Goal: Information Seeking & Learning: Learn about a topic

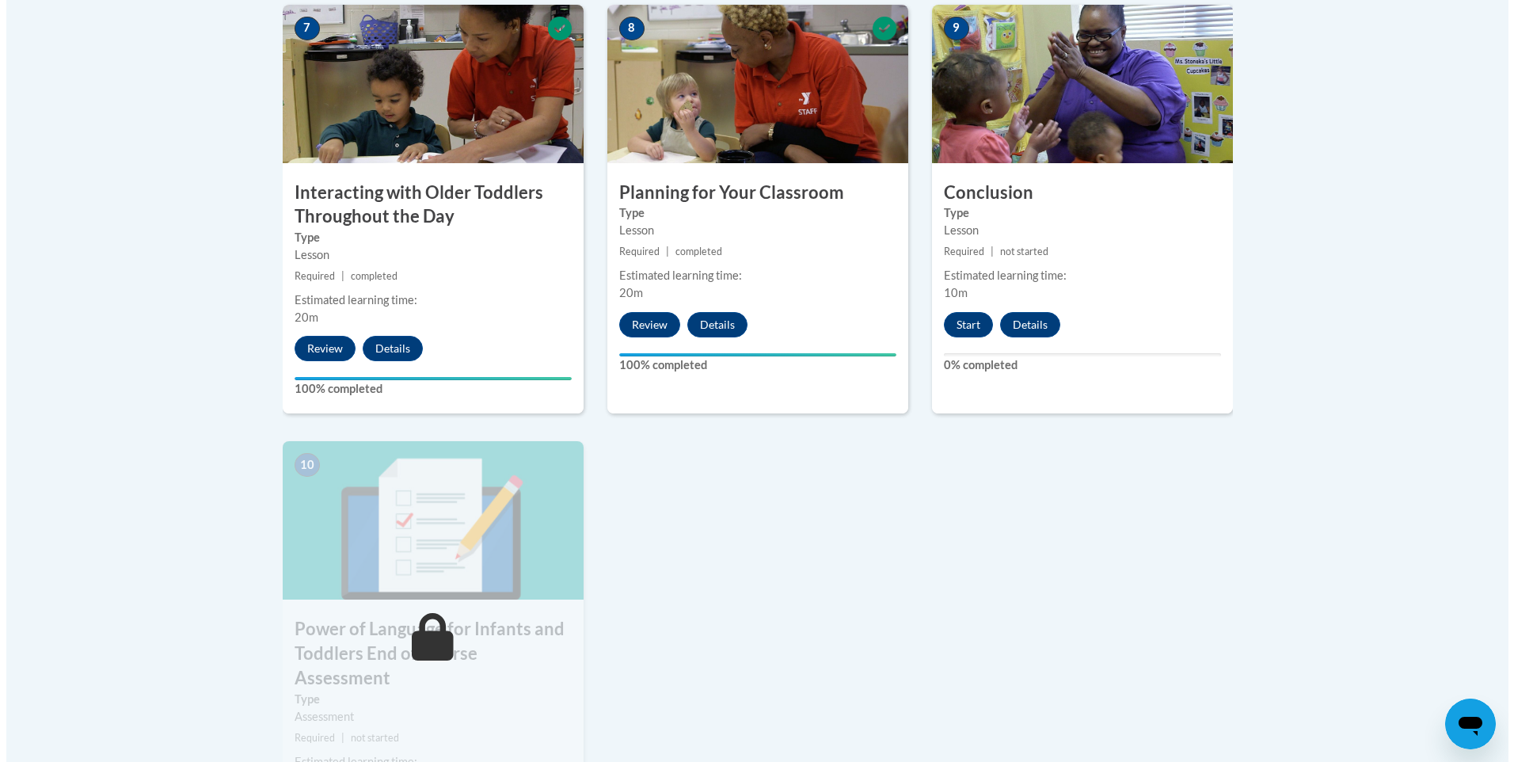
scroll to position [1346, 0]
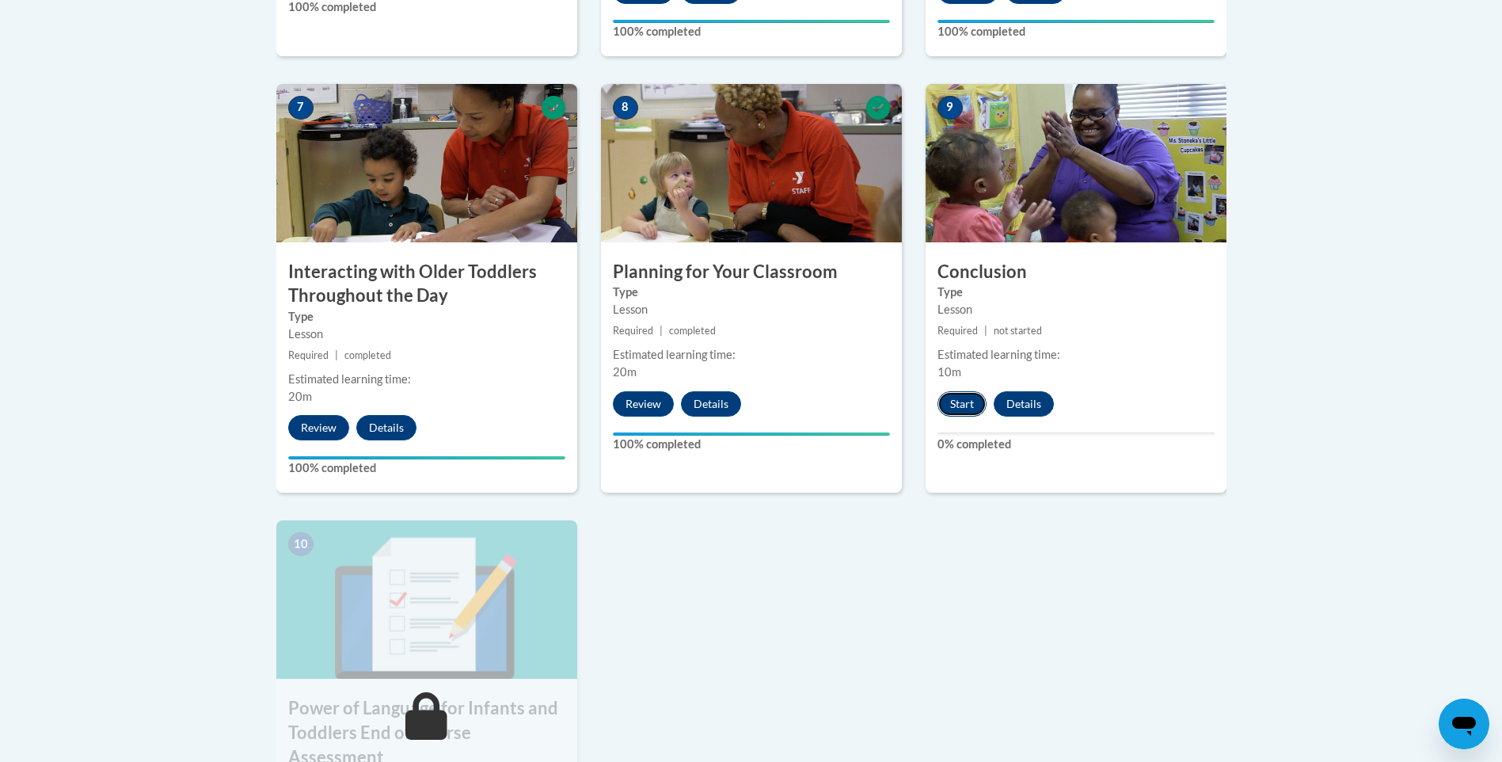
click at [955, 391] on button "Start" at bounding box center [962, 403] width 49 height 25
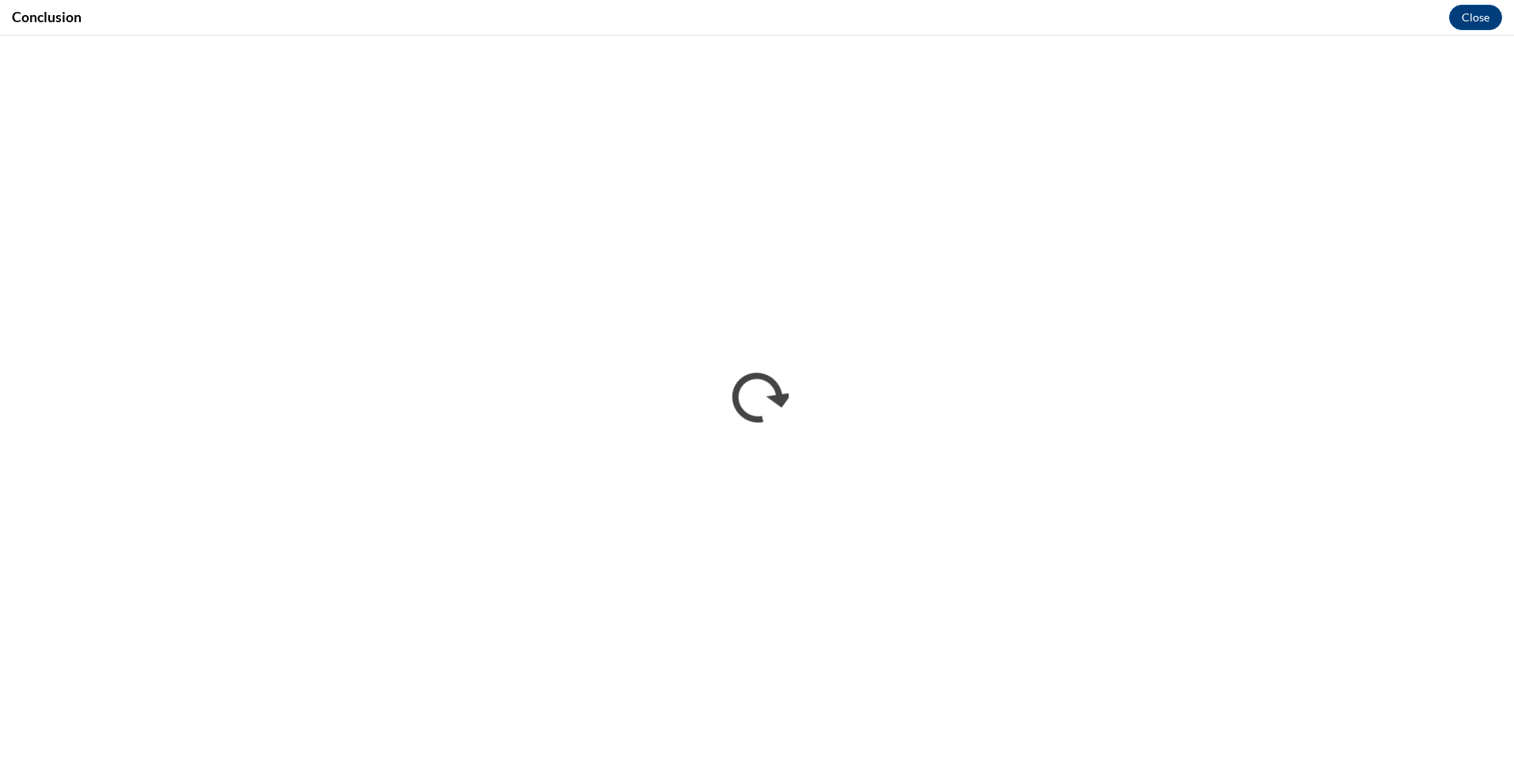
scroll to position [0, 0]
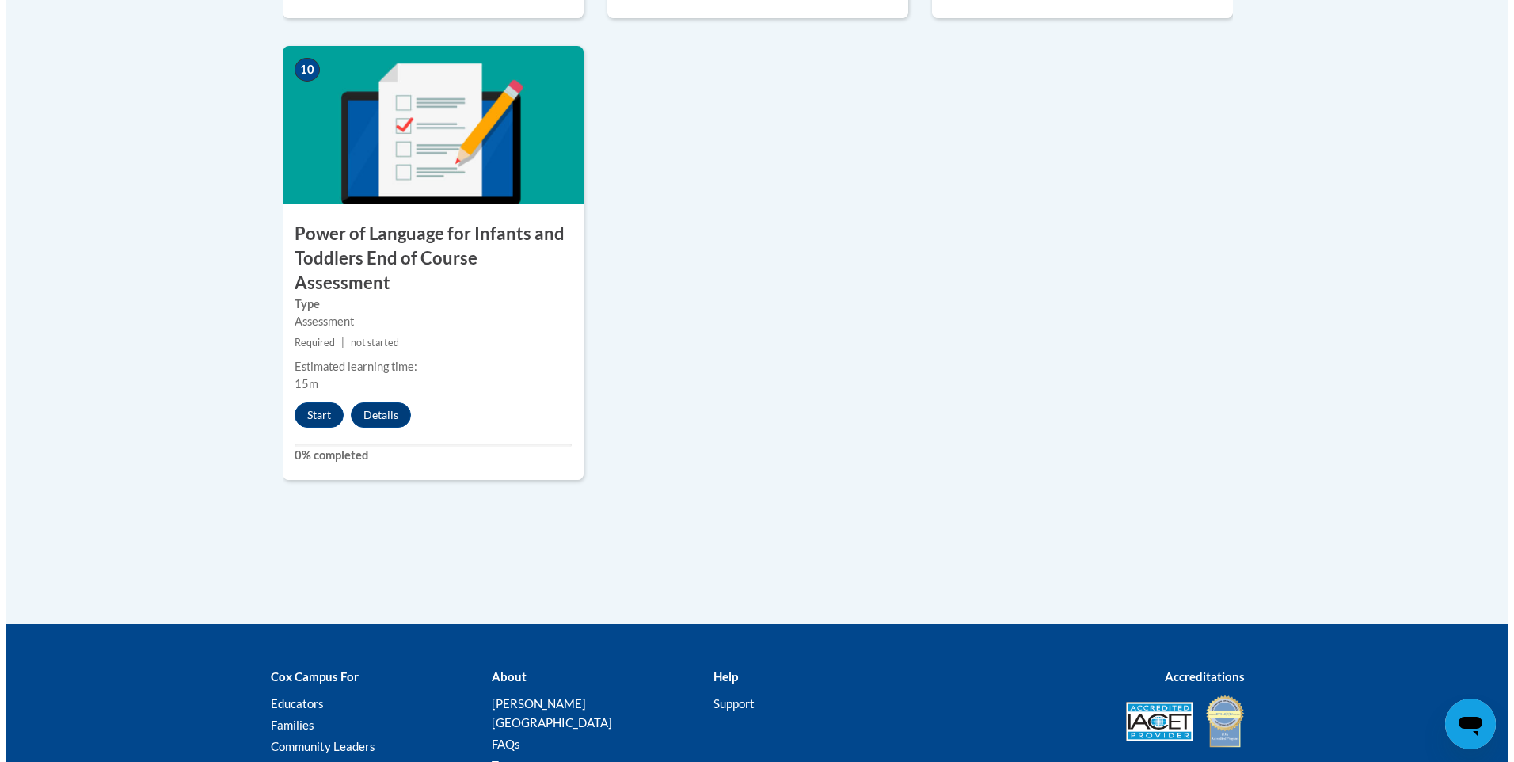
scroll to position [1821, 0]
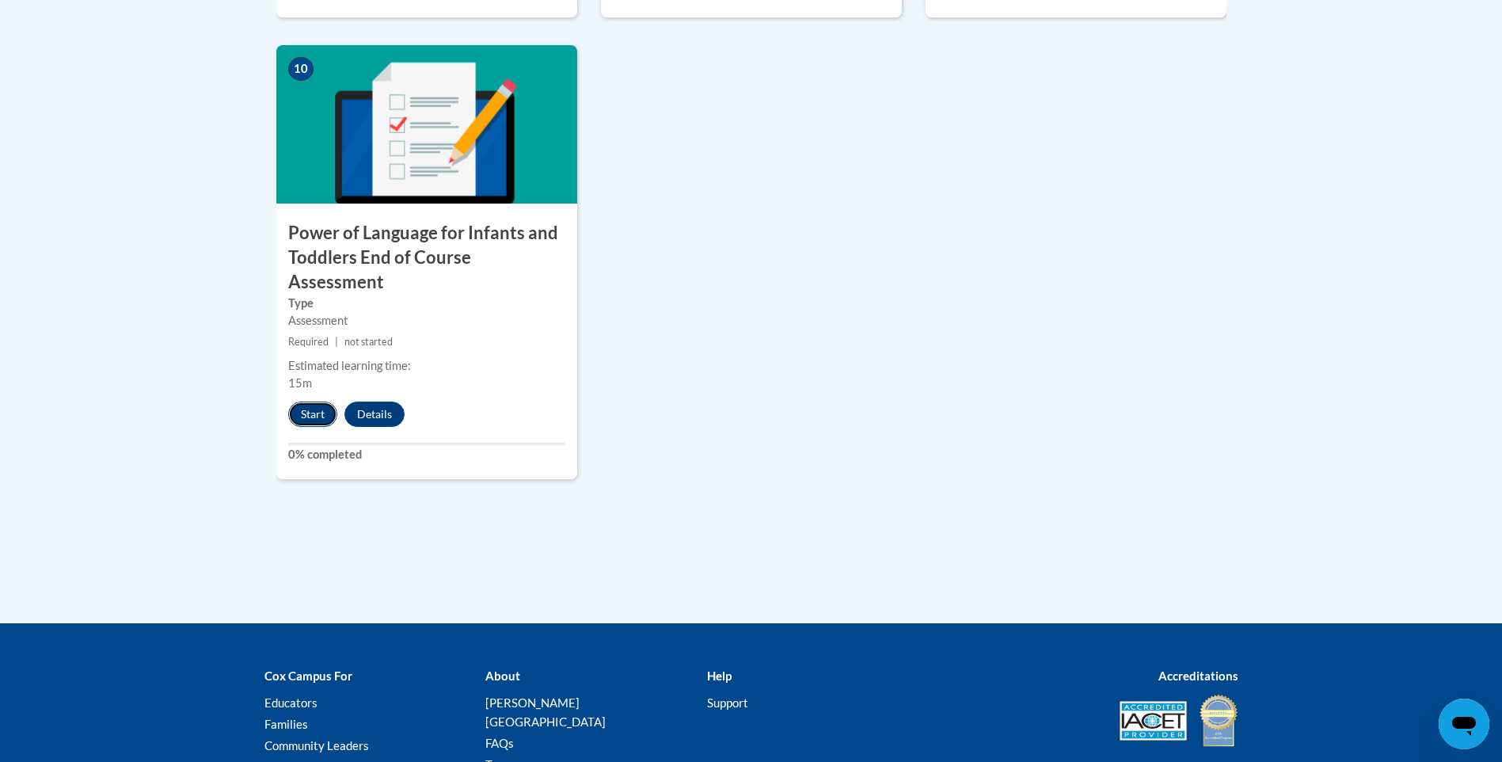
click at [306, 401] on button "Start" at bounding box center [312, 413] width 49 height 25
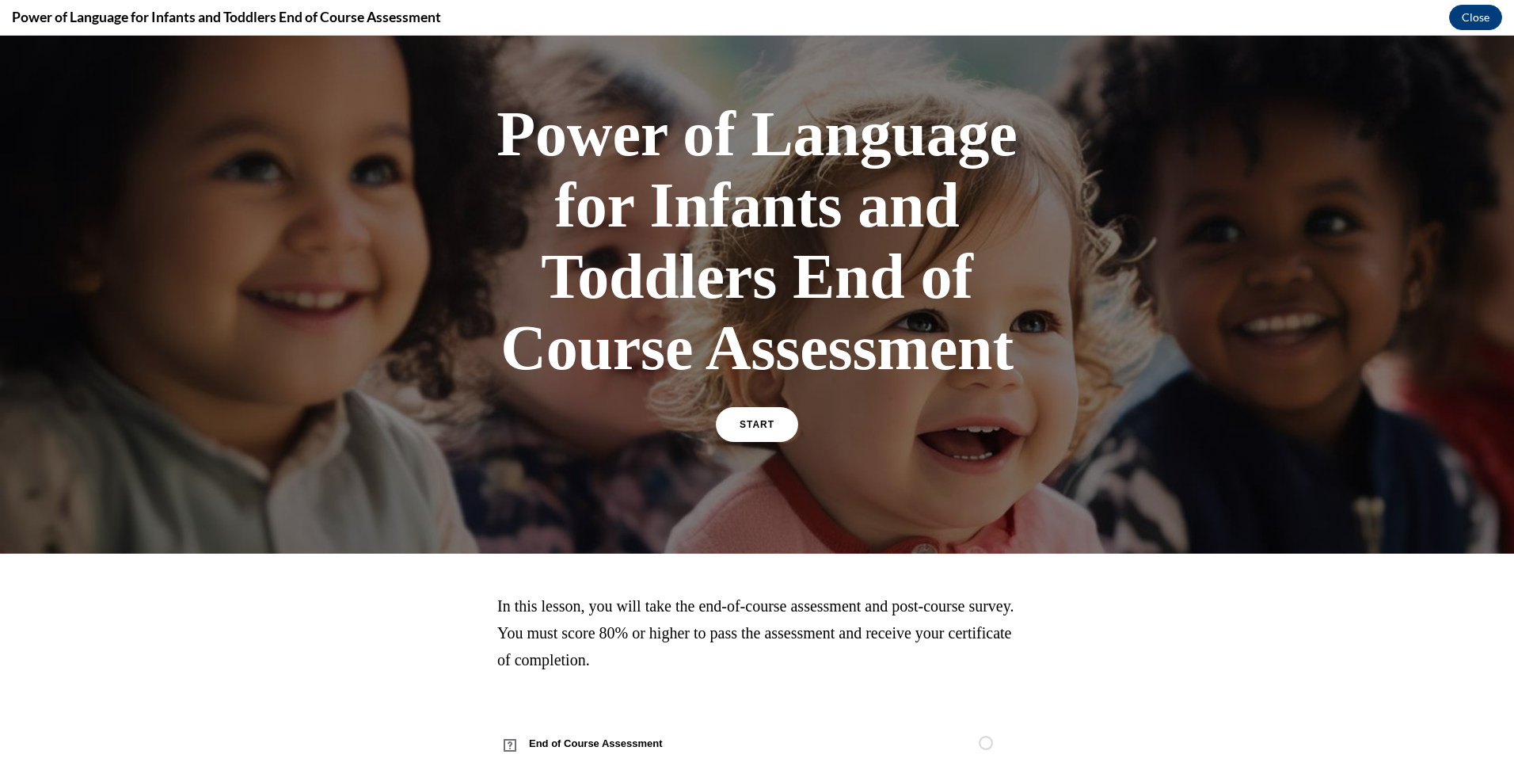
scroll to position [95, 0]
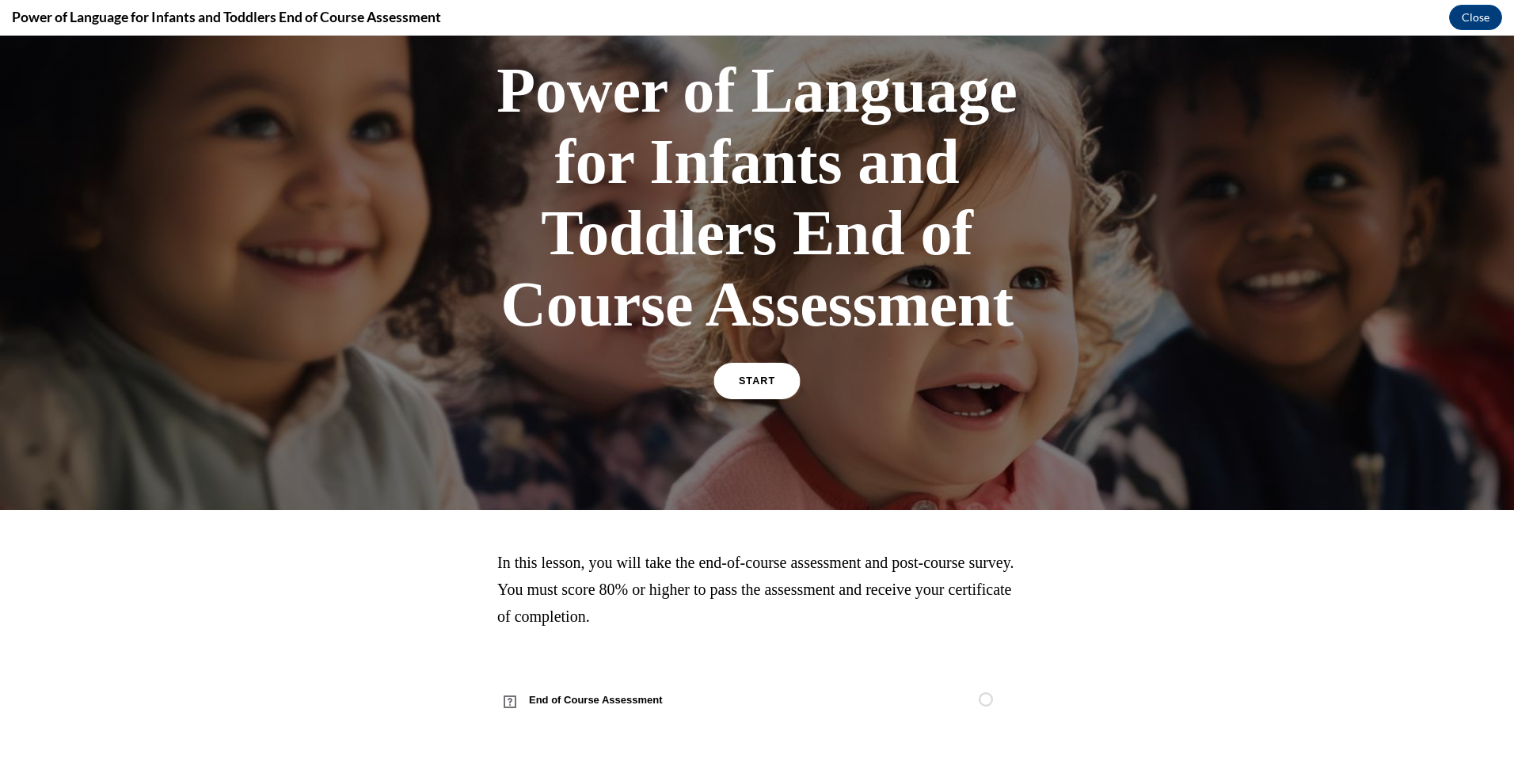
click at [759, 379] on span "START" at bounding box center [757, 381] width 36 height 12
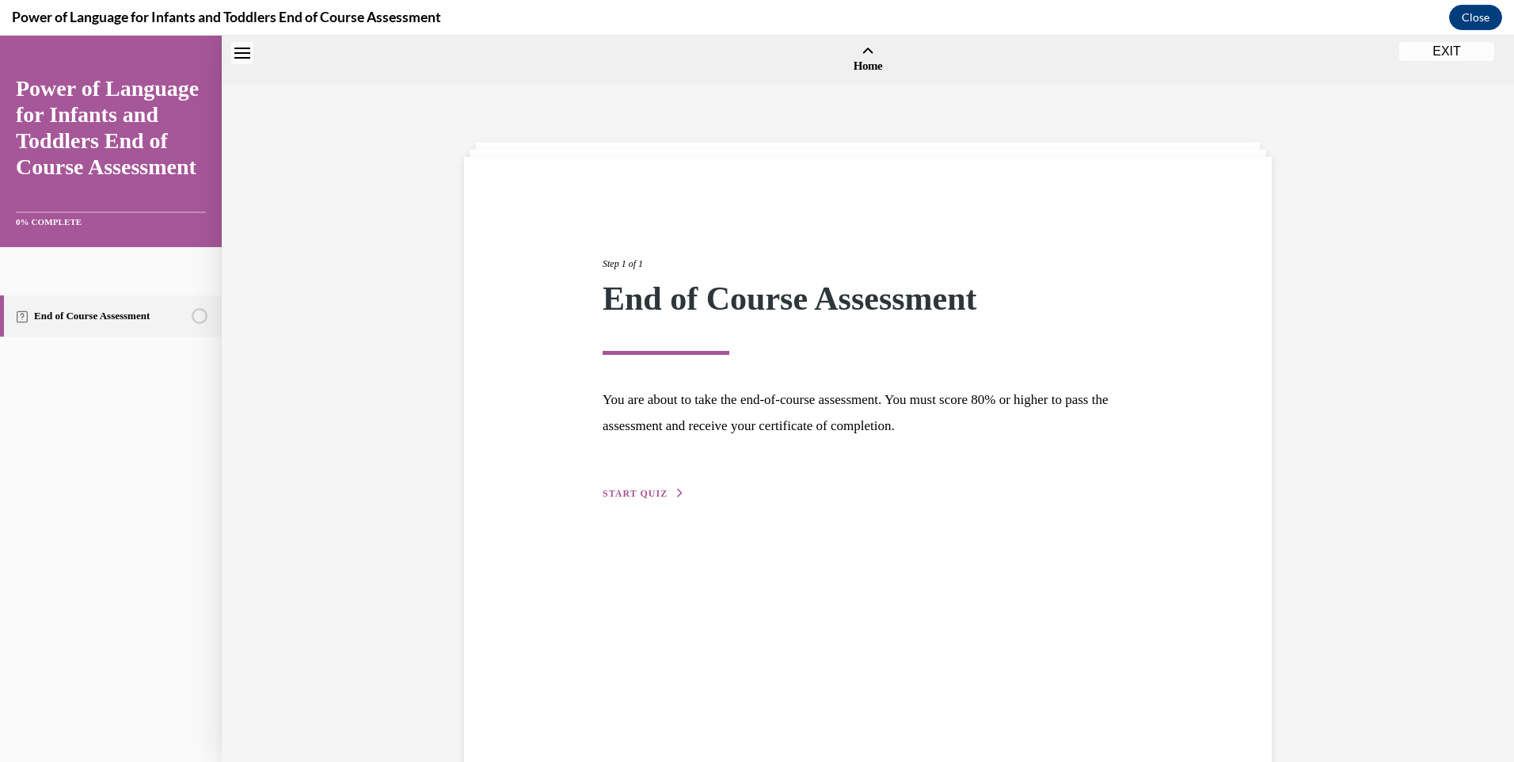
scroll to position [49, 0]
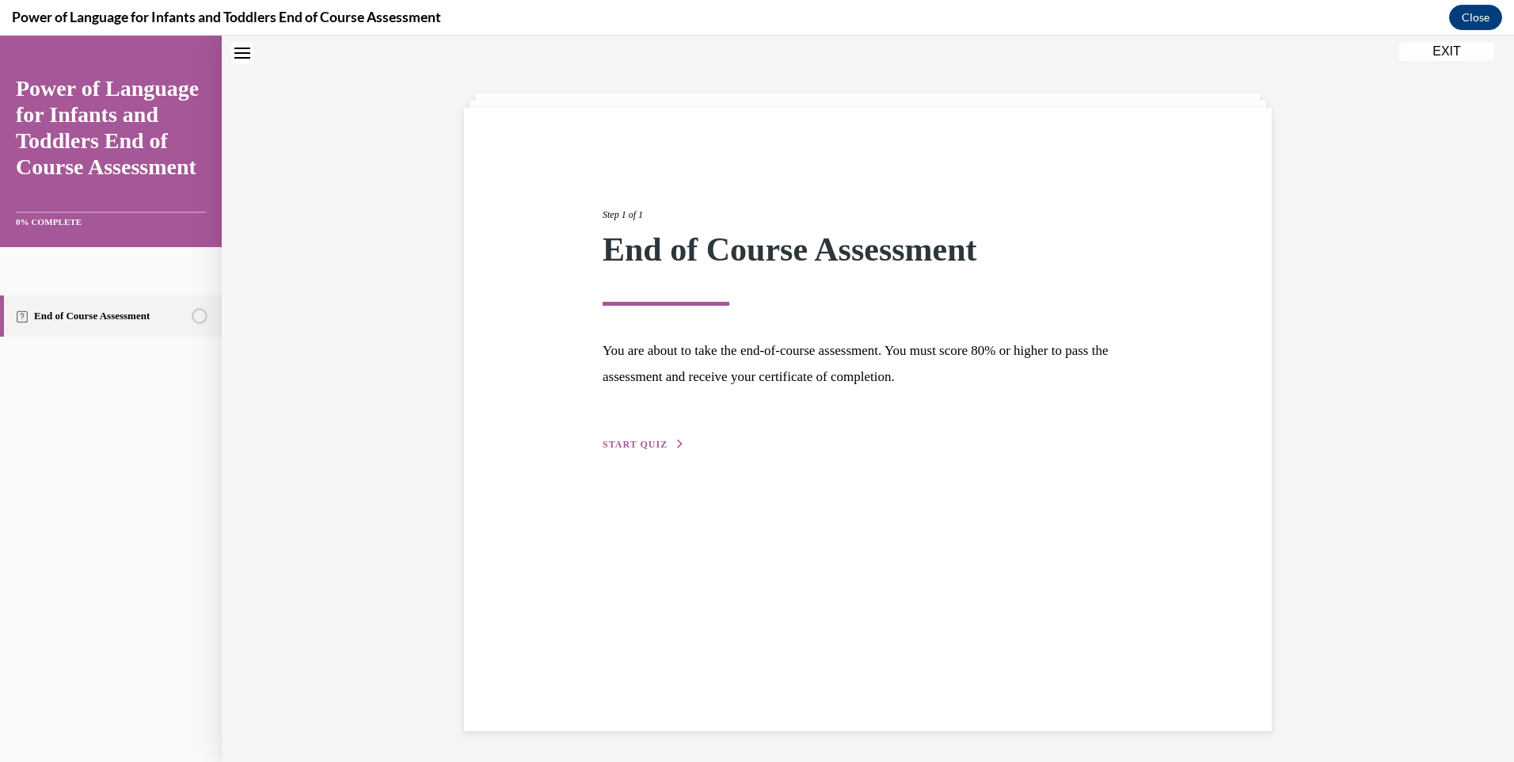
click at [652, 442] on span "START QUIZ" at bounding box center [635, 444] width 65 height 11
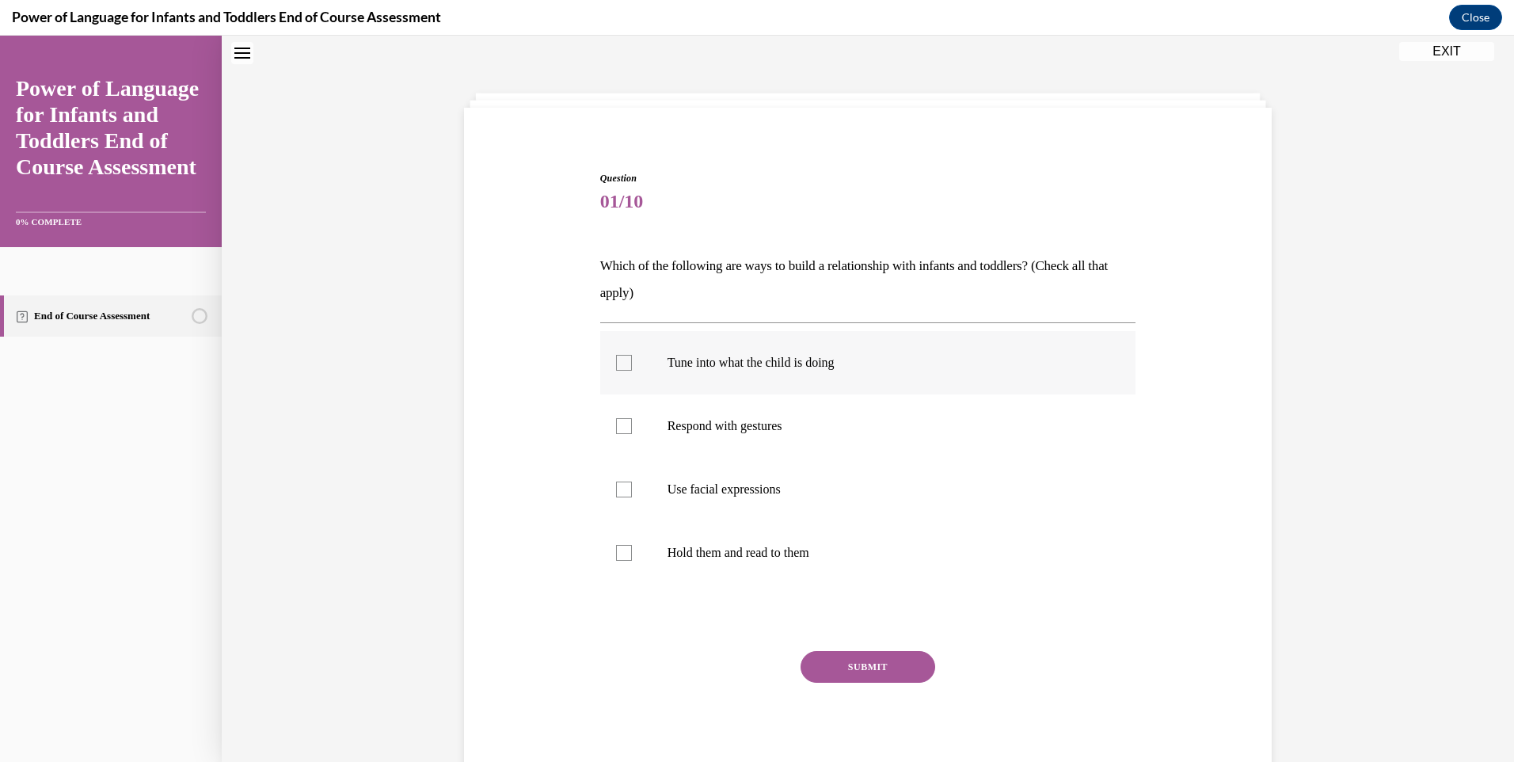
click at [837, 360] on p "Tune into what the child is doing" at bounding box center [882, 363] width 429 height 16
click at [632, 360] on input "Tune into what the child is doing" at bounding box center [624, 363] width 16 height 16
checkbox input "true"
click at [813, 420] on p "Respond with gestures" at bounding box center [882, 426] width 429 height 16
click at [632, 420] on input "Respond with gestures" at bounding box center [624, 426] width 16 height 16
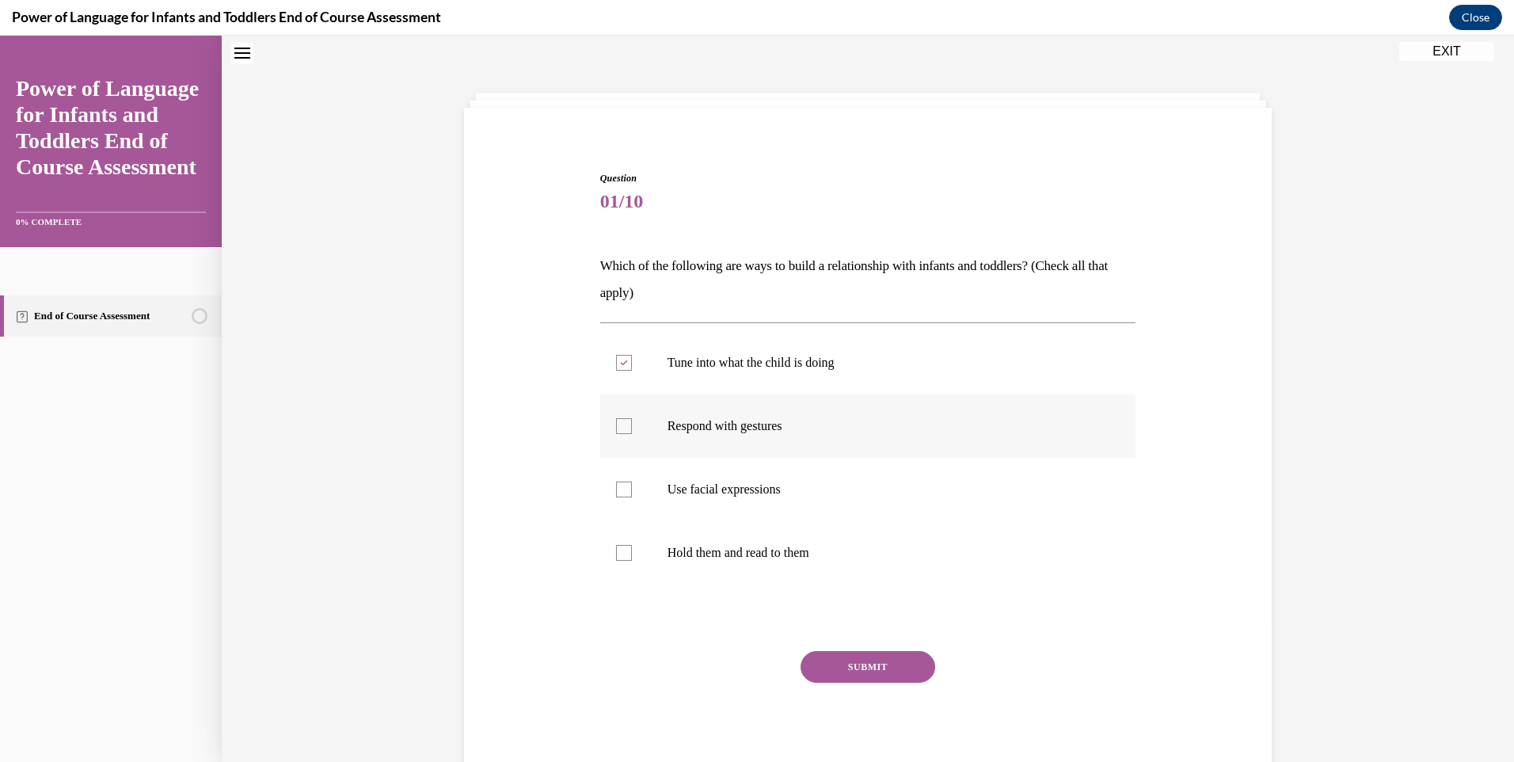
checkbox input "true"
click at [800, 470] on label "Use facial expressions" at bounding box center [868, 489] width 536 height 63
click at [632, 481] on input "Use facial expressions" at bounding box center [624, 489] width 16 height 16
checkbox input "true"
click at [805, 534] on label "Hold them and read to them" at bounding box center [868, 552] width 536 height 63
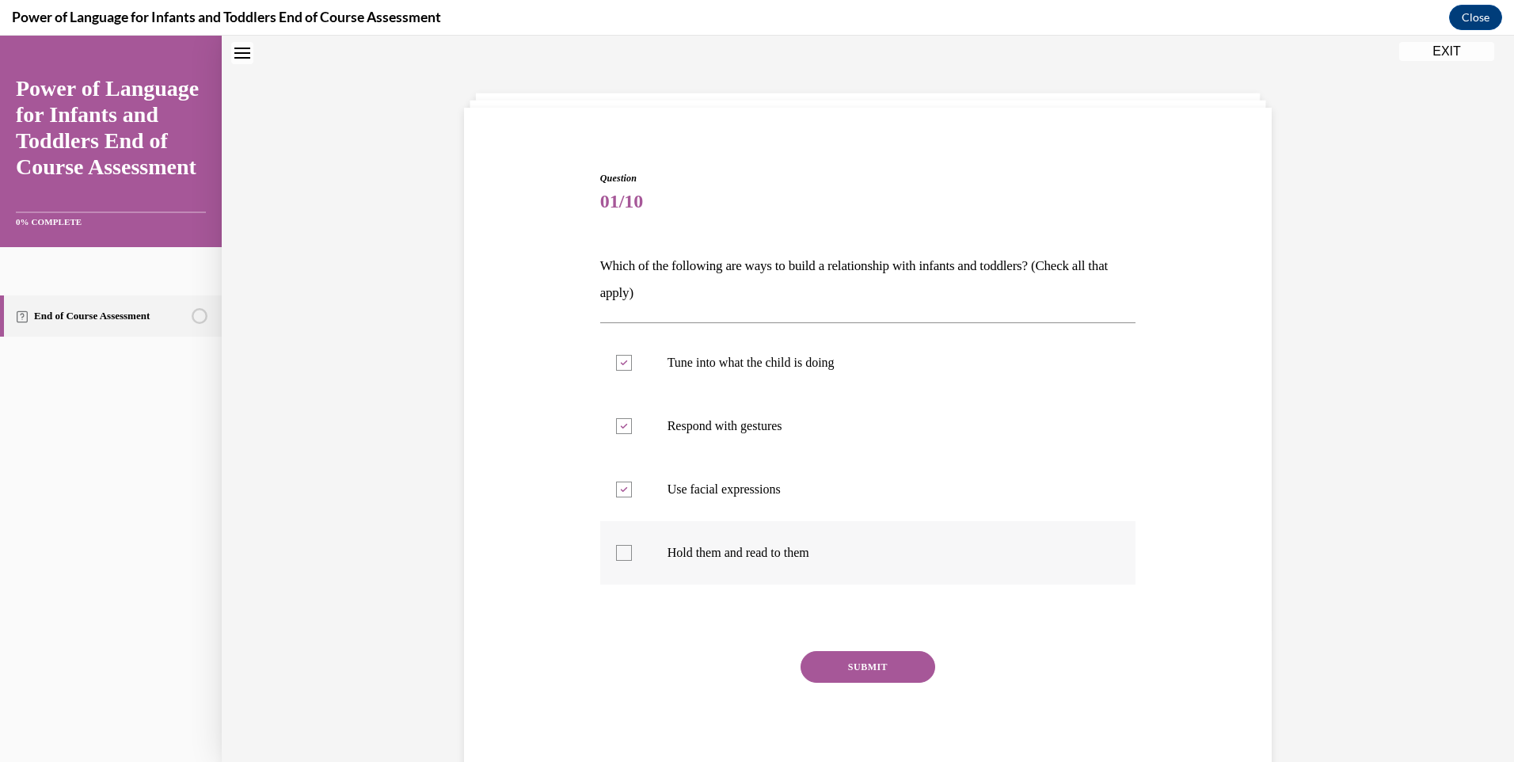
click at [632, 545] on input "Hold them and read to them" at bounding box center [624, 553] width 16 height 16
checkbox input "true"
click at [865, 678] on button "SUBMIT" at bounding box center [868, 667] width 135 height 32
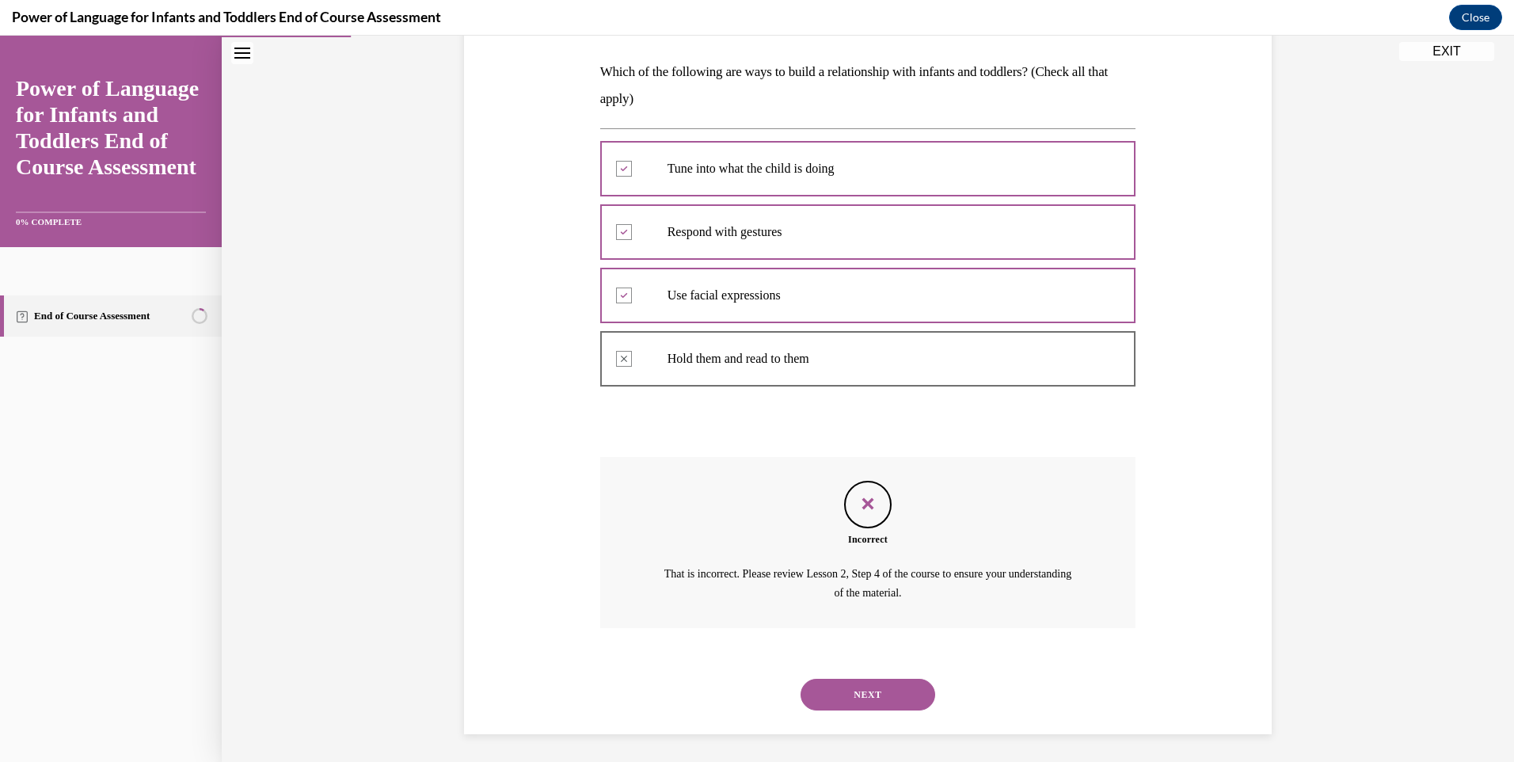
scroll to position [247, 0]
click at [904, 681] on button "NEXT" at bounding box center [868, 691] width 135 height 32
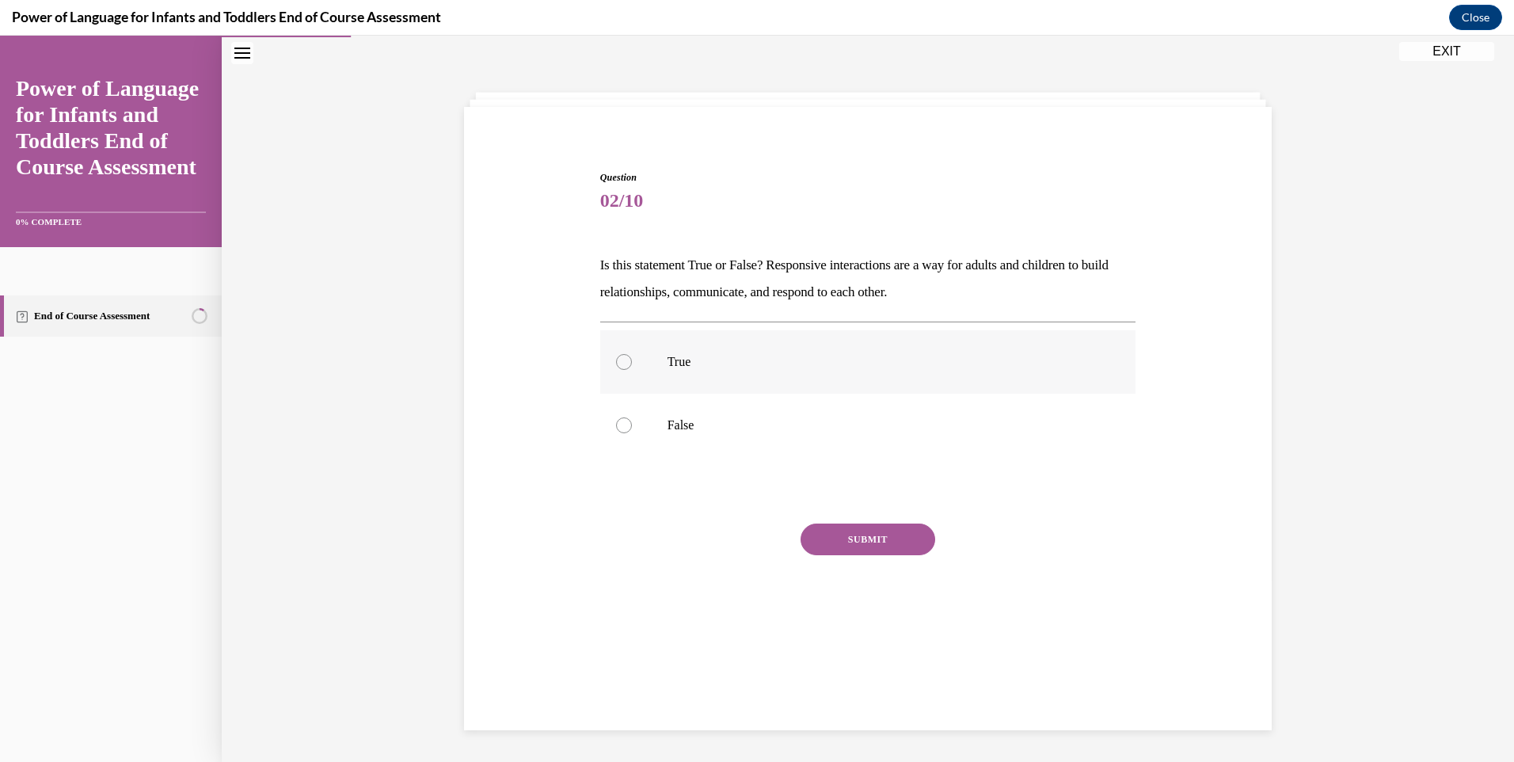
click at [754, 338] on label "True" at bounding box center [868, 361] width 536 height 63
click at [632, 354] on input "True" at bounding box center [624, 362] width 16 height 16
radio input "true"
click at [836, 517] on div "Question 02/10 Is this statement True or False? Responsive interactions are a w…" at bounding box center [868, 411] width 536 height 483
click at [839, 534] on button "SUBMIT" at bounding box center [868, 539] width 135 height 32
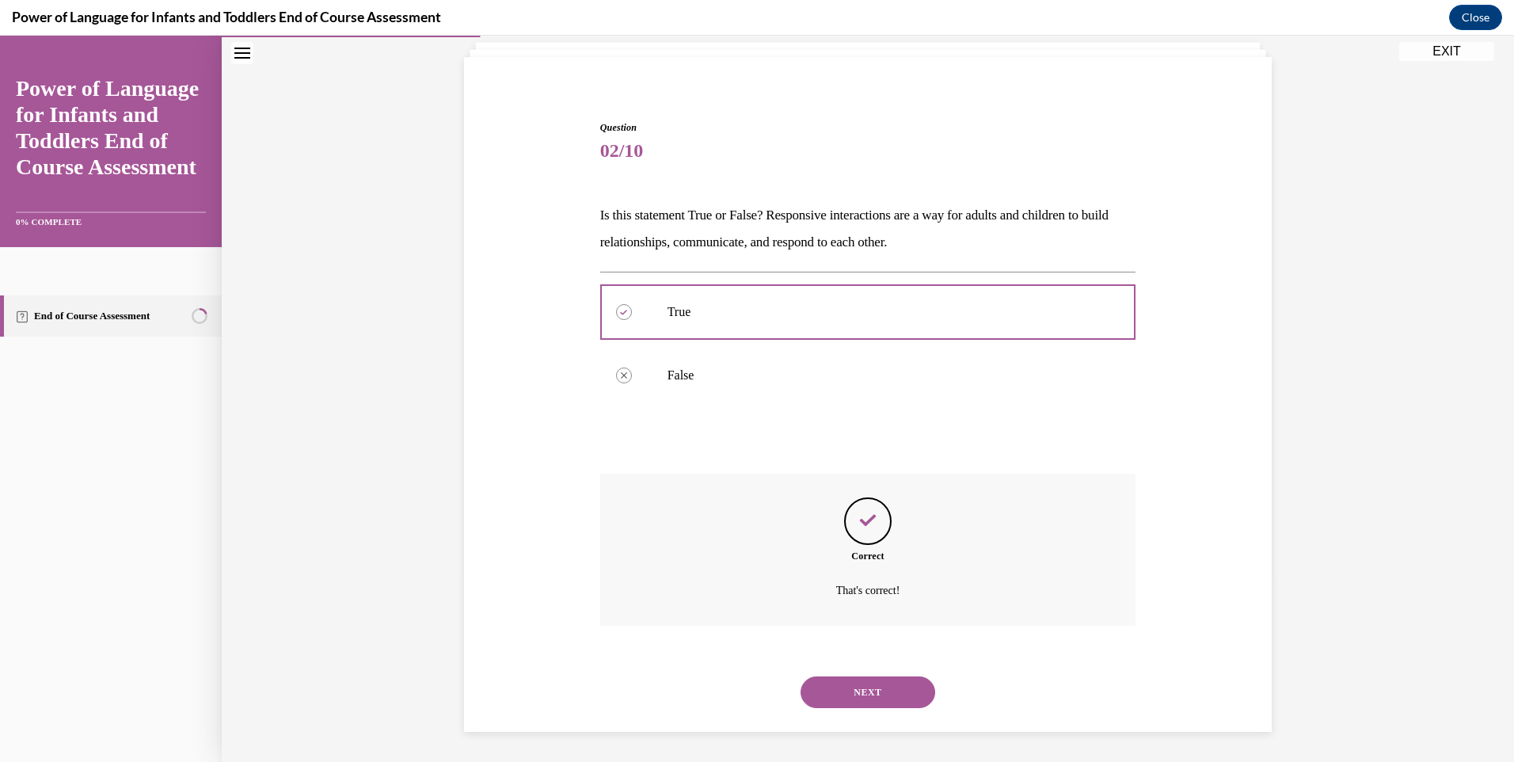
scroll to position [101, 0]
click at [882, 690] on button "NEXT" at bounding box center [868, 691] width 135 height 32
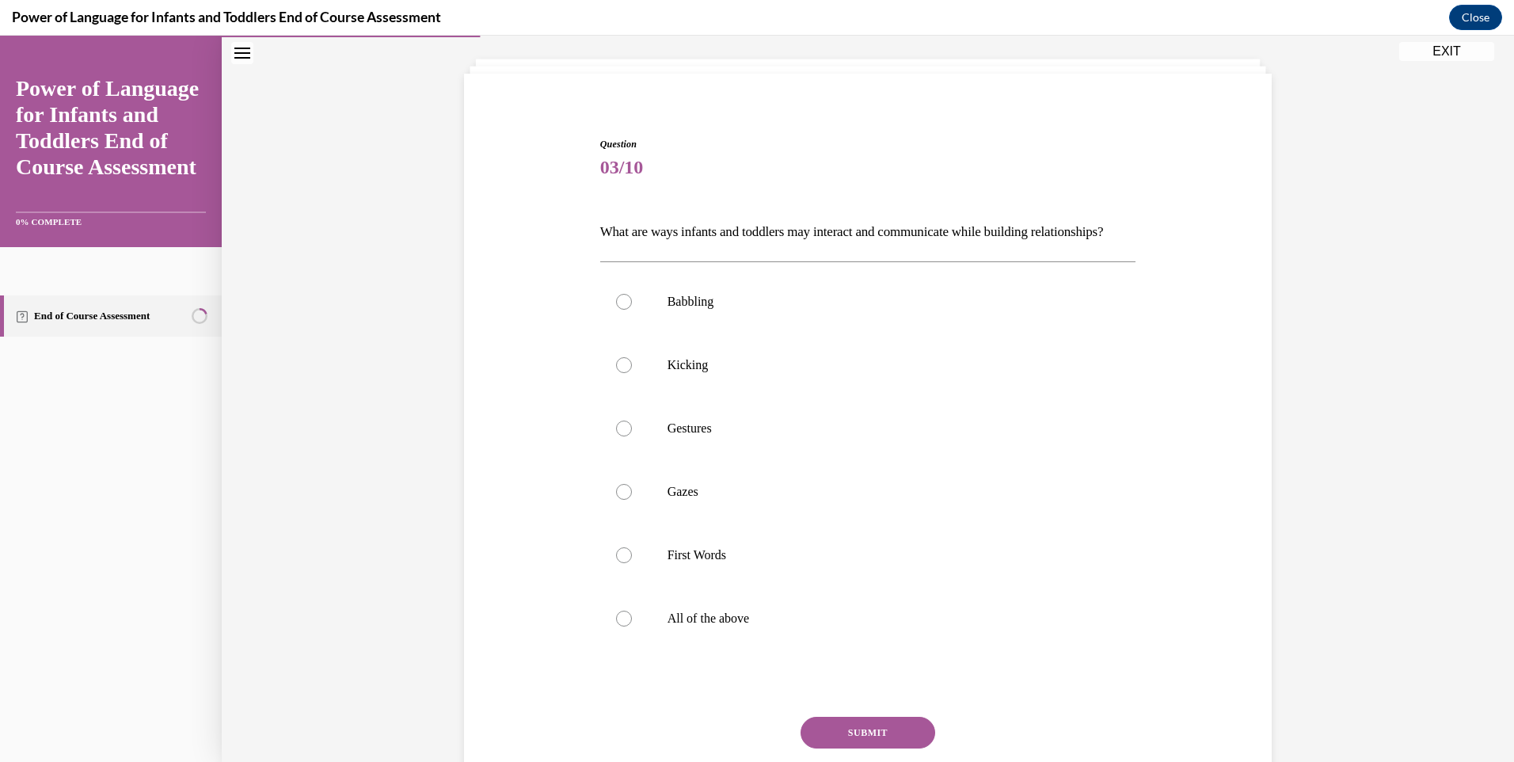
scroll to position [83, 0]
click at [810, 626] on p "All of the above" at bounding box center [882, 619] width 429 height 16
click at [632, 626] on input "All of the above" at bounding box center [624, 619] width 16 height 16
radio input "true"
click at [850, 748] on button "SUBMIT" at bounding box center [868, 733] width 135 height 32
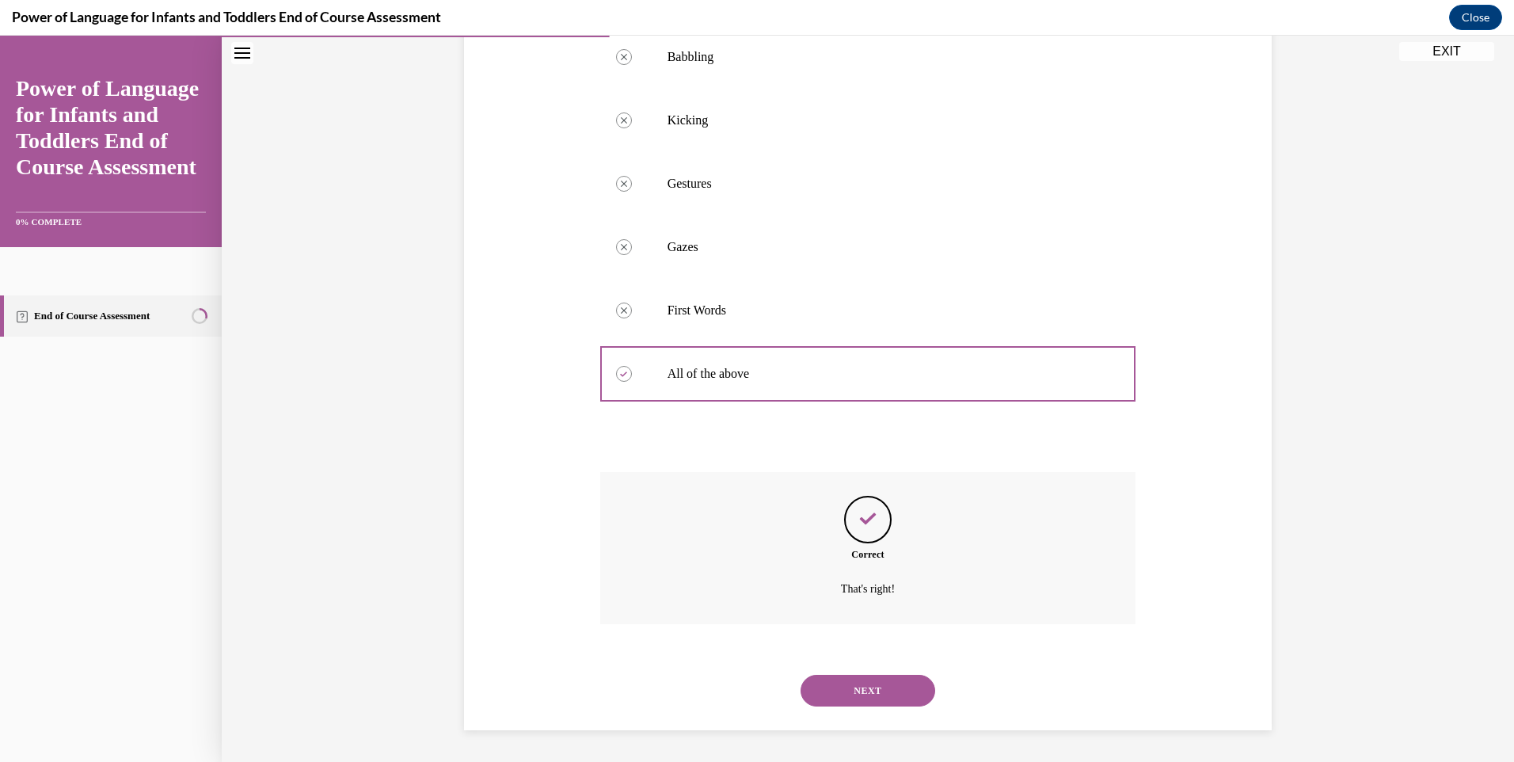
scroll to position [355, 0]
click at [868, 679] on button "NEXT" at bounding box center [868, 691] width 135 height 32
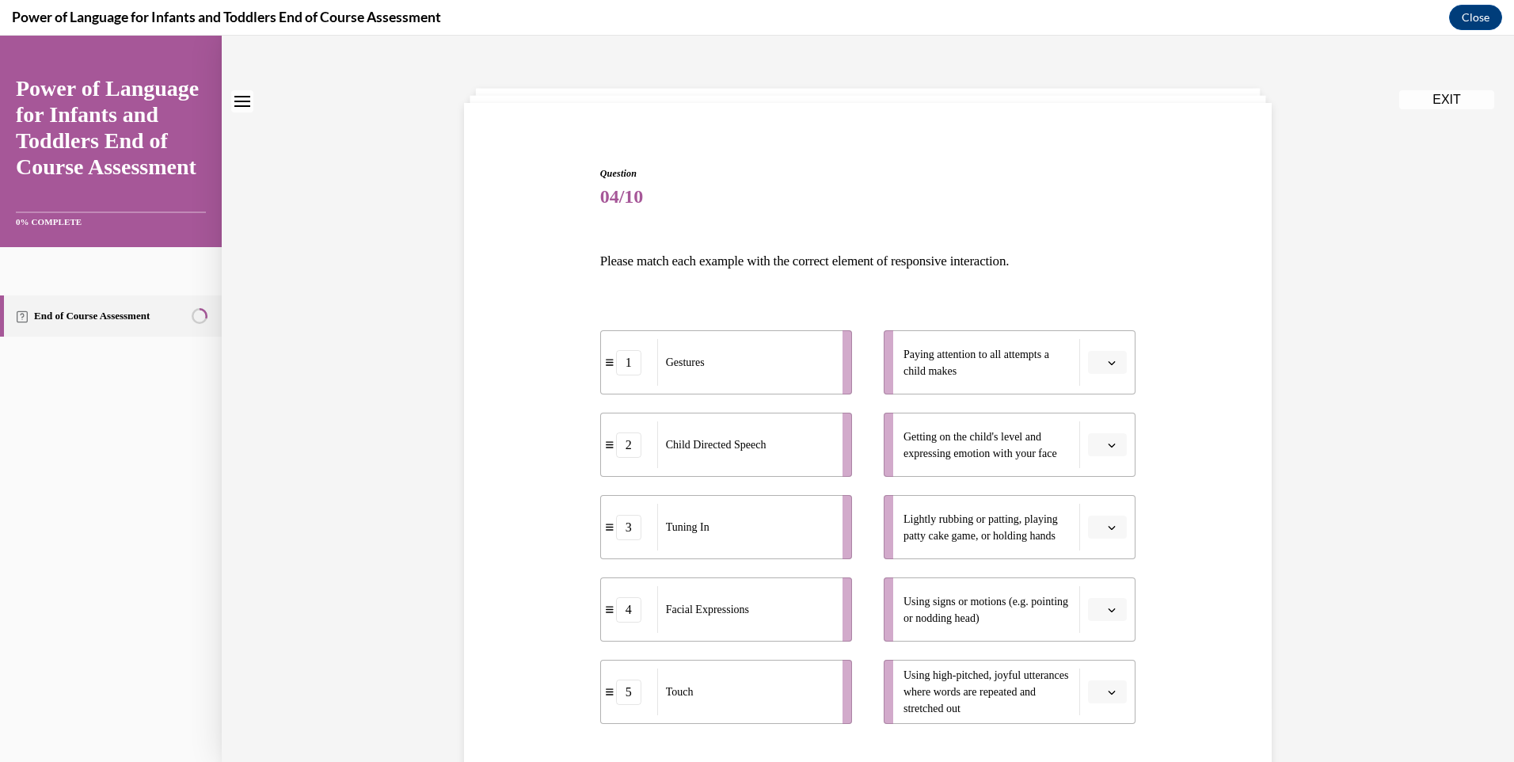
scroll to position [158, 0]
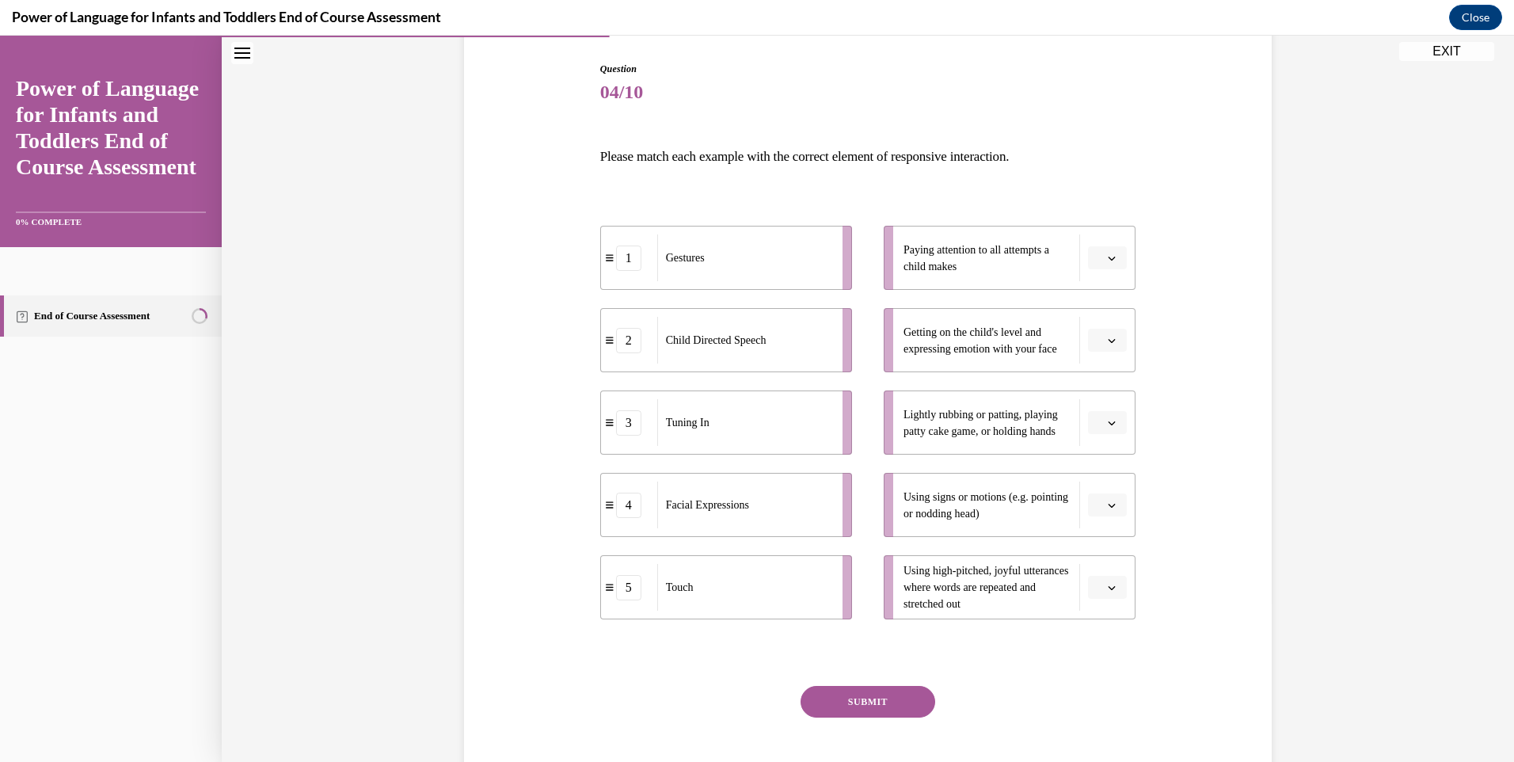
click at [1112, 261] on button "button" at bounding box center [1107, 258] width 39 height 24
click at [1112, 418] on button "button" at bounding box center [1107, 423] width 39 height 24
click at [1100, 618] on div "5" at bounding box center [1100, 616] width 40 height 32
click at [1113, 337] on button "button" at bounding box center [1107, 341] width 39 height 24
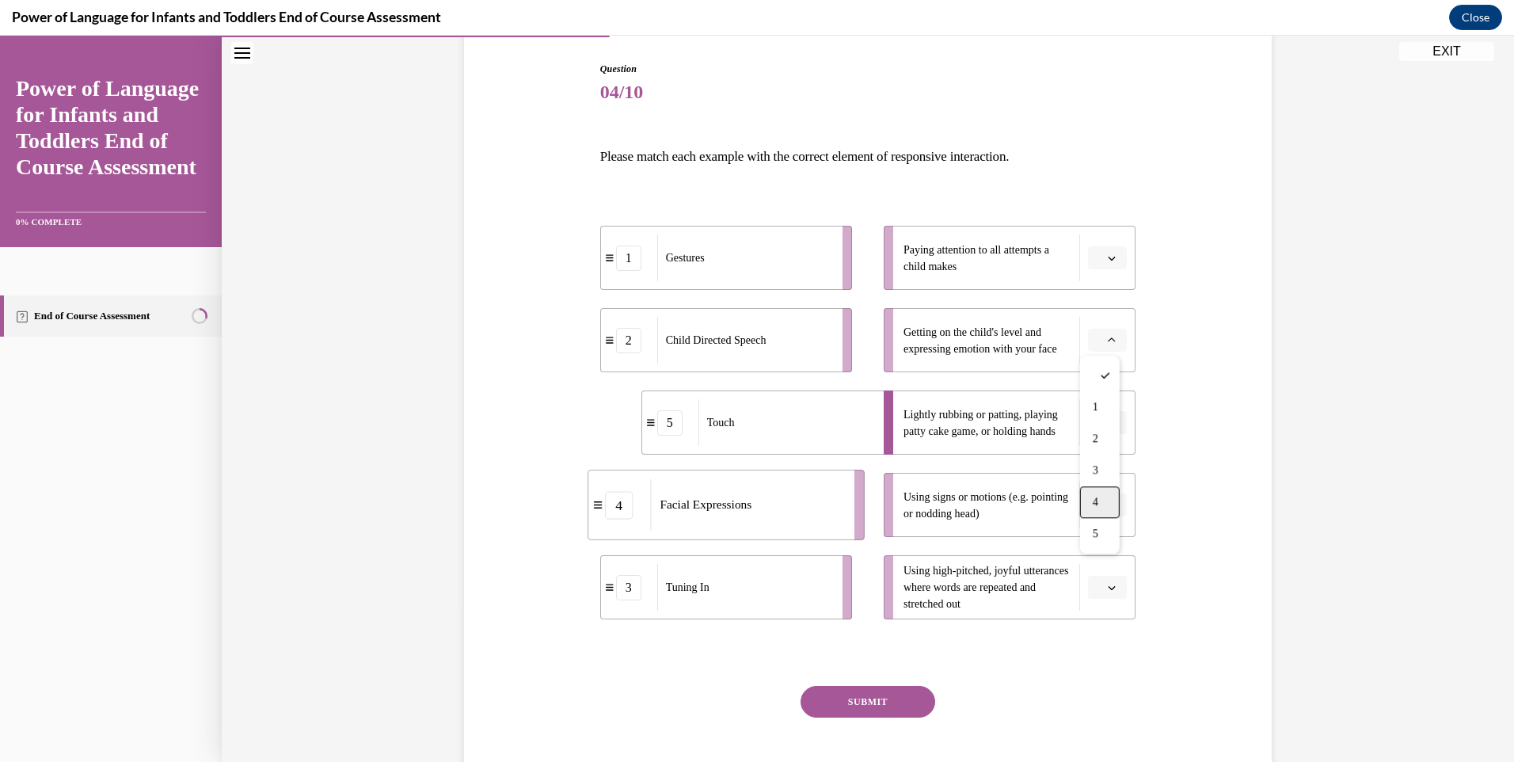
click at [1098, 494] on div "4" at bounding box center [1100, 502] width 40 height 32
click at [1099, 268] on button "button" at bounding box center [1107, 258] width 39 height 24
click at [1094, 386] on span "3" at bounding box center [1096, 388] width 6 height 13
click at [1108, 590] on icon "button" at bounding box center [1112, 588] width 8 height 8
click at [1090, 455] on div "2" at bounding box center [1100, 457] width 40 height 32
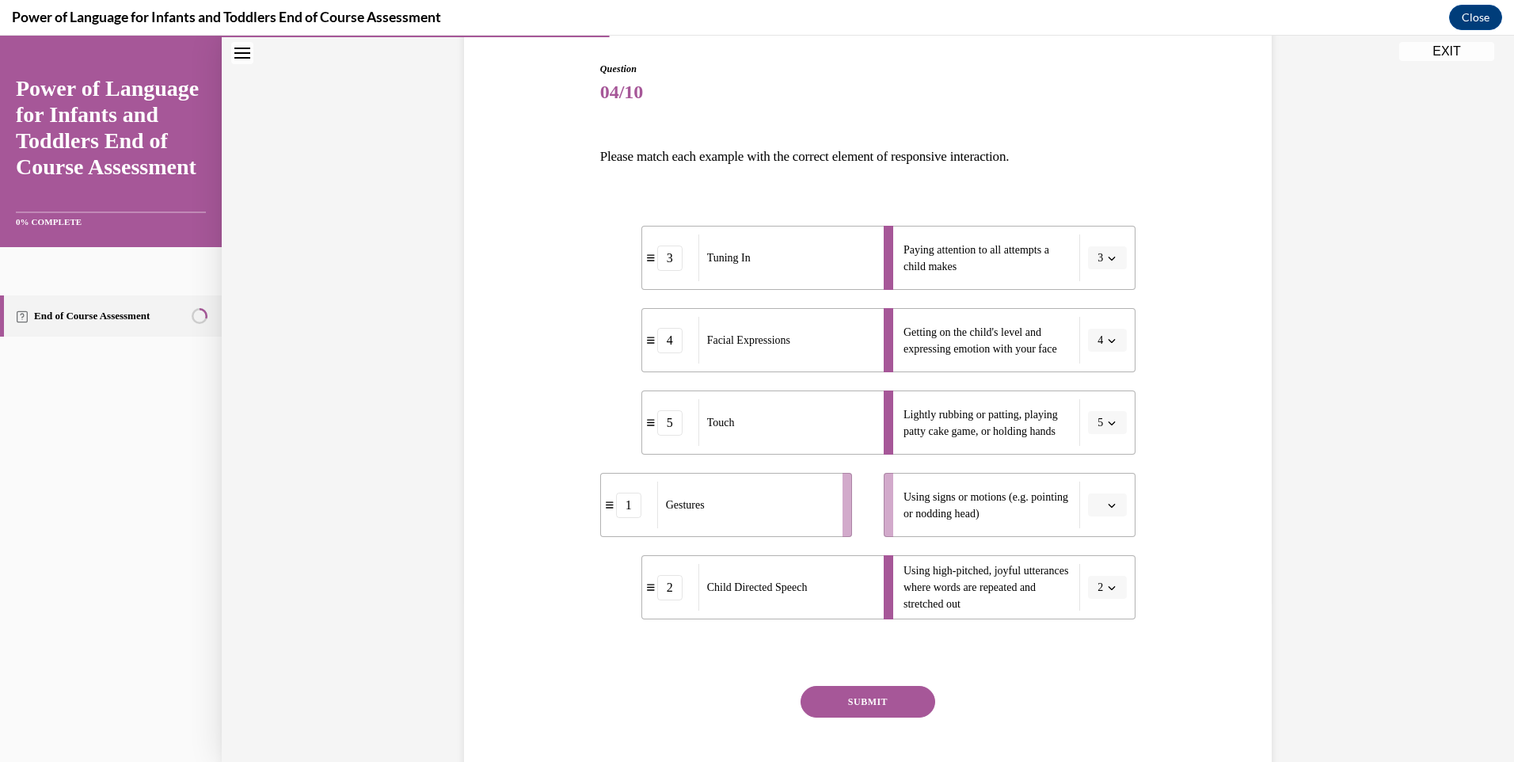
click at [1106, 504] on span "button" at bounding box center [1111, 505] width 11 height 11
click at [1105, 562] on div "1" at bounding box center [1100, 572] width 40 height 32
click at [898, 698] on button "SUBMIT" at bounding box center [868, 702] width 135 height 32
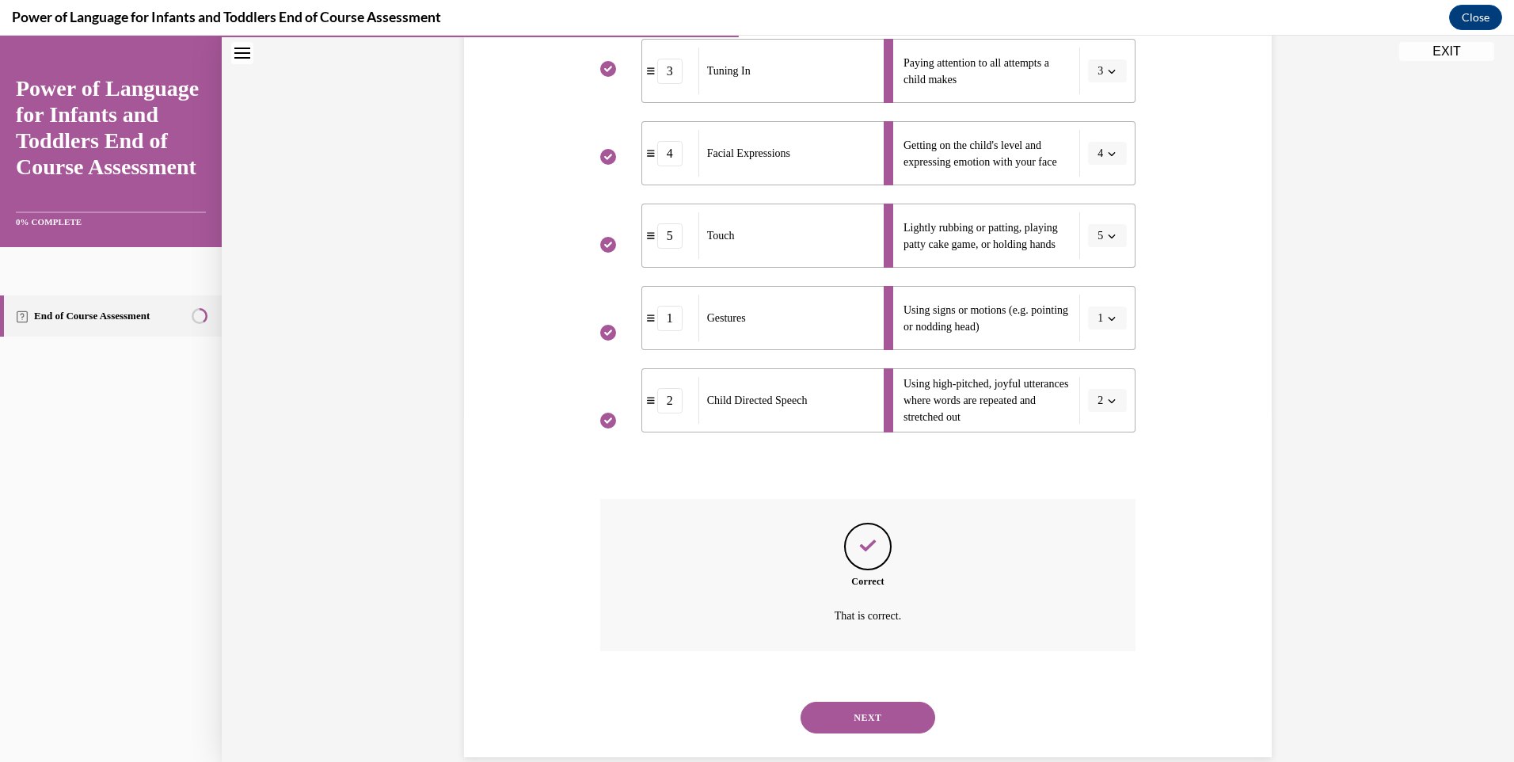
scroll to position [372, 0]
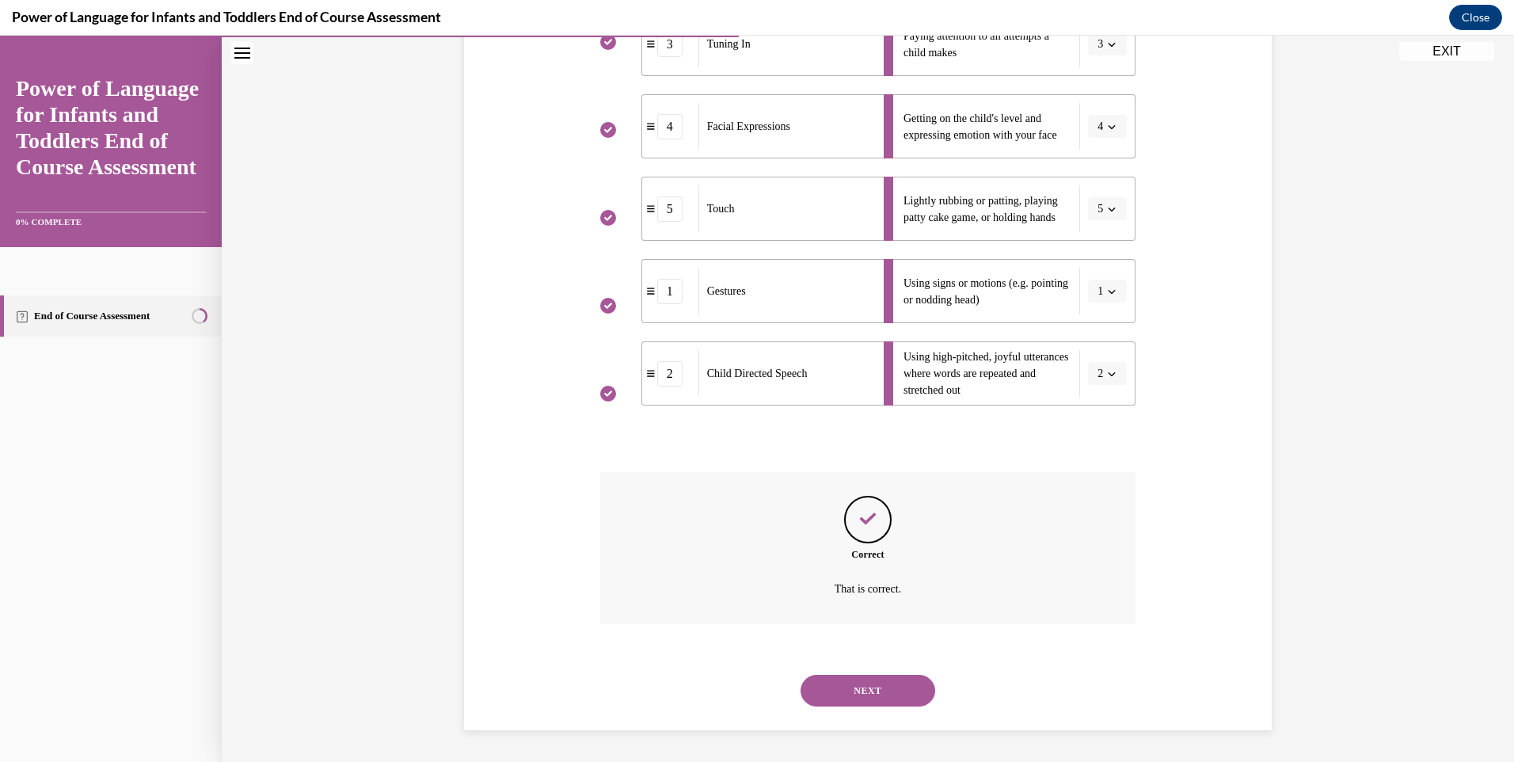
click at [868, 689] on button "NEXT" at bounding box center [868, 691] width 135 height 32
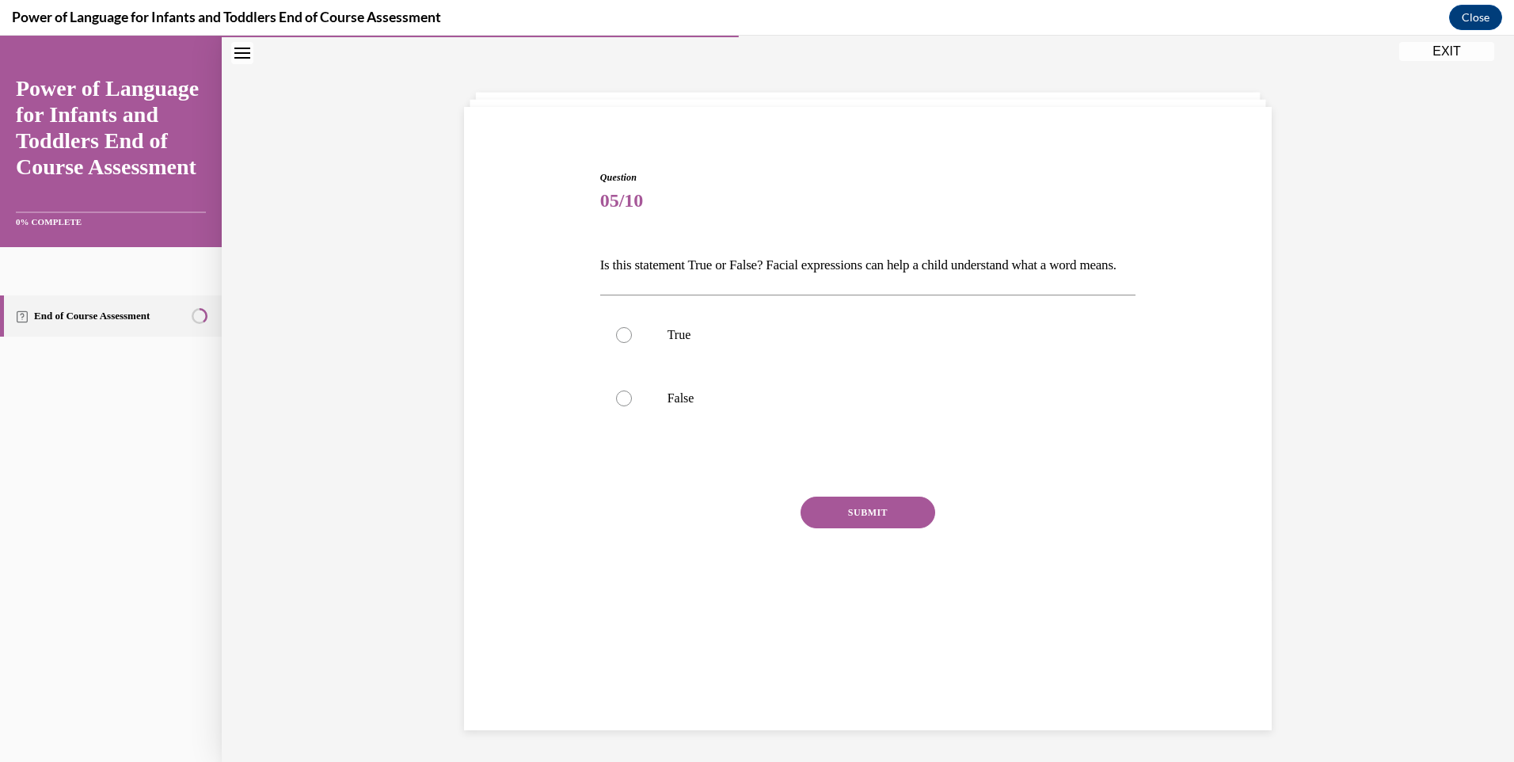
scroll to position [50, 0]
click at [804, 347] on label "True" at bounding box center [868, 334] width 536 height 63
click at [632, 343] on input "True" at bounding box center [624, 335] width 16 height 16
radio input "true"
click at [831, 525] on button "SUBMIT" at bounding box center [868, 512] width 135 height 32
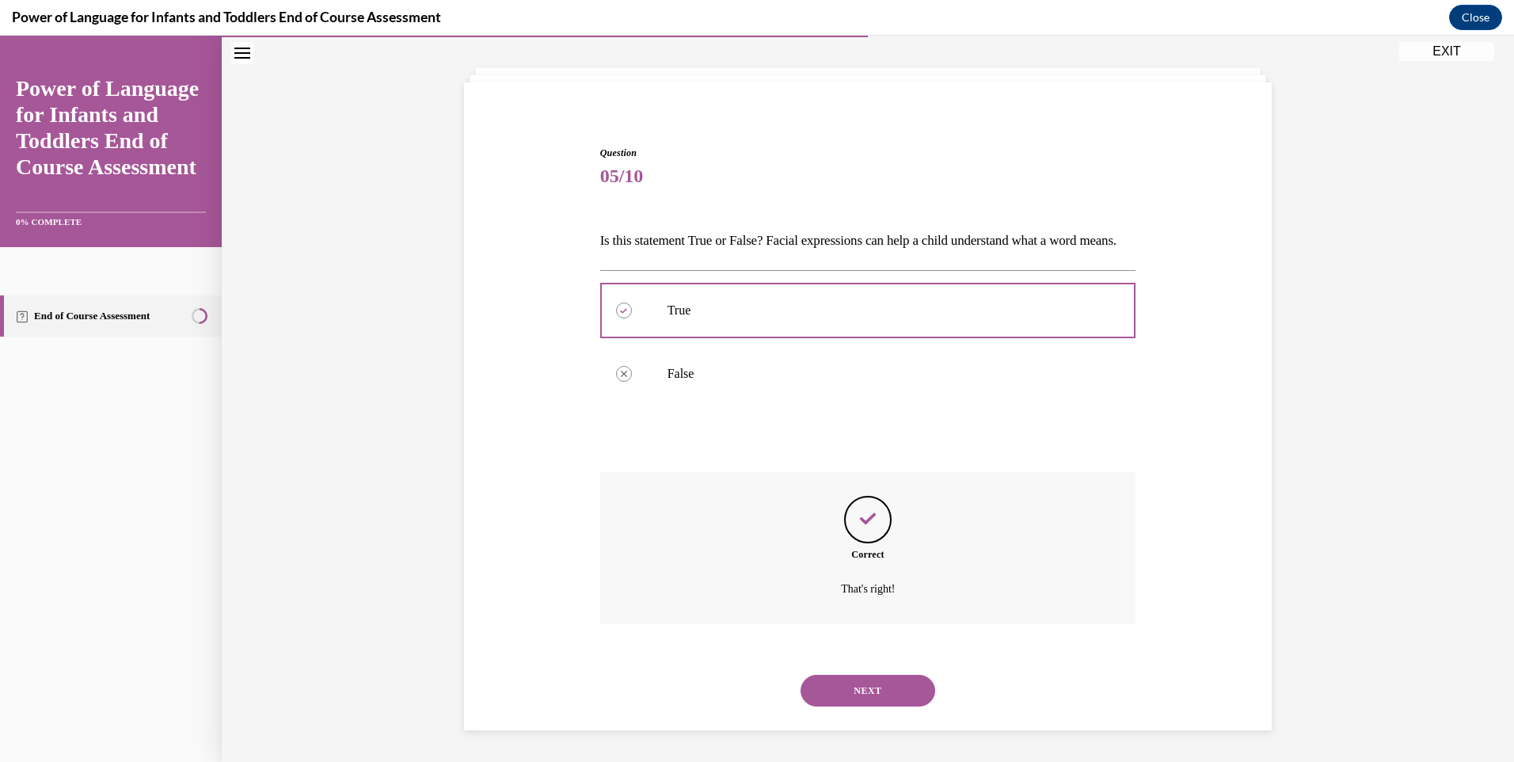
scroll to position [101, 0]
click at [864, 699] on button "NEXT" at bounding box center [868, 691] width 135 height 32
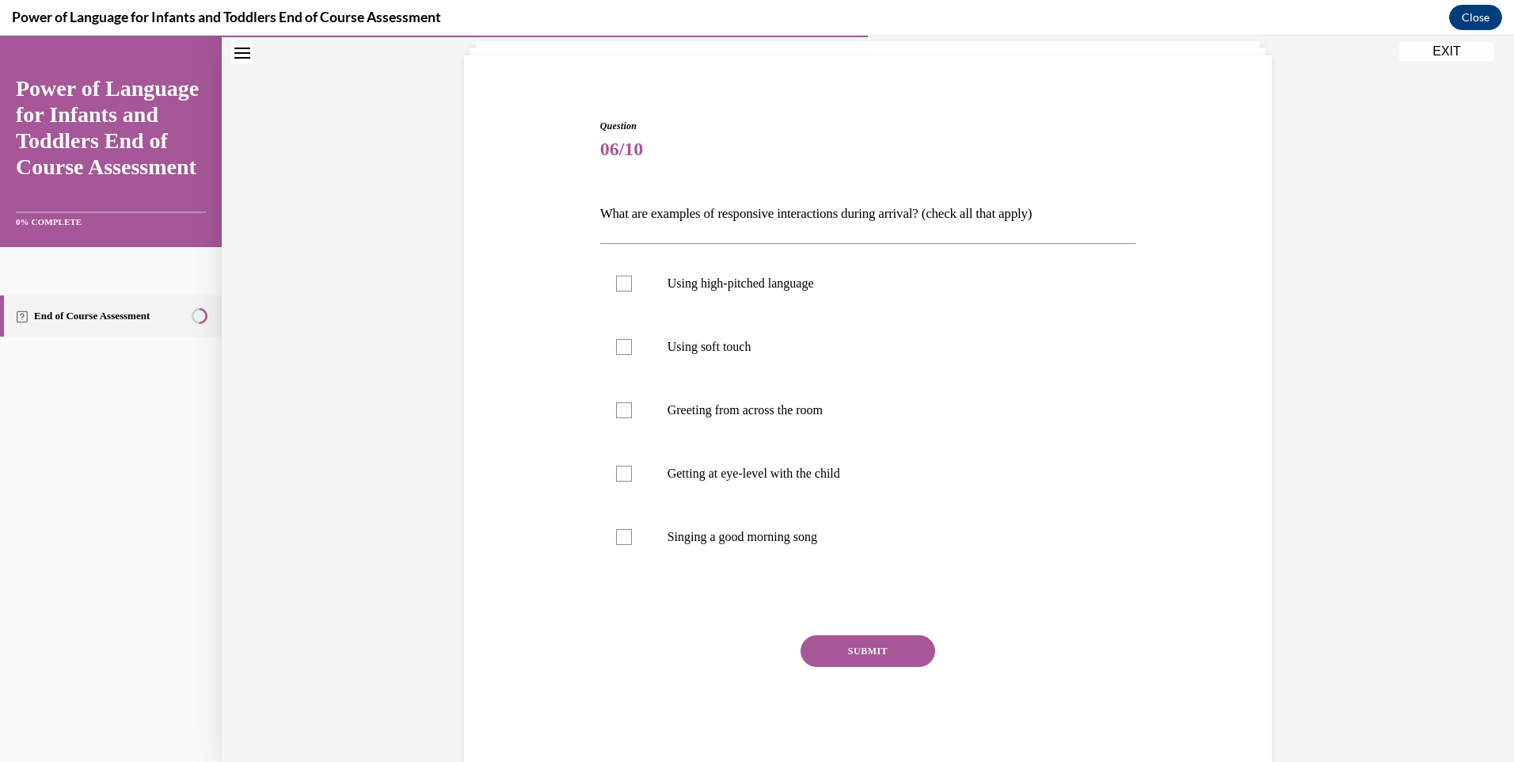
scroll to position [83, 0]
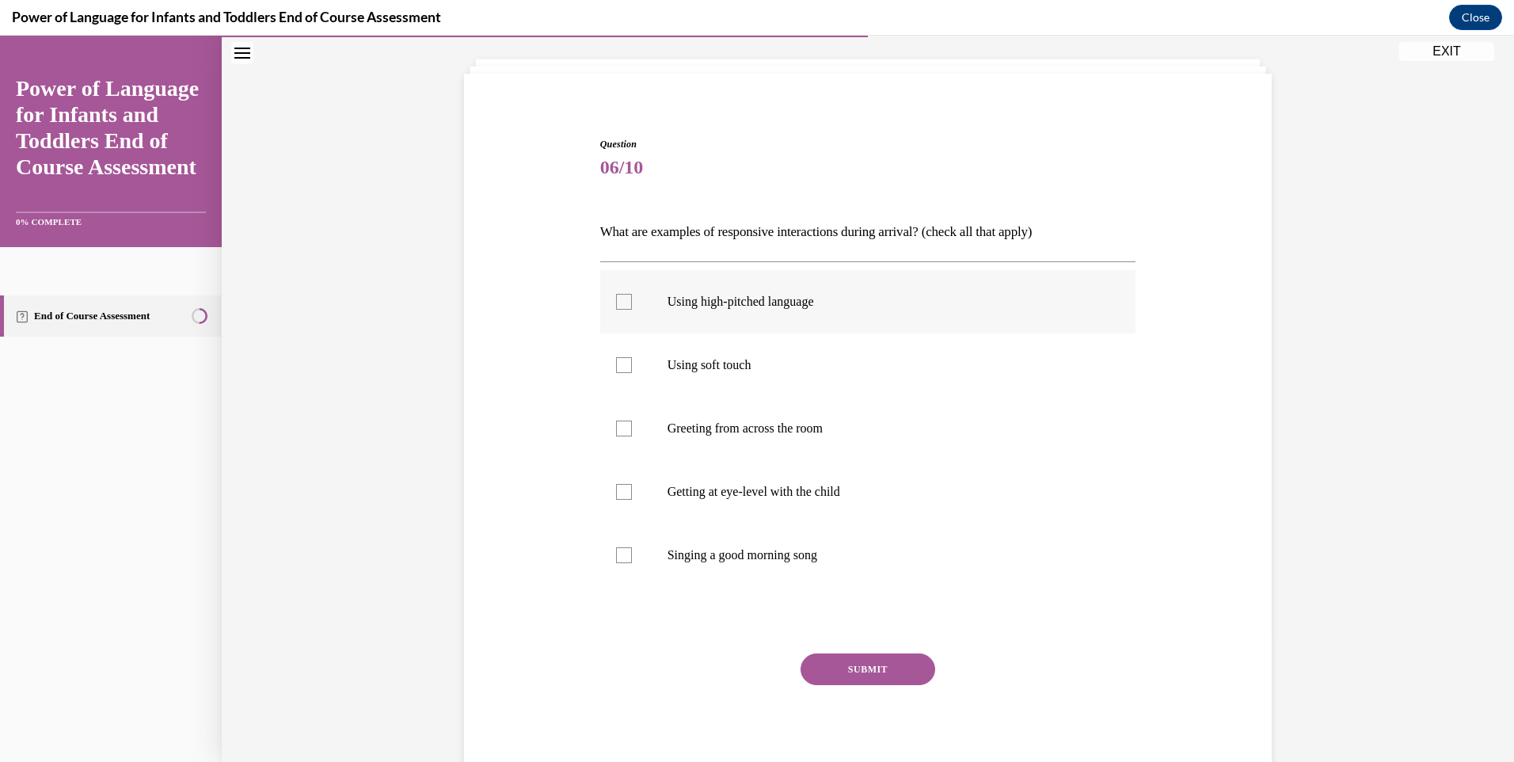
click at [794, 307] on p "Using high-pitched language" at bounding box center [882, 302] width 429 height 16
click at [632, 307] on input "Using high-pitched language" at bounding box center [624, 302] width 16 height 16
checkbox input "true"
click at [793, 361] on p "Using soft touch" at bounding box center [882, 365] width 429 height 16
click at [632, 361] on input "Using soft touch" at bounding box center [624, 365] width 16 height 16
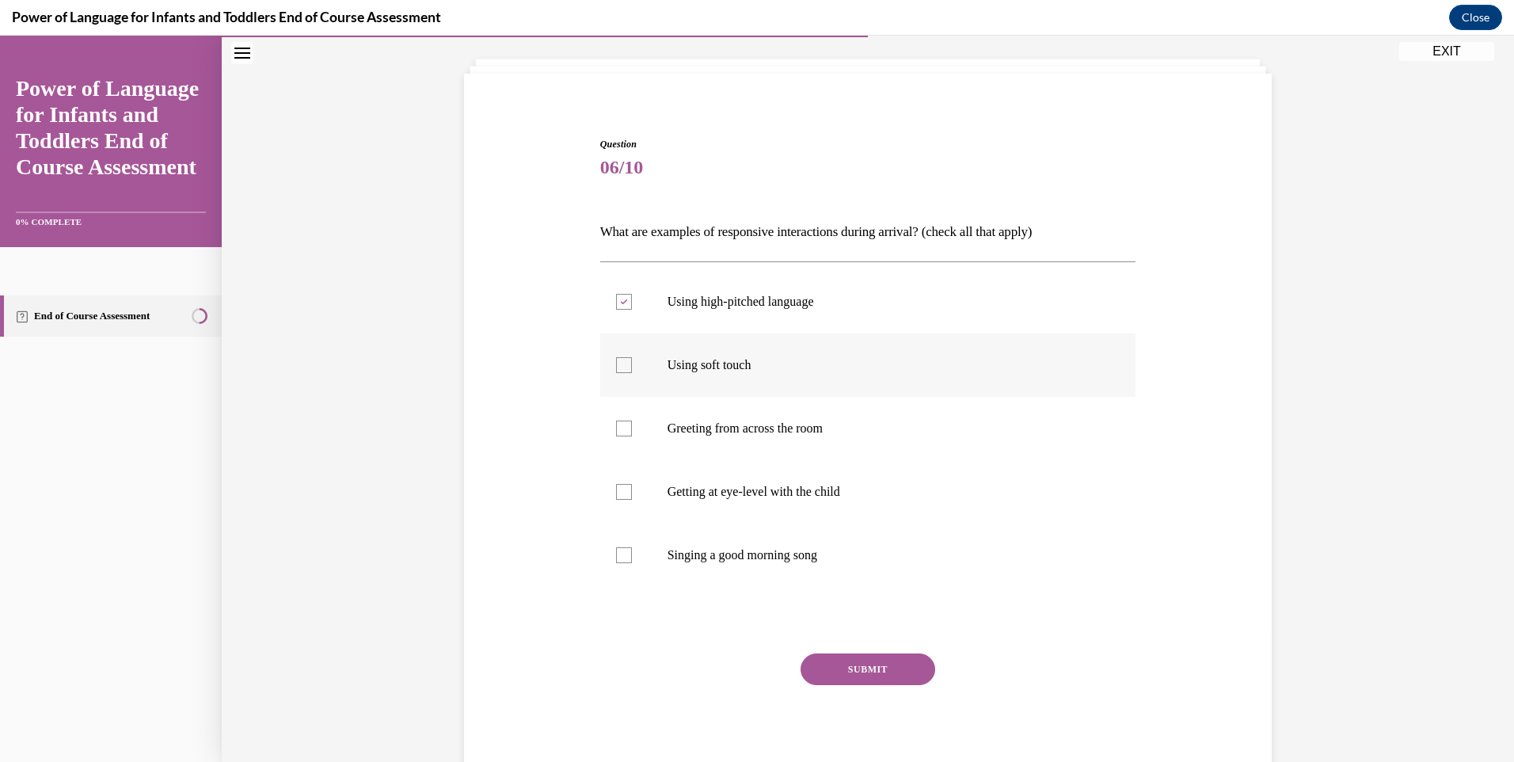
checkbox input "true"
click at [796, 417] on label "Greeting from across the room" at bounding box center [868, 428] width 536 height 63
click at [632, 420] on input "Greeting from across the room" at bounding box center [624, 428] width 16 height 16
checkbox input "true"
click at [784, 470] on label "Getting at eye-level with the child" at bounding box center [868, 491] width 536 height 63
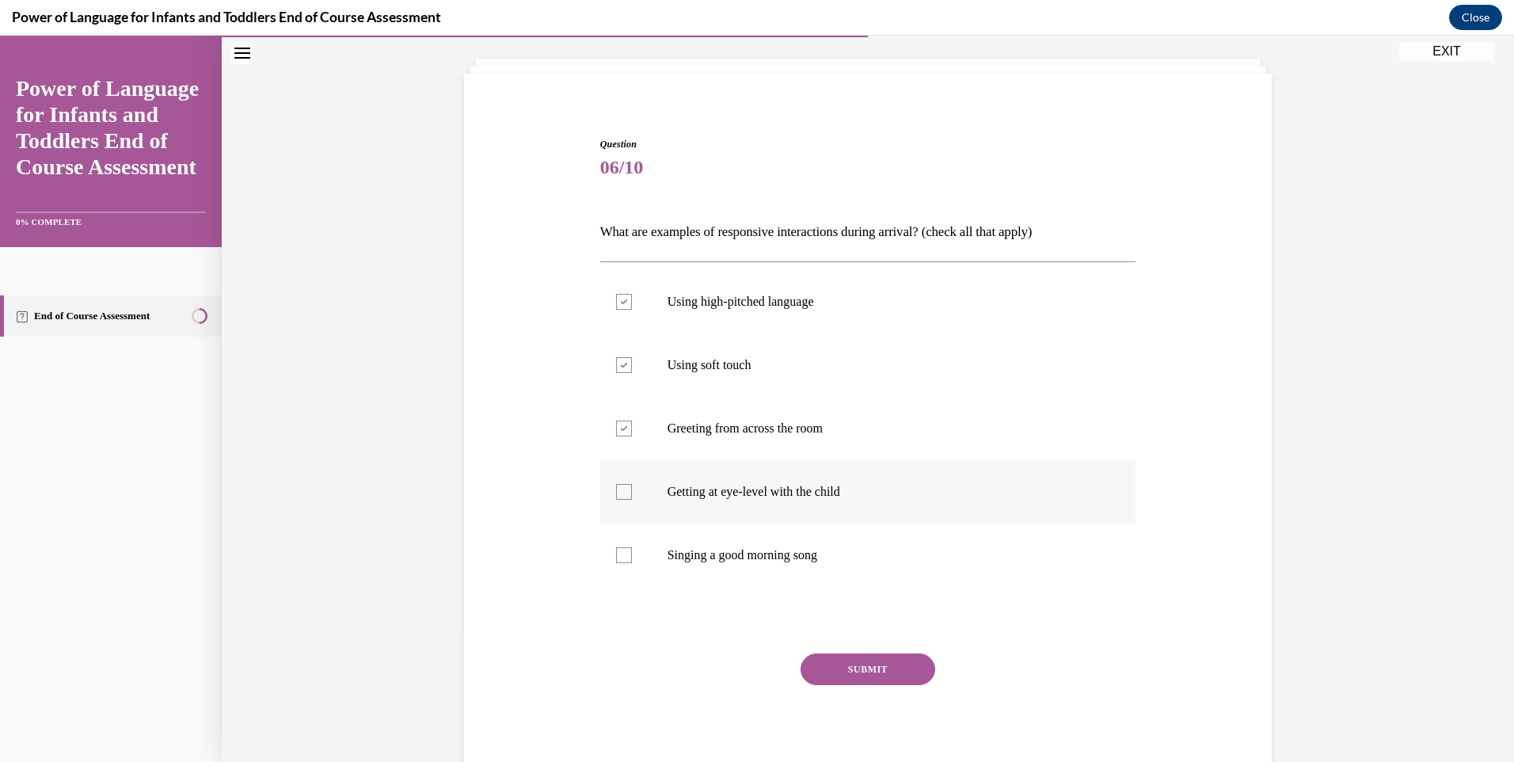
click at [632, 484] on input "Getting at eye-level with the child" at bounding box center [624, 492] width 16 height 16
checkbox input "true"
click at [767, 536] on label "Singing a good morning song" at bounding box center [868, 554] width 536 height 63
click at [632, 547] on input "Singing a good morning song" at bounding box center [624, 555] width 16 height 16
checkbox input "true"
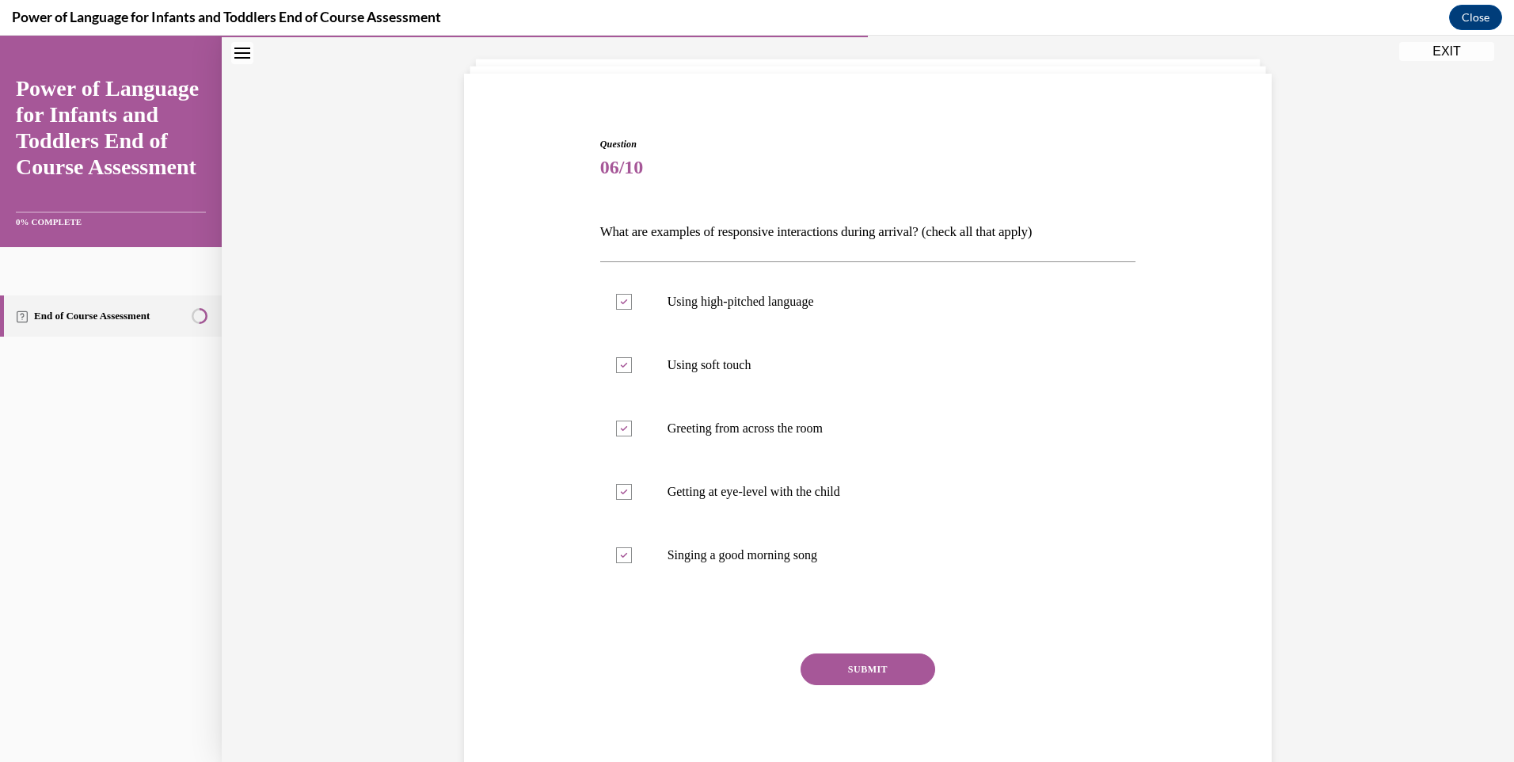
click at [820, 672] on button "SUBMIT" at bounding box center [868, 669] width 135 height 32
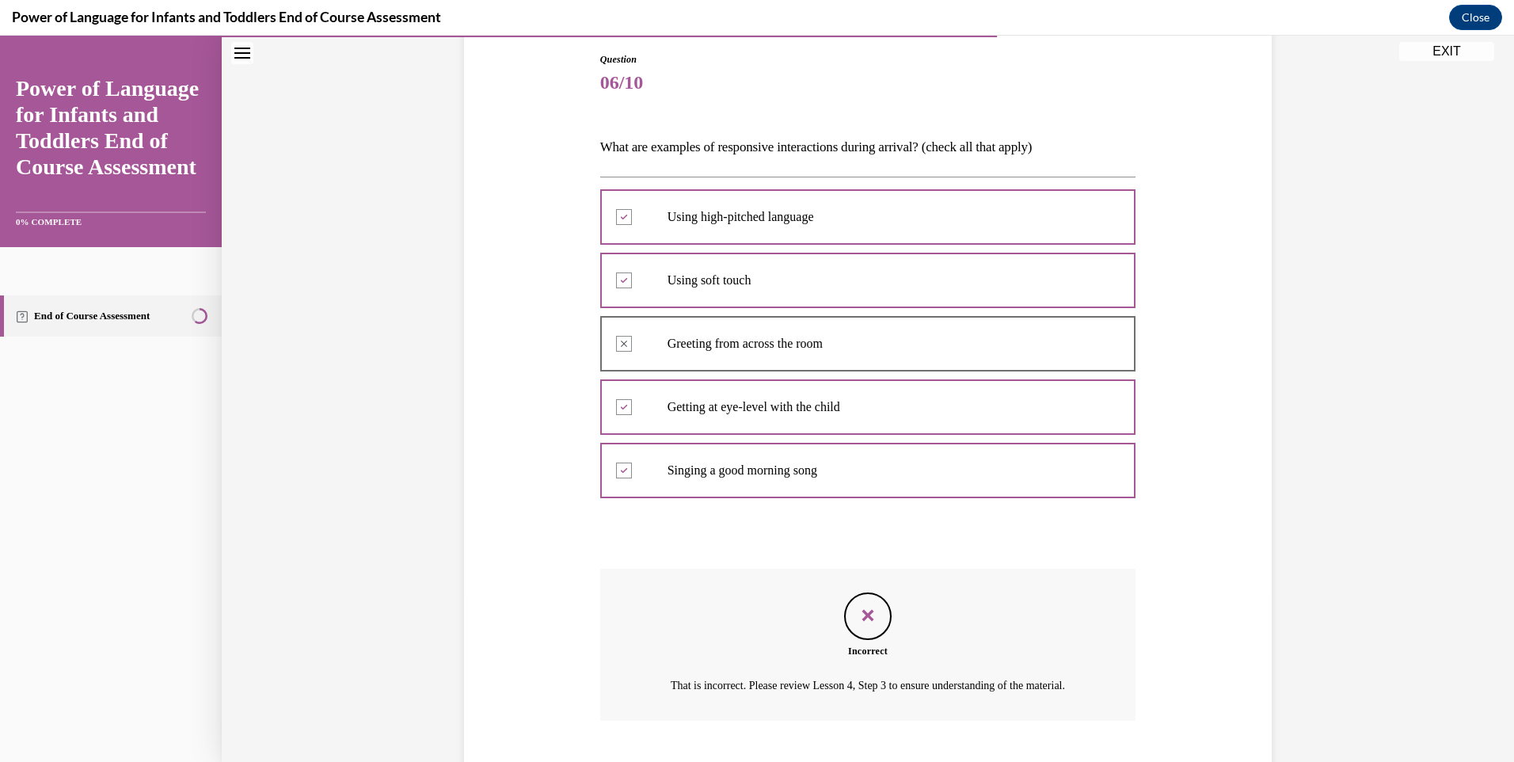
scroll to position [283, 0]
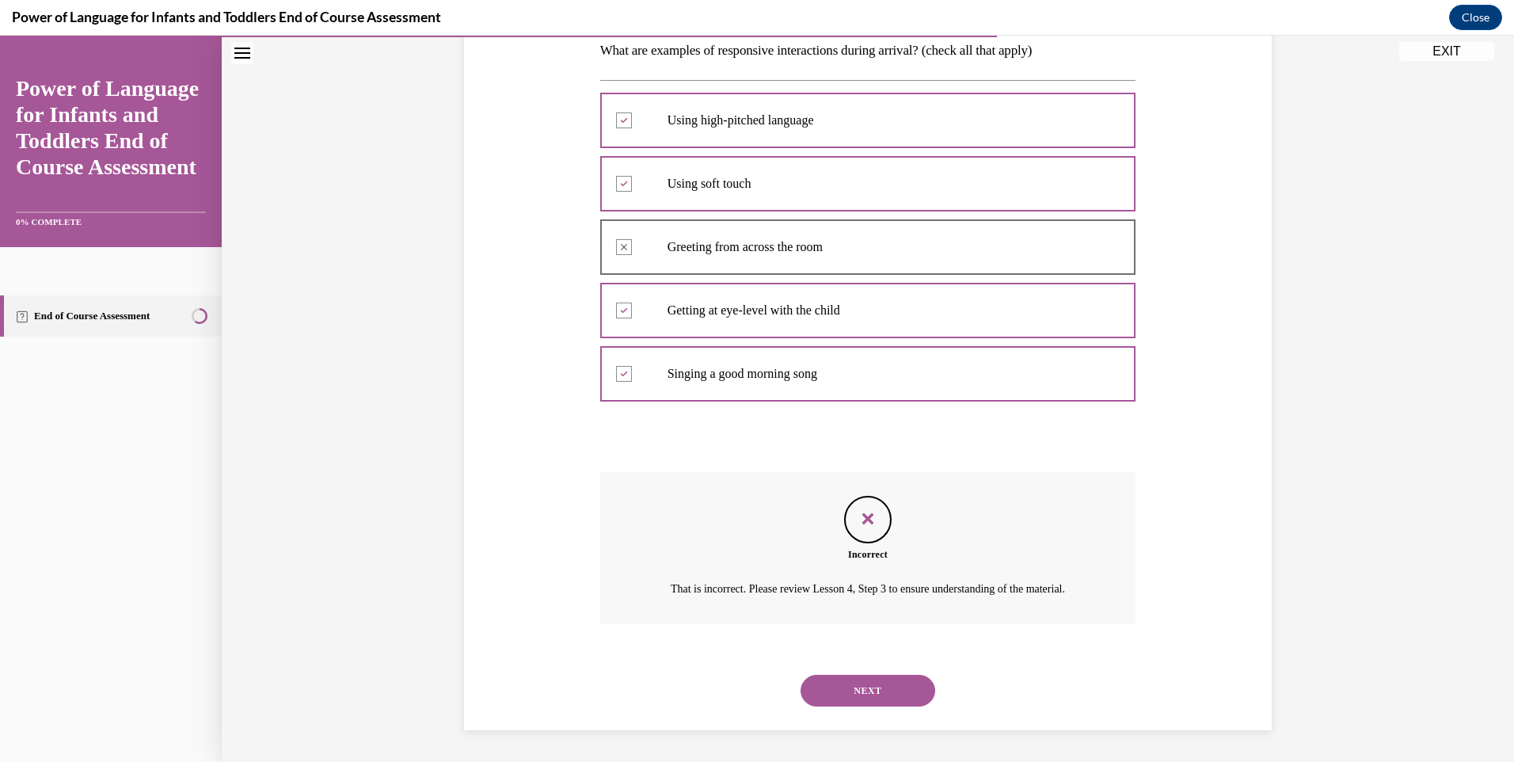
click at [871, 686] on button "NEXT" at bounding box center [868, 691] width 135 height 32
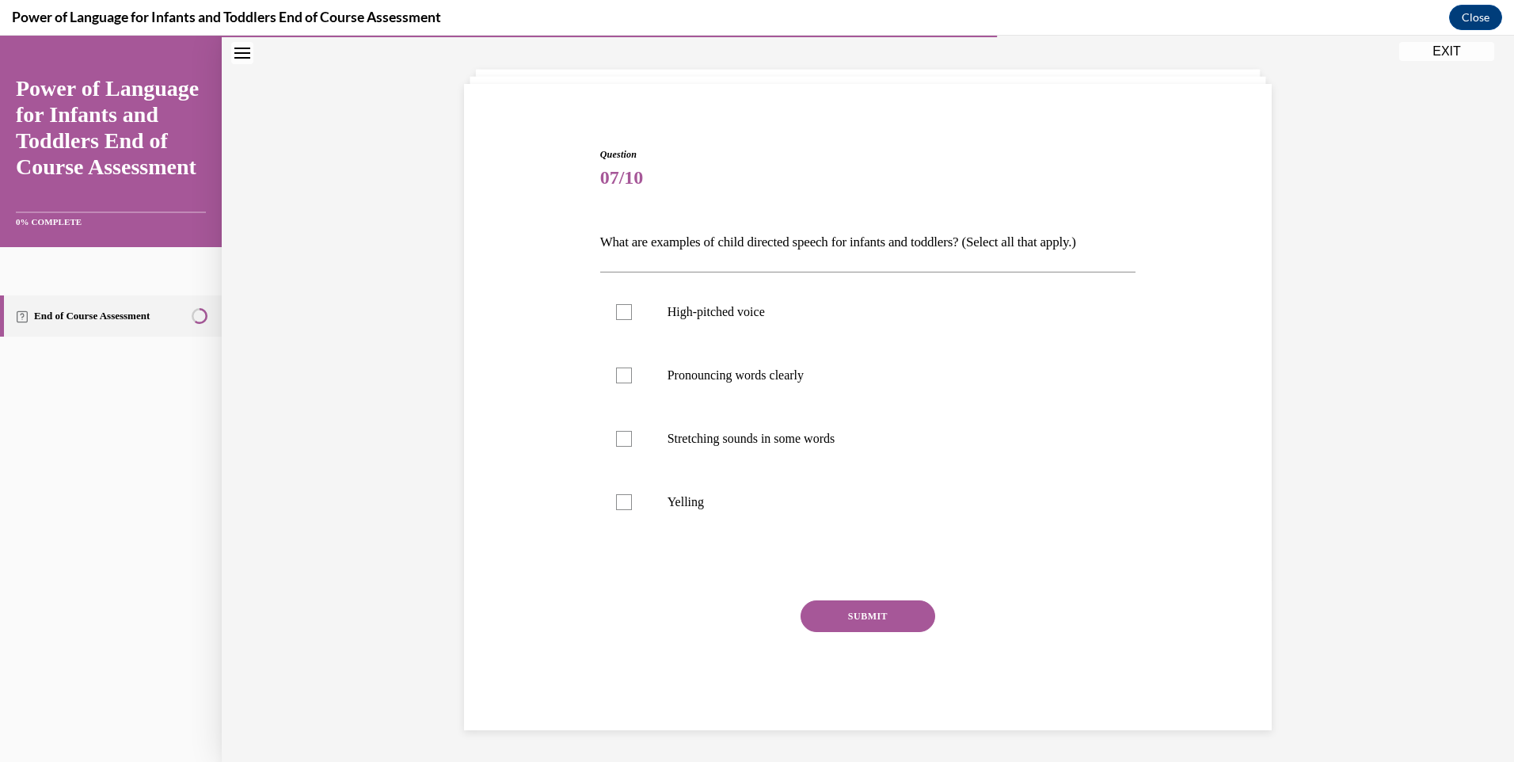
scroll to position [73, 0]
click at [831, 295] on label "High-pitched voice" at bounding box center [868, 311] width 536 height 63
click at [632, 304] on input "High-pitched voice" at bounding box center [624, 312] width 16 height 16
checkbox input "true"
click at [834, 367] on label "Pronouncing words clearly" at bounding box center [868, 375] width 536 height 63
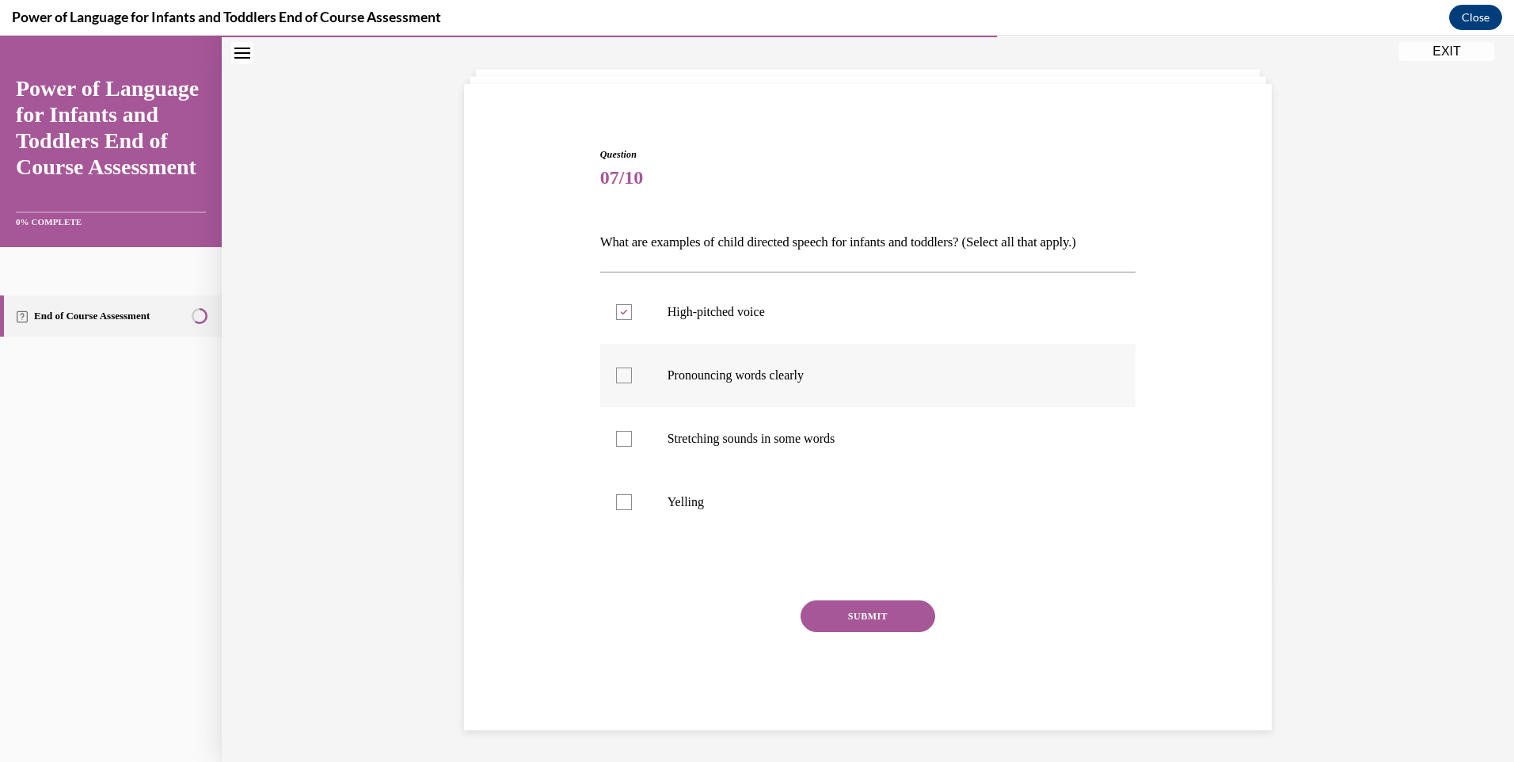
click at [632, 367] on input "Pronouncing words clearly" at bounding box center [624, 375] width 16 height 16
checkbox input "true"
click at [833, 421] on label "Stretching sounds in some words" at bounding box center [868, 438] width 536 height 63
click at [632, 431] on input "Stretching sounds in some words" at bounding box center [624, 439] width 16 height 16
checkbox input "true"
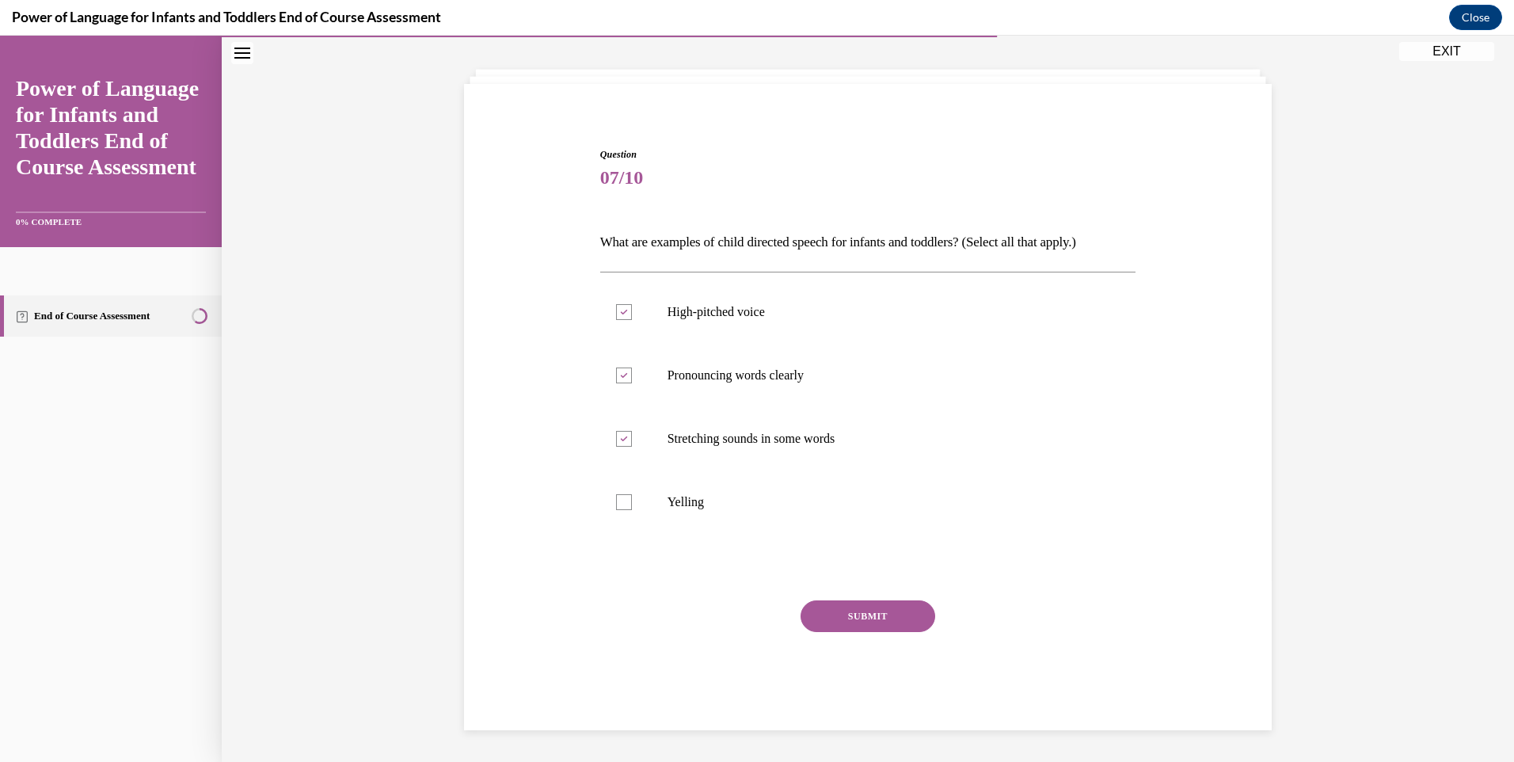
click at [871, 600] on button "SUBMIT" at bounding box center [868, 616] width 135 height 32
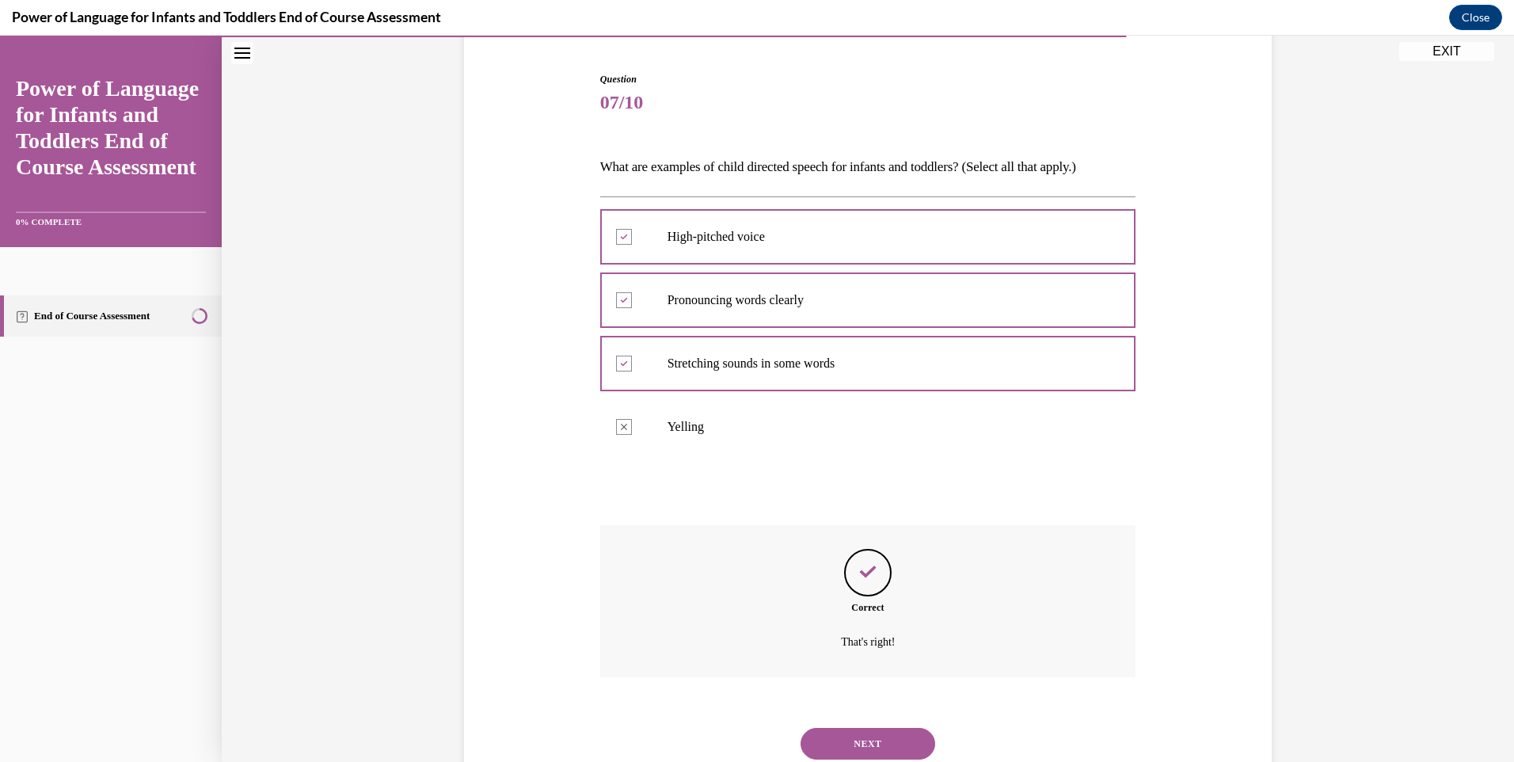
scroll to position [201, 0]
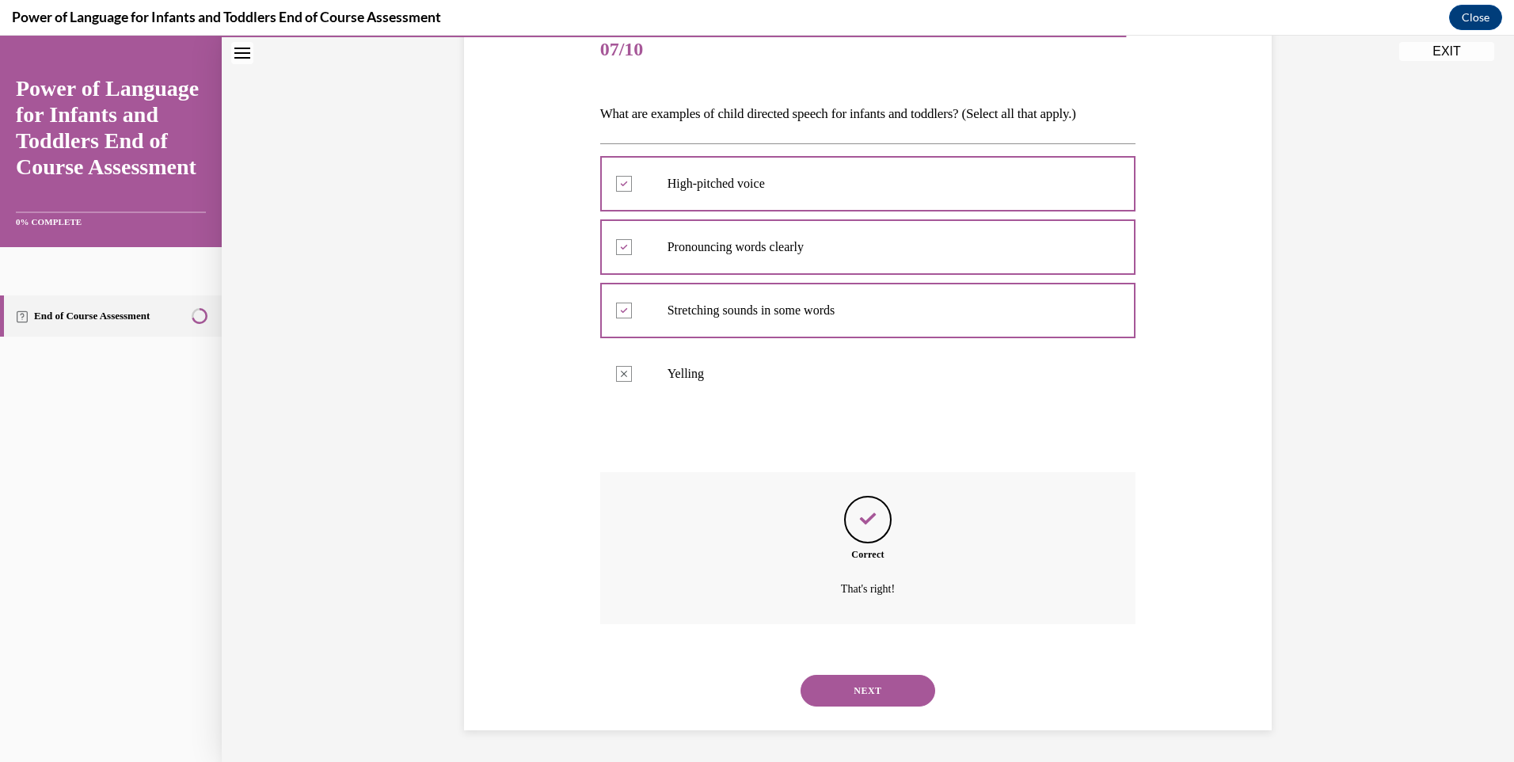
click at [858, 672] on div "NEXT" at bounding box center [868, 690] width 536 height 63
click at [854, 681] on button "NEXT" at bounding box center [868, 691] width 135 height 32
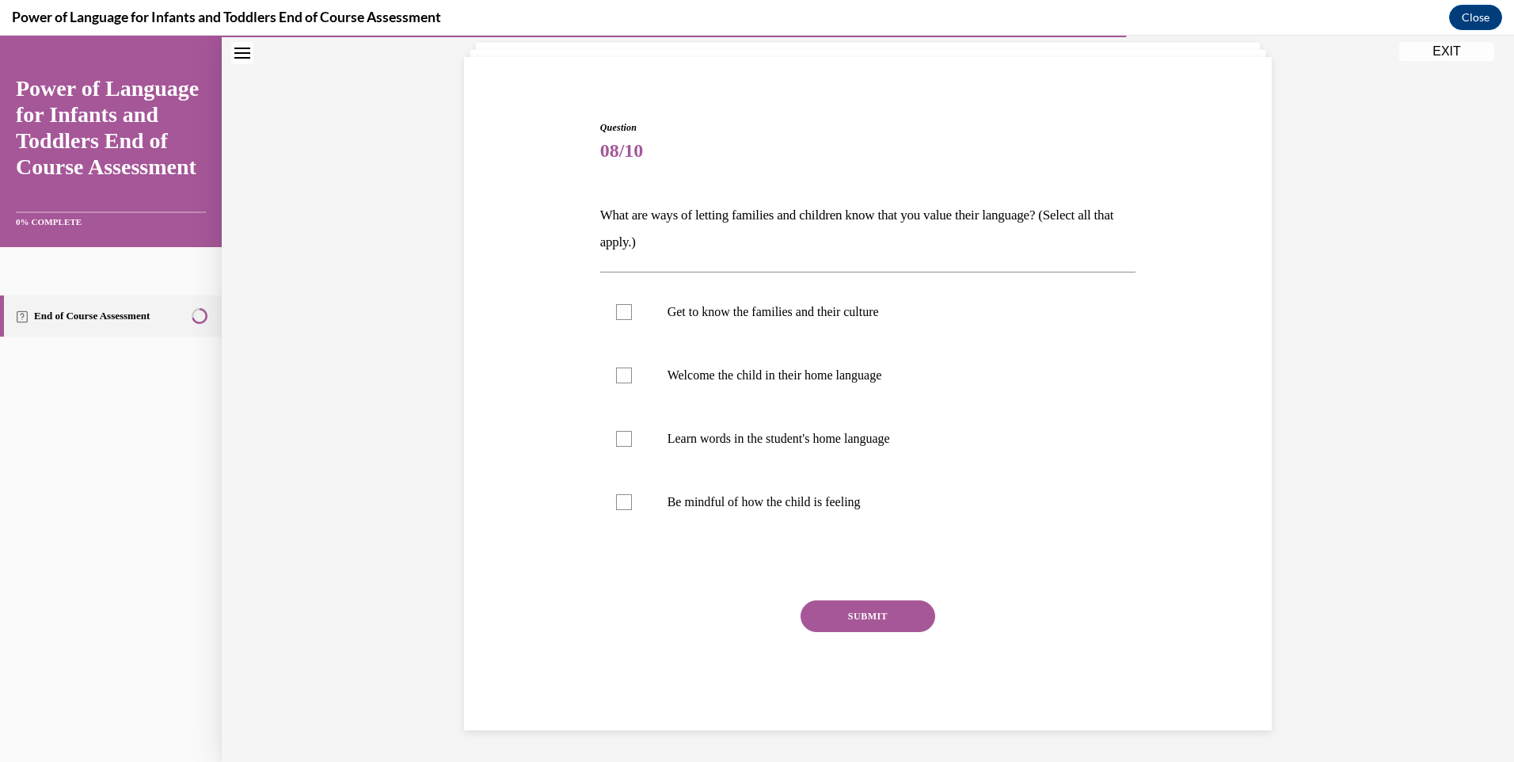
scroll to position [100, 0]
click at [889, 313] on p "Get to know the families and their culture" at bounding box center [882, 312] width 429 height 16
click at [632, 313] on input "Get to know the families and their culture" at bounding box center [624, 312] width 16 height 16
checkbox input "true"
click at [900, 371] on p "Welcome the child in their home language" at bounding box center [882, 375] width 429 height 16
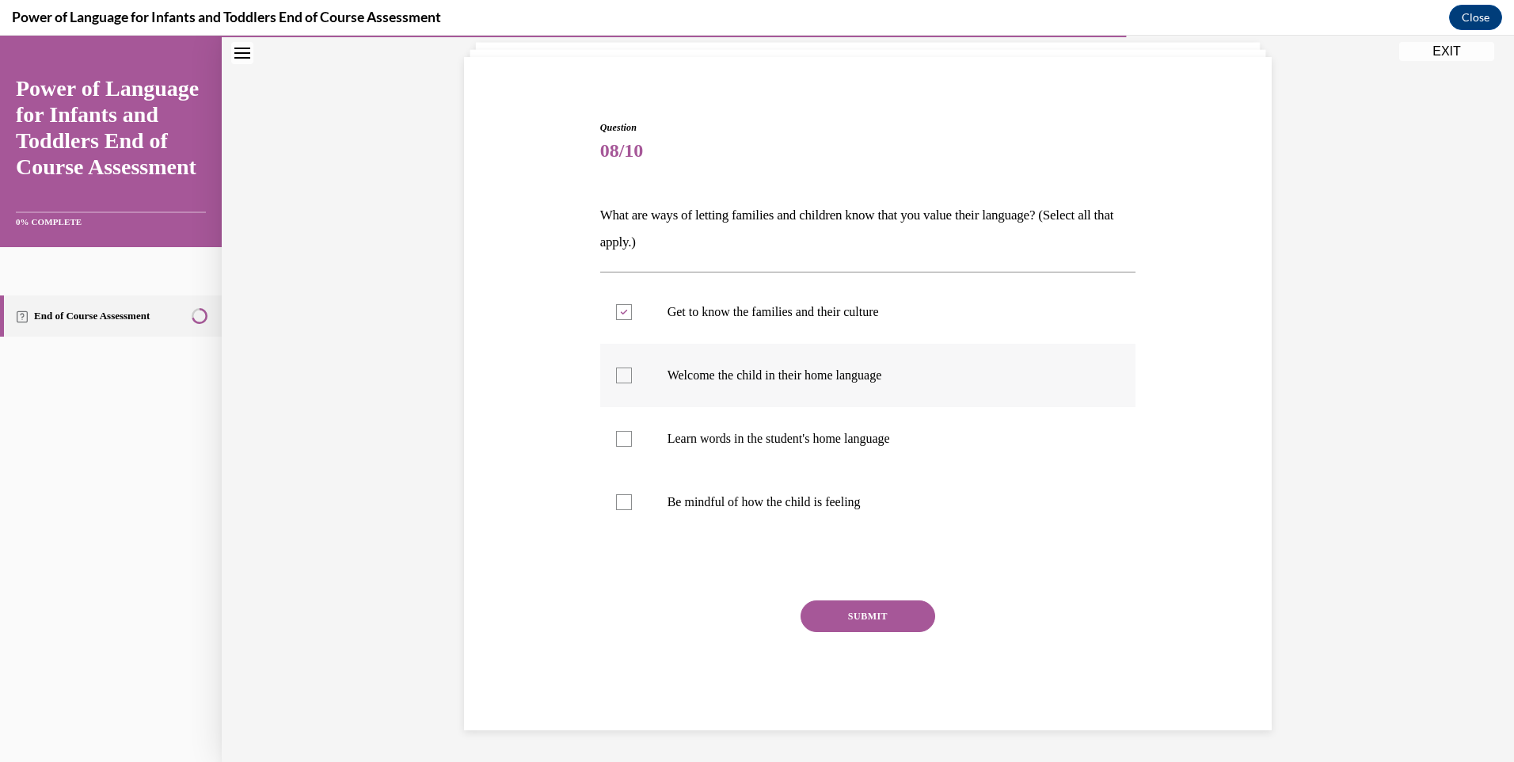
click at [632, 371] on input "Welcome the child in their home language" at bounding box center [624, 375] width 16 height 16
checkbox input "true"
click at [890, 441] on p "Learn words in the student's home language" at bounding box center [882, 439] width 429 height 16
click at [632, 441] on input "Learn words in the student's home language" at bounding box center [624, 439] width 16 height 16
checkbox input "true"
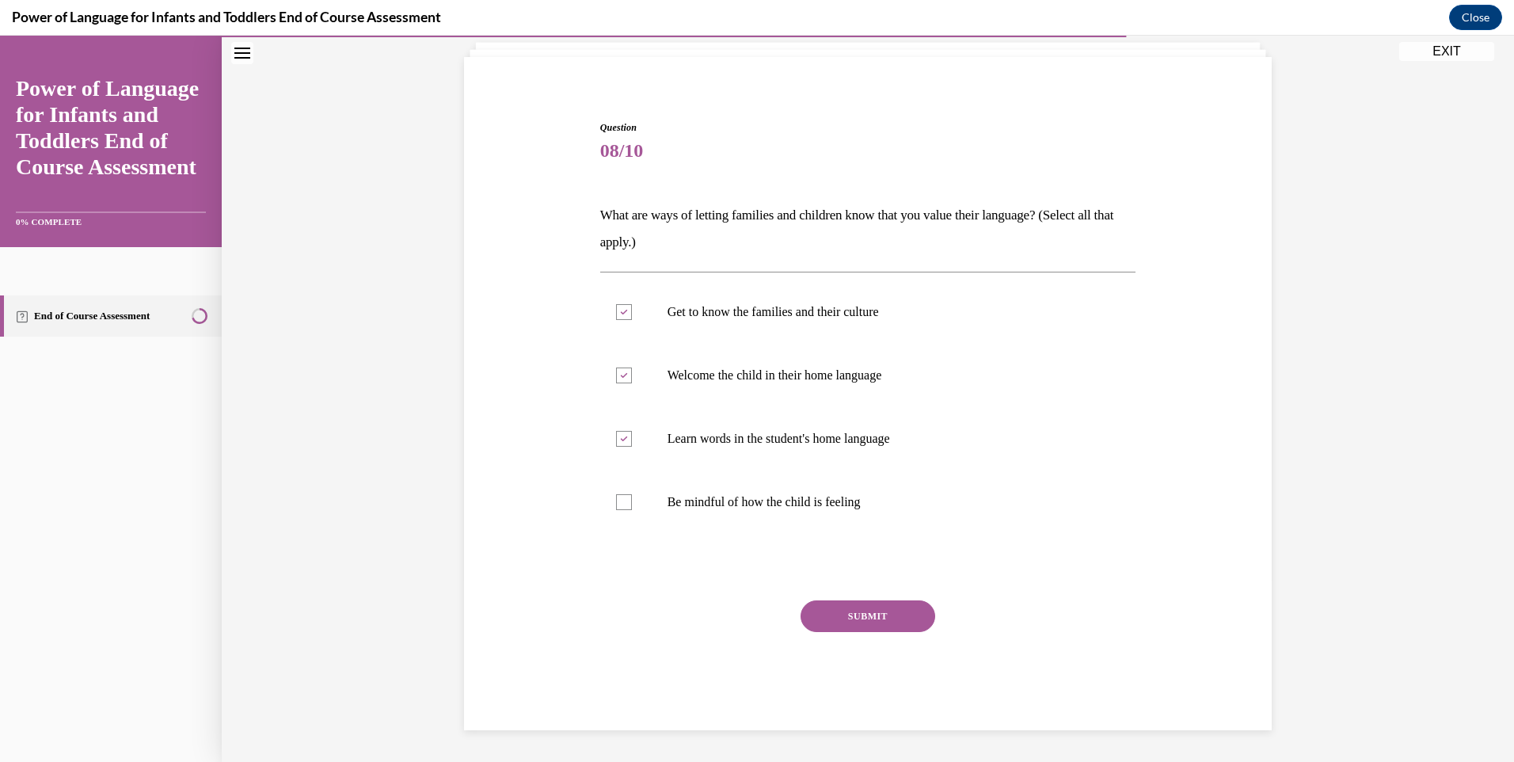
click at [865, 607] on button "SUBMIT" at bounding box center [868, 616] width 135 height 32
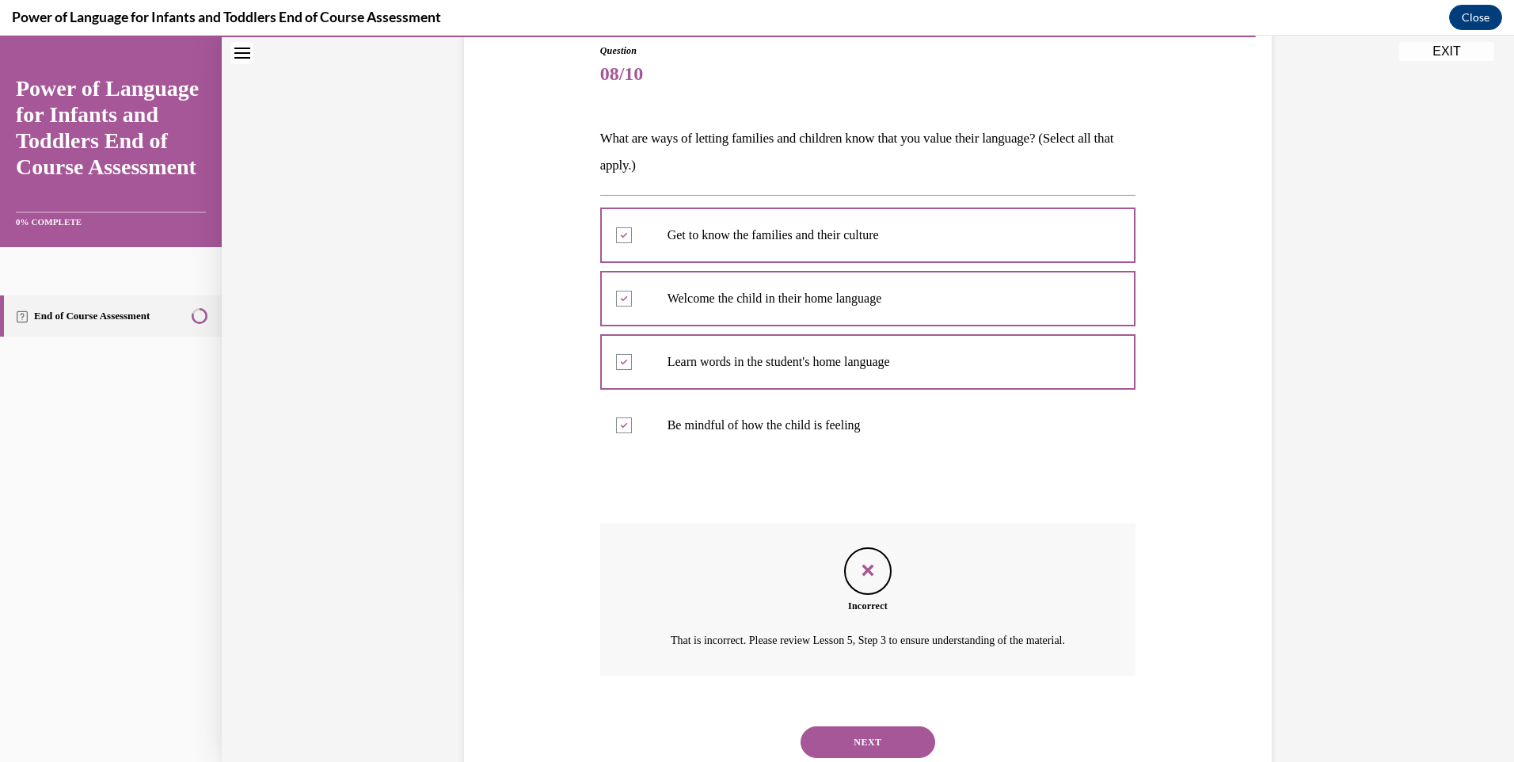
scroll to position [247, 0]
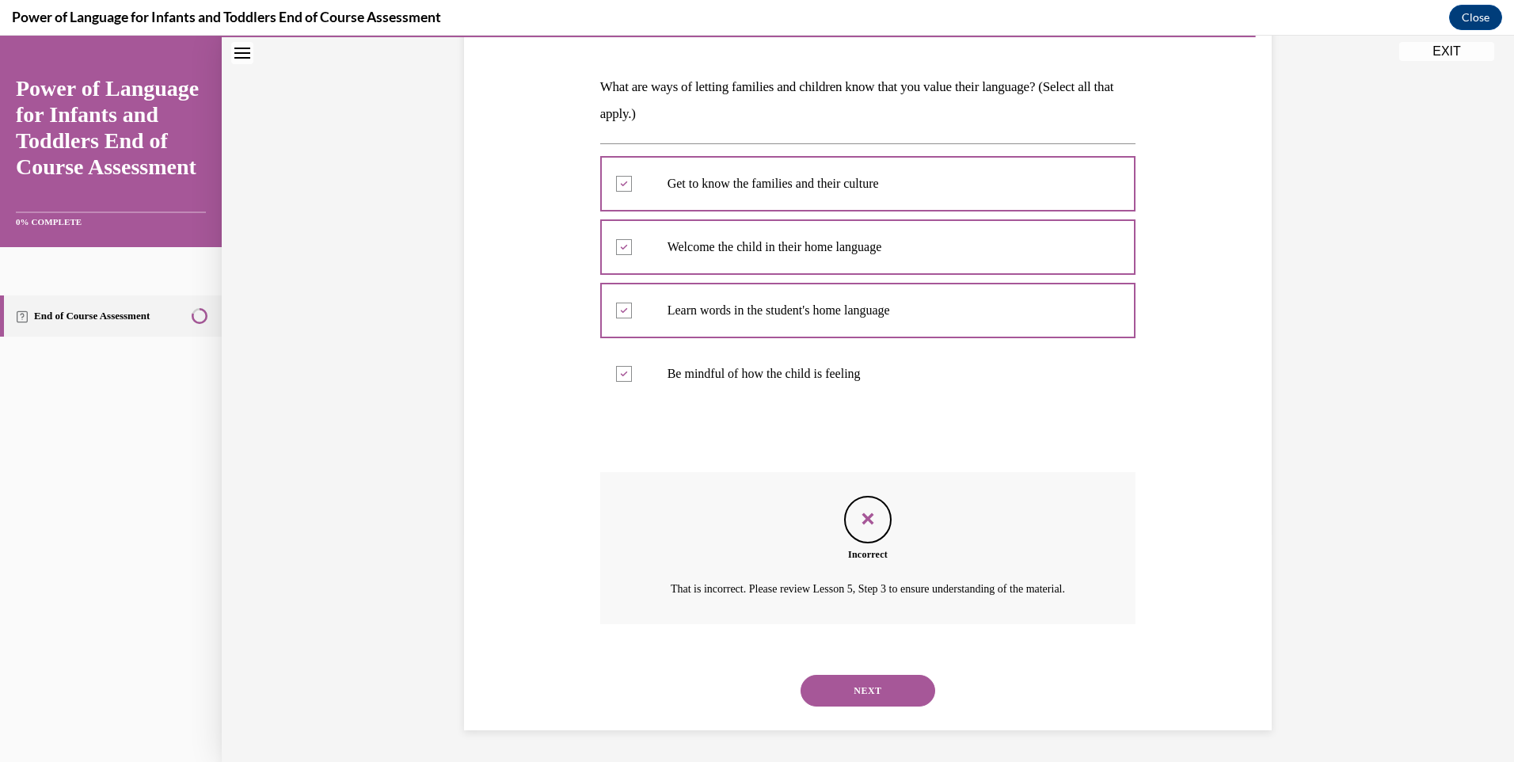
click at [862, 697] on button "NEXT" at bounding box center [868, 691] width 135 height 32
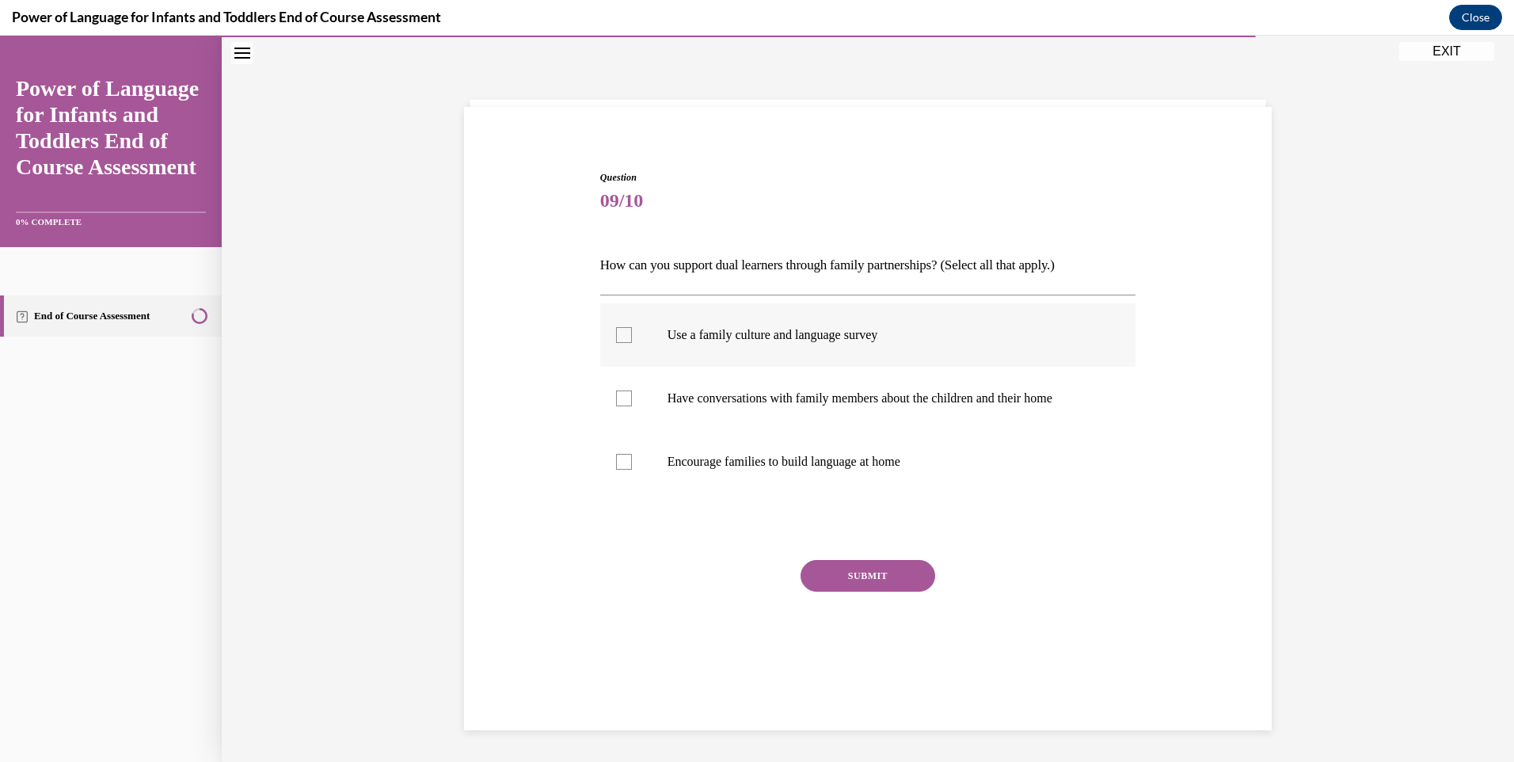
click at [835, 331] on p "Use a family culture and language survey" at bounding box center [882, 335] width 429 height 16
click at [632, 331] on input "Use a family culture and language survey" at bounding box center [624, 335] width 16 height 16
checkbox input "true"
click at [834, 398] on p "Have conversations with family members about the children and their home" at bounding box center [882, 398] width 429 height 16
click at [632, 398] on input "Have conversations with family members about the children and their home" at bounding box center [624, 398] width 16 height 16
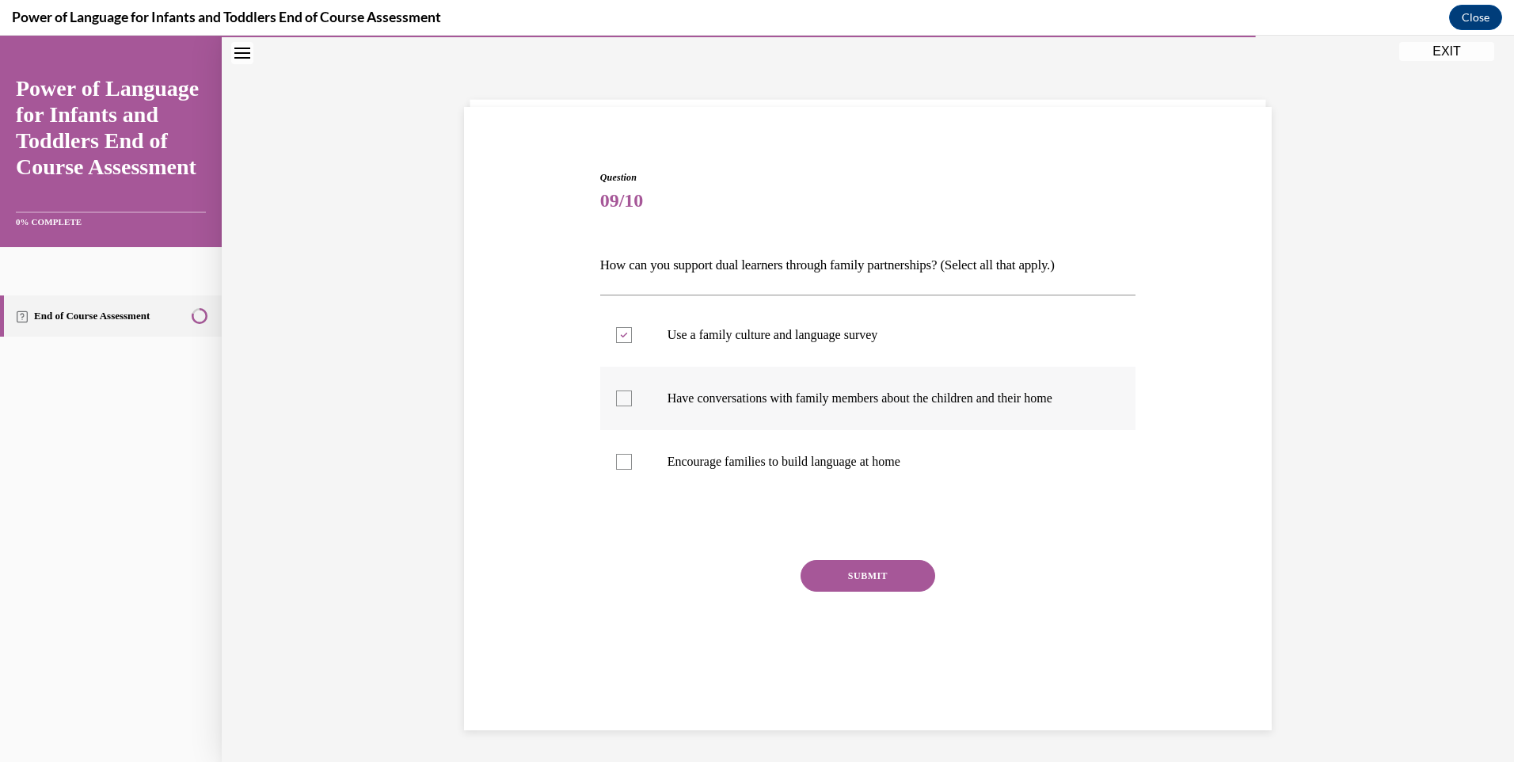
checkbox input "true"
click at [833, 458] on p "Encourage families to build language at home" at bounding box center [882, 462] width 429 height 16
click at [632, 458] on input "Encourage families to build language at home" at bounding box center [624, 462] width 16 height 16
checkbox input "true"
click at [882, 574] on button "SUBMIT" at bounding box center [868, 576] width 135 height 32
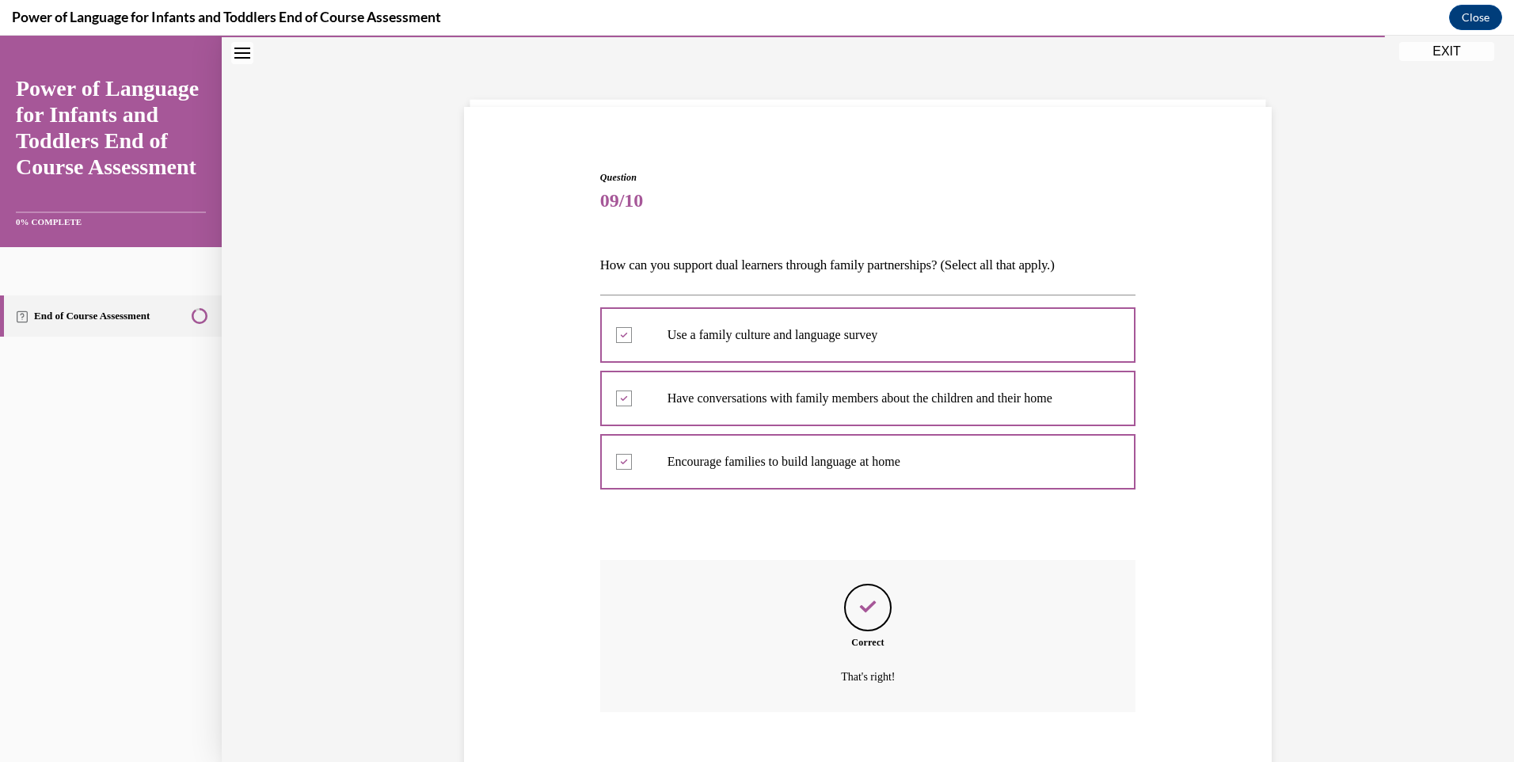
scroll to position [138, 0]
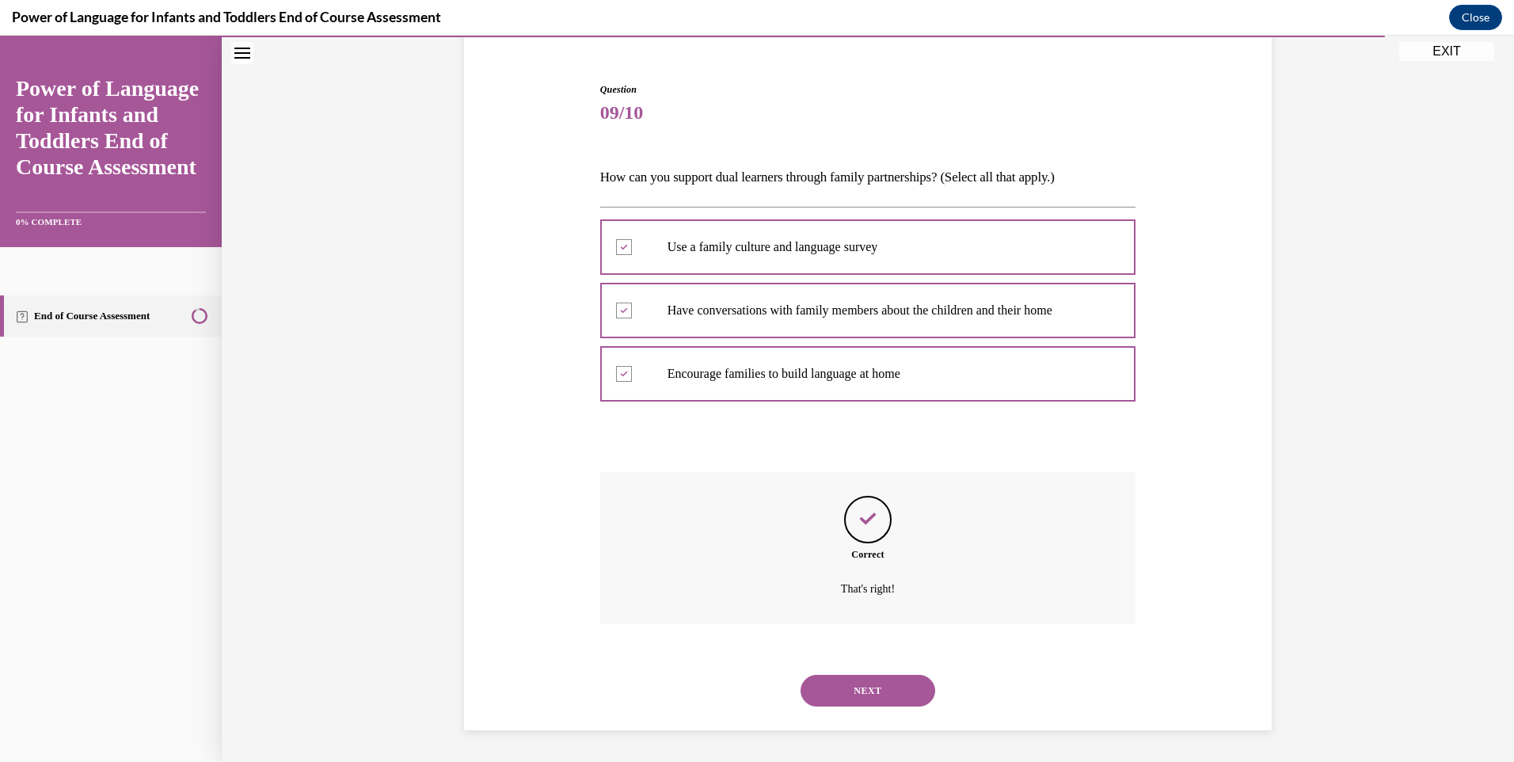
click at [869, 687] on button "NEXT" at bounding box center [868, 691] width 135 height 32
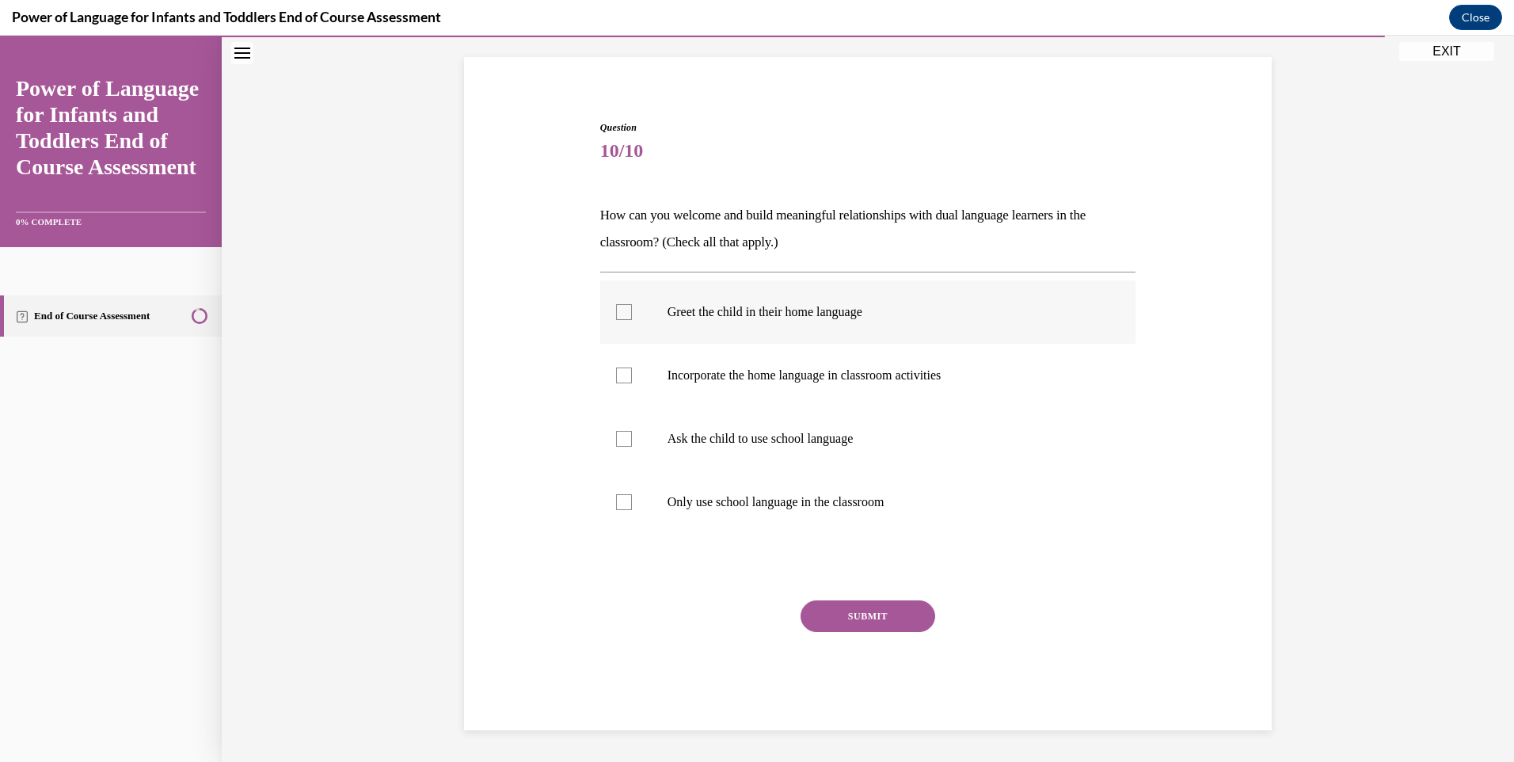
click at [831, 309] on p "Greet the child in their home language" at bounding box center [882, 312] width 429 height 16
click at [632, 309] on input "Greet the child in their home language" at bounding box center [624, 312] width 16 height 16
checkbox input "true"
click at [834, 373] on p "Incorporate the home language in classroom activities" at bounding box center [882, 375] width 429 height 16
click at [632, 373] on input "Incorporate the home language in classroom activities" at bounding box center [624, 375] width 16 height 16
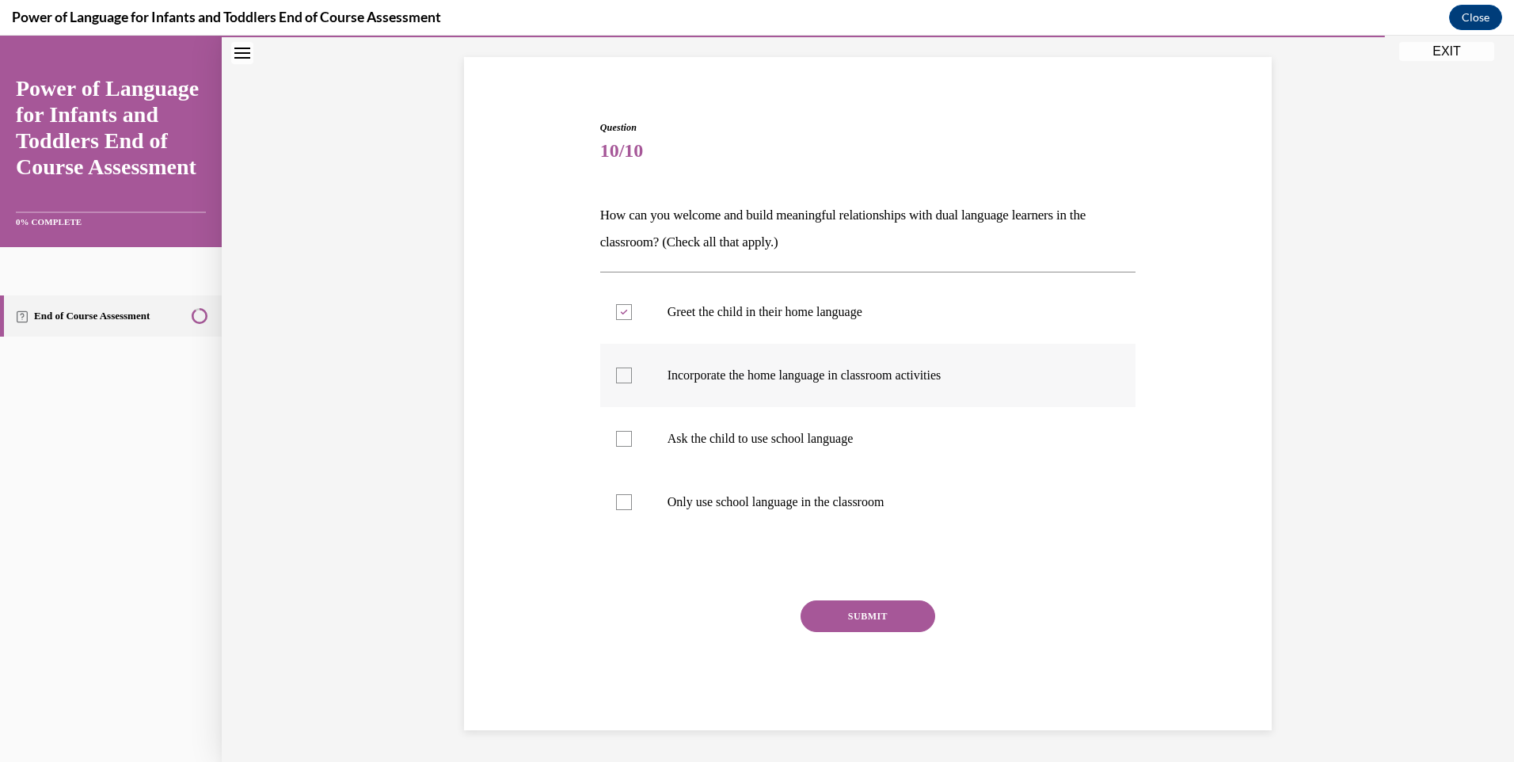
checkbox input "true"
click at [840, 443] on p "Ask the child to use school language" at bounding box center [882, 439] width 429 height 16
click at [632, 443] on input "Ask the child to use school language" at bounding box center [624, 439] width 16 height 16
checkbox input "true"
click at [832, 501] on p "Only use school language in the classroom" at bounding box center [882, 502] width 429 height 16
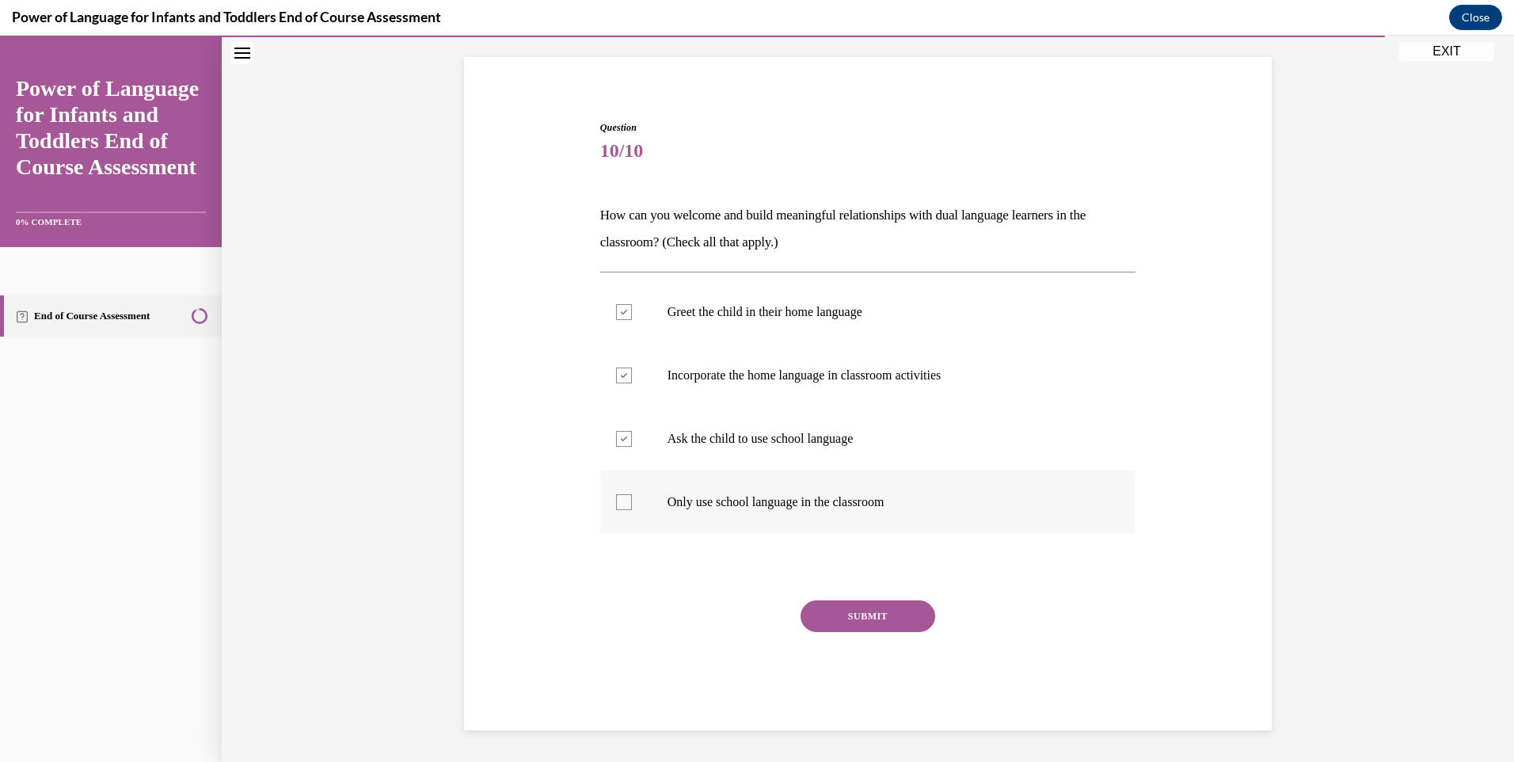
click at [632, 501] on input "Only use school language in the classroom" at bounding box center [624, 502] width 16 height 16
click at [832, 501] on p "Only use school language in the classroom" at bounding box center [882, 502] width 429 height 16
click at [632, 501] on input "Only use school language in the classroom" at bounding box center [624, 502] width 16 height 16
checkbox input "false"
click at [854, 608] on button "SUBMIT" at bounding box center [868, 616] width 135 height 32
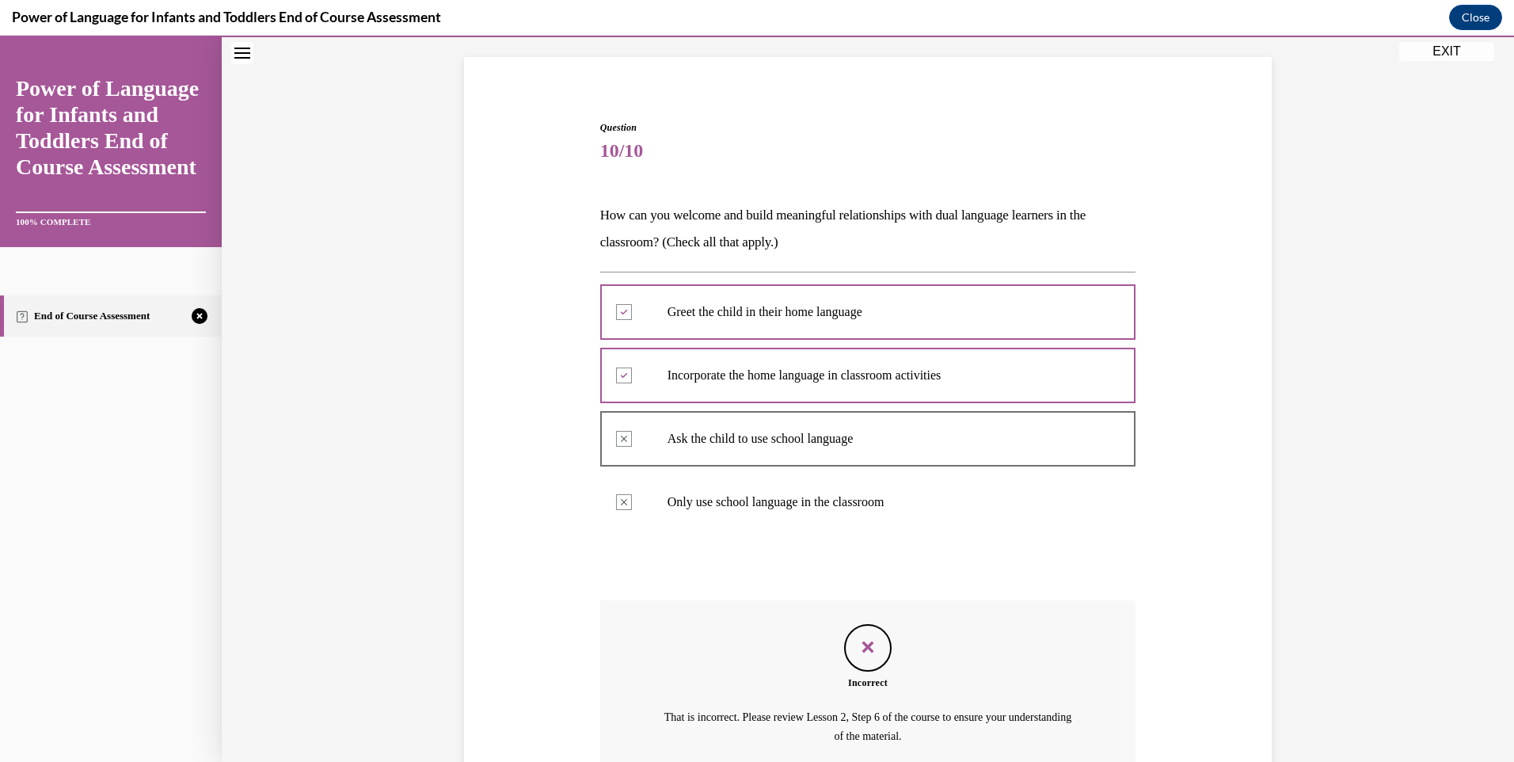
scroll to position [247, 0]
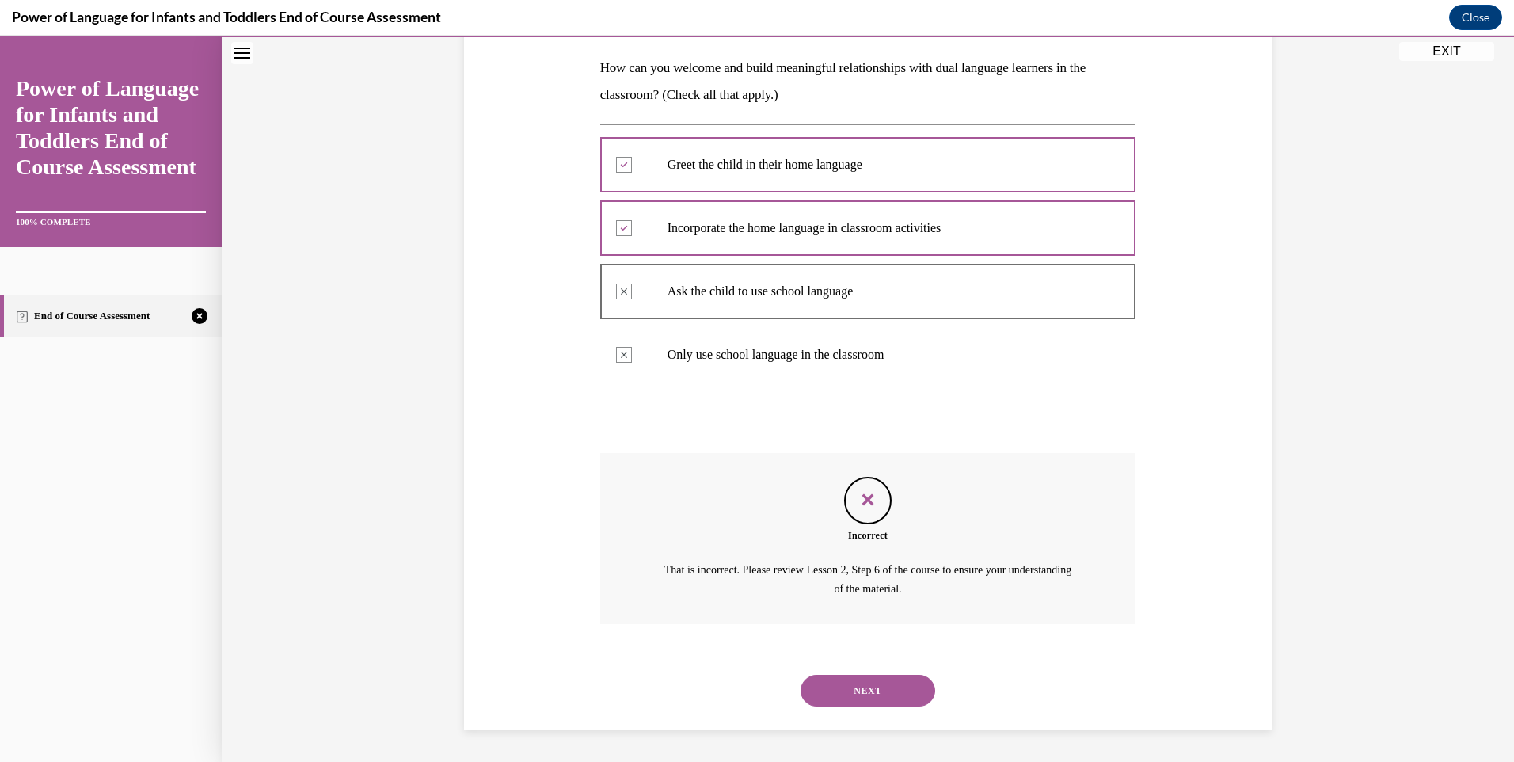
click at [898, 682] on button "NEXT" at bounding box center [868, 691] width 135 height 32
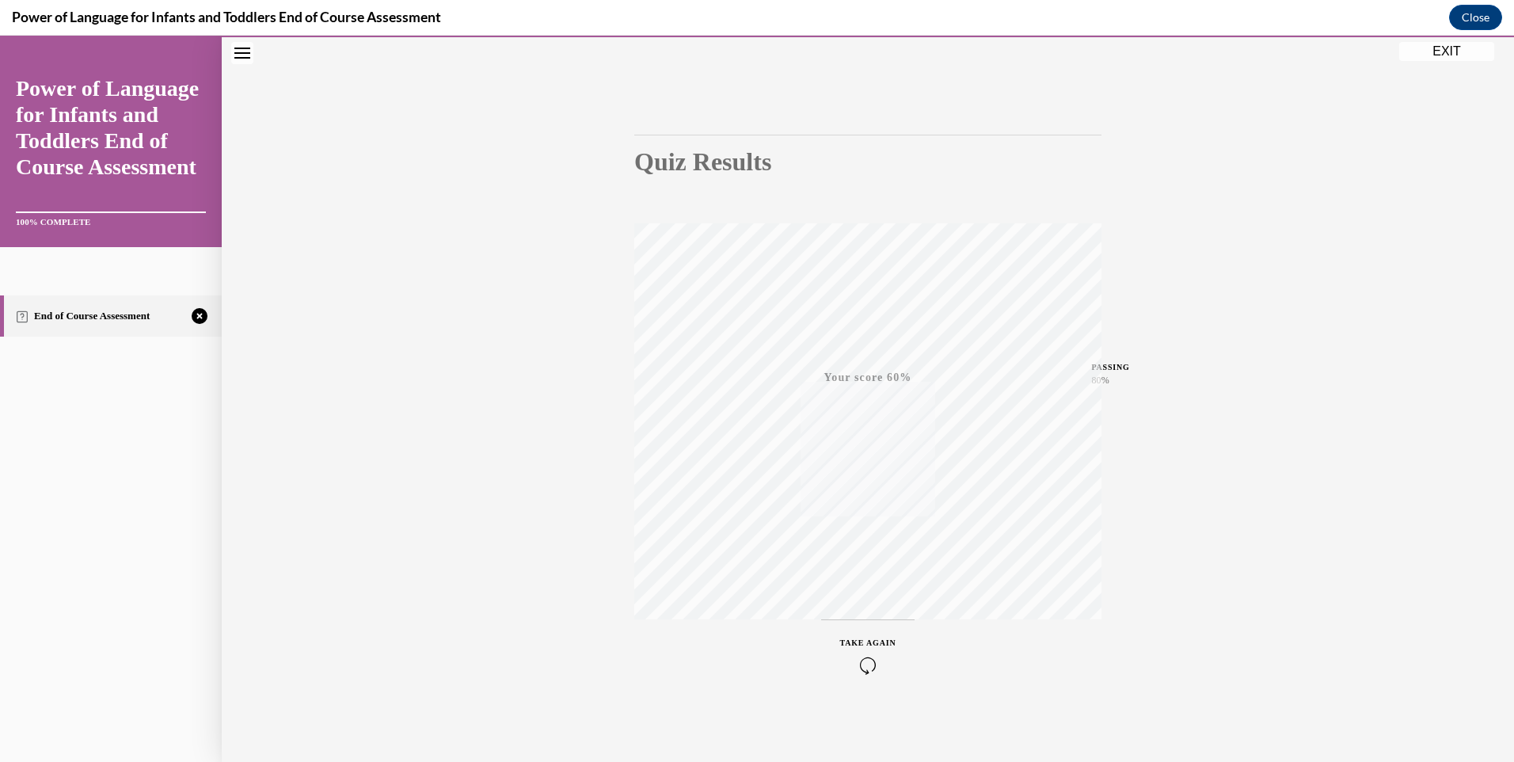
click at [873, 662] on icon "button" at bounding box center [868, 664] width 56 height 17
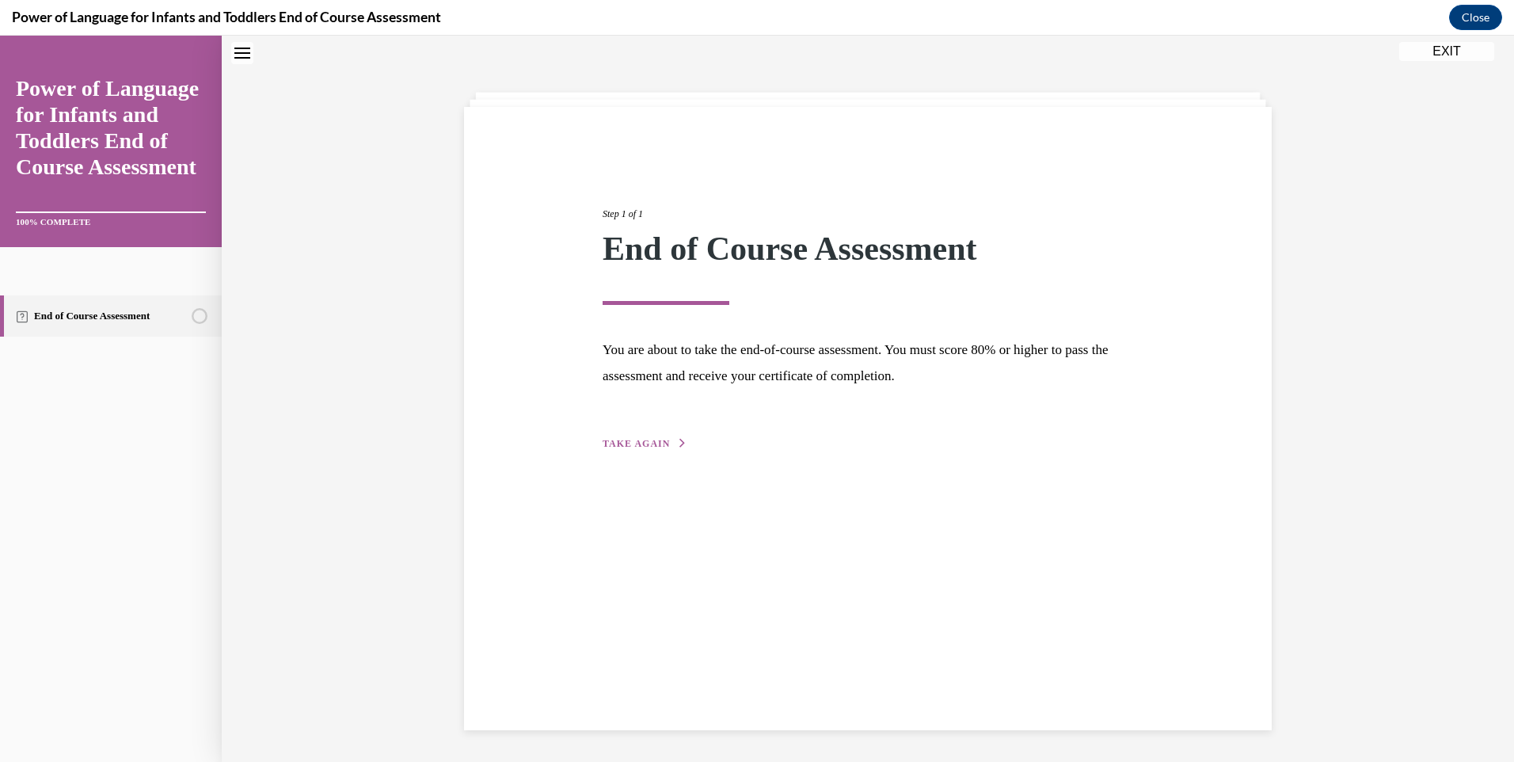
click at [634, 444] on span "TAKE AGAIN" at bounding box center [636, 443] width 67 height 11
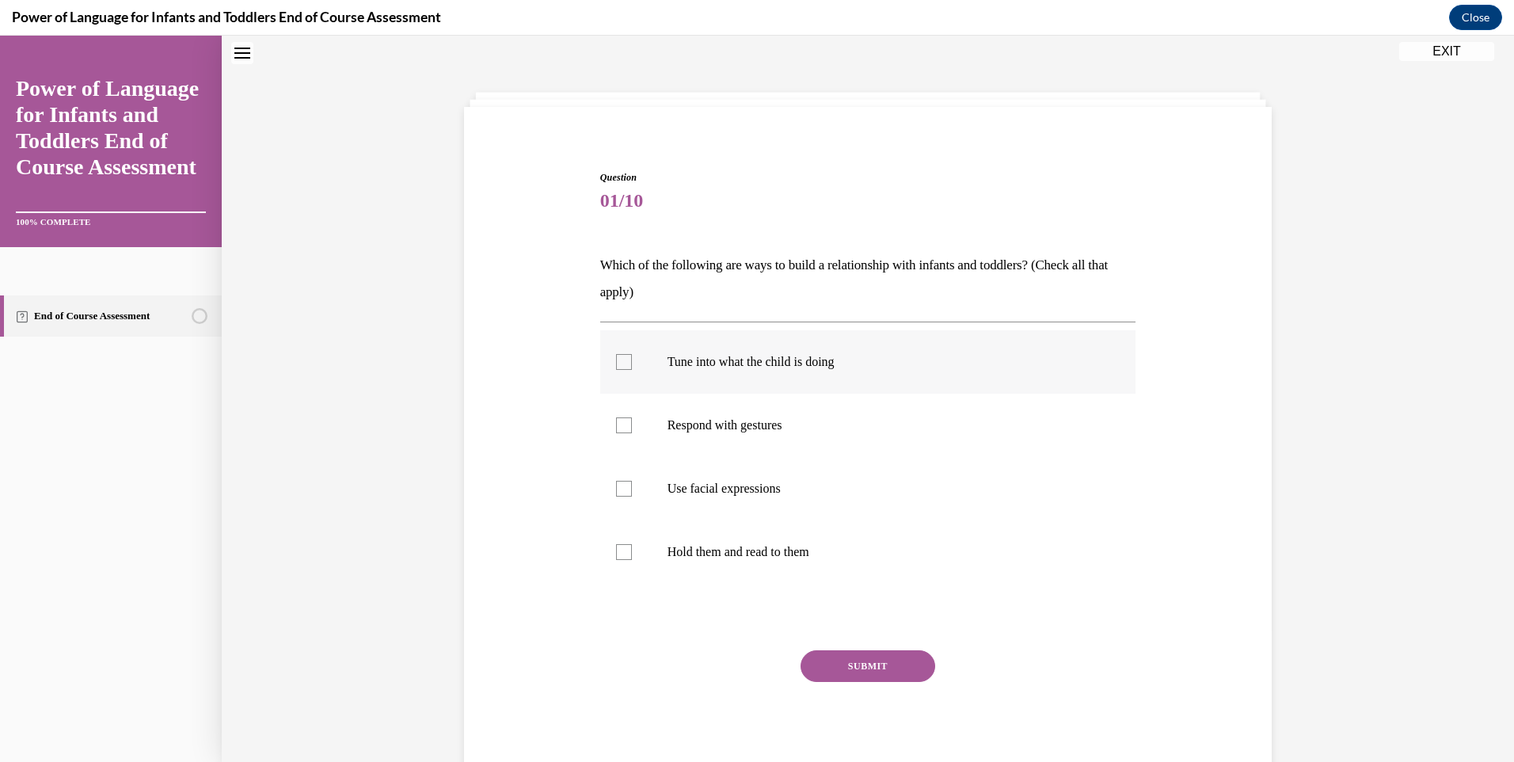
click at [762, 366] on p "Tune into what the child is doing" at bounding box center [882, 362] width 429 height 16
click at [632, 366] on input "Tune into what the child is doing" at bounding box center [624, 362] width 16 height 16
checkbox input "true"
click at [765, 422] on p "Respond with gestures" at bounding box center [882, 425] width 429 height 16
click at [632, 422] on input "Respond with gestures" at bounding box center [624, 425] width 16 height 16
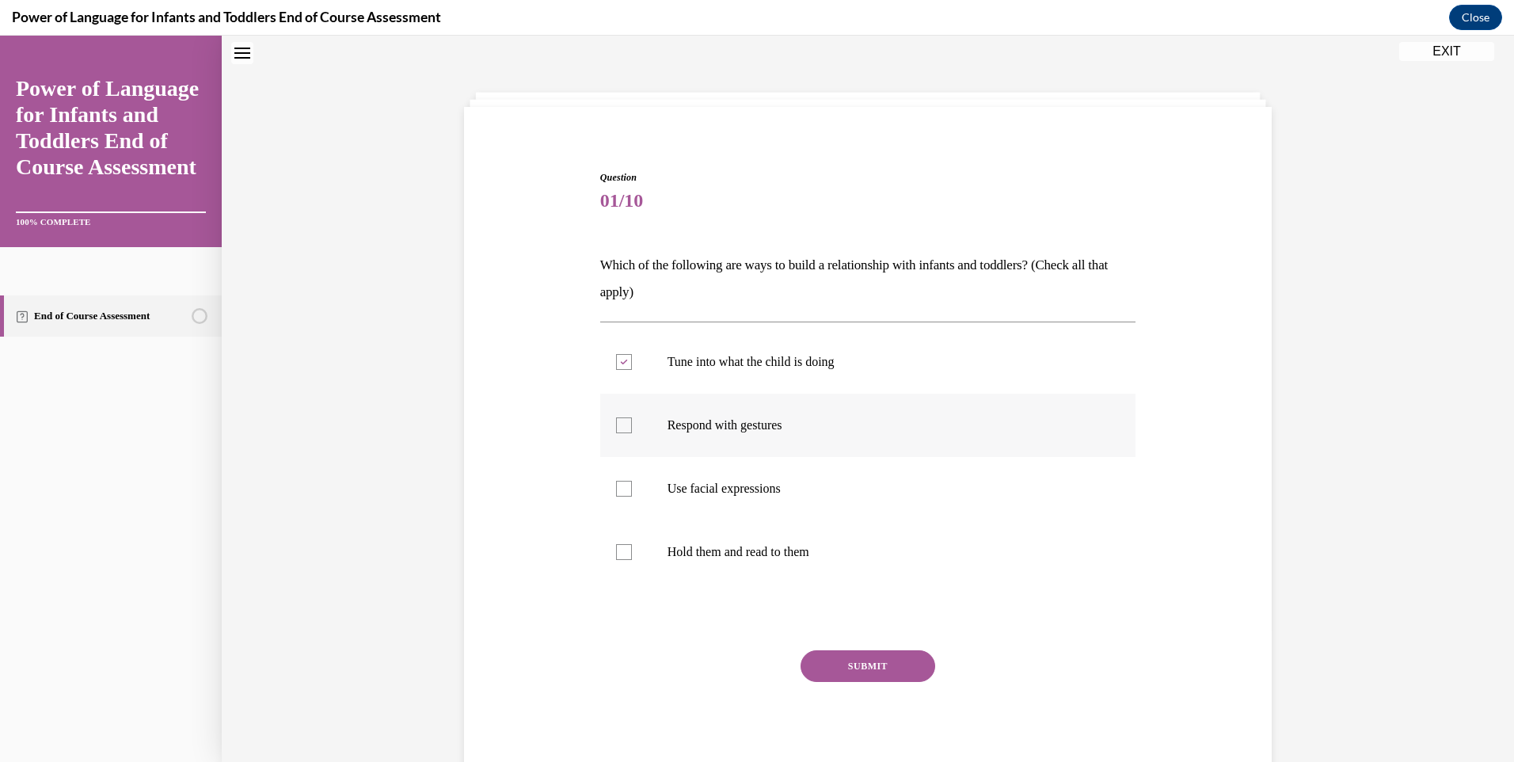
checkbox input "true"
click at [773, 476] on label "Use facial expressions" at bounding box center [868, 488] width 536 height 63
click at [632, 481] on input "Use facial expressions" at bounding box center [624, 489] width 16 height 16
checkbox input "true"
click at [846, 668] on button "SUBMIT" at bounding box center [868, 666] width 135 height 32
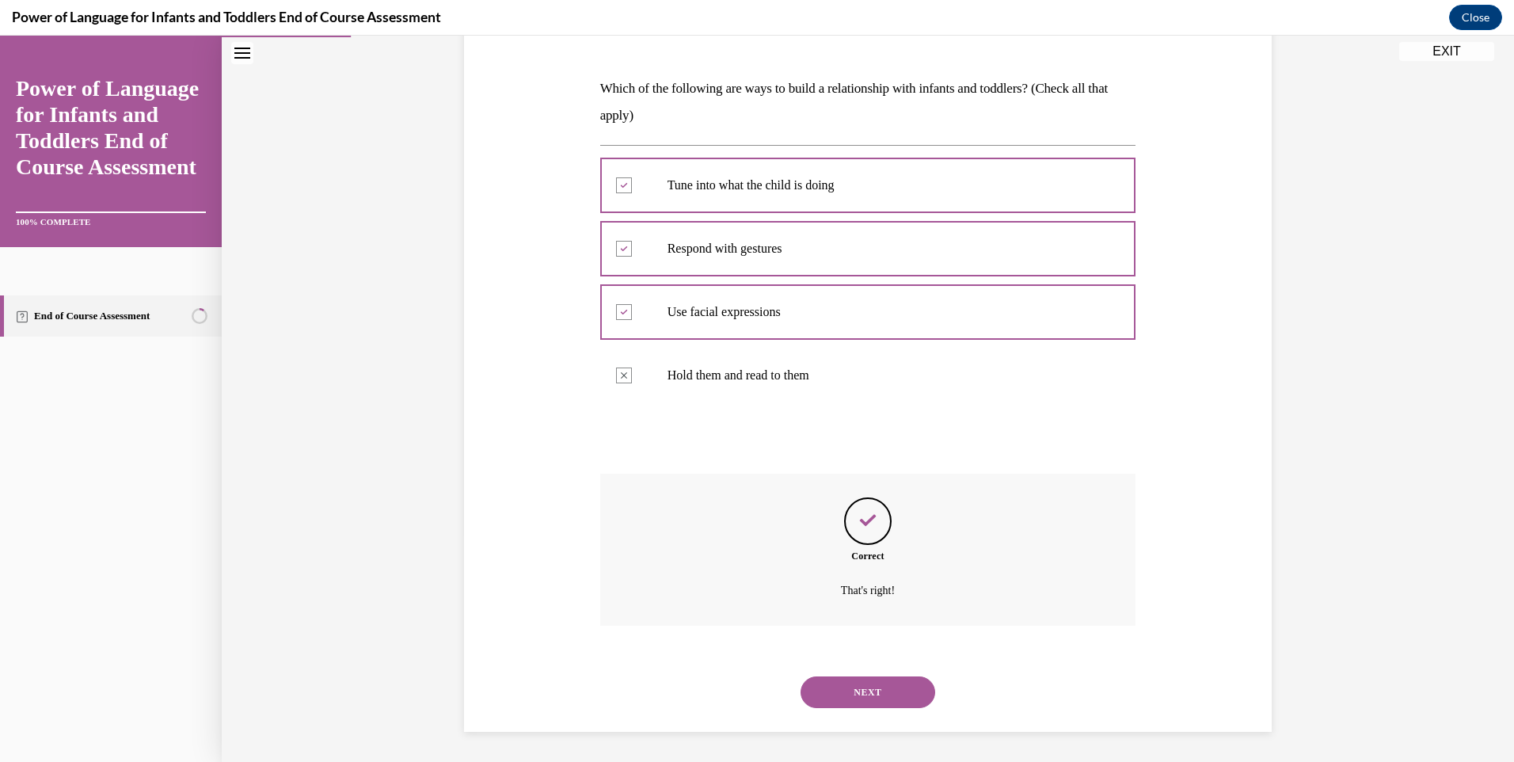
scroll to position [228, 0]
click at [861, 698] on button "NEXT" at bounding box center [868, 691] width 135 height 32
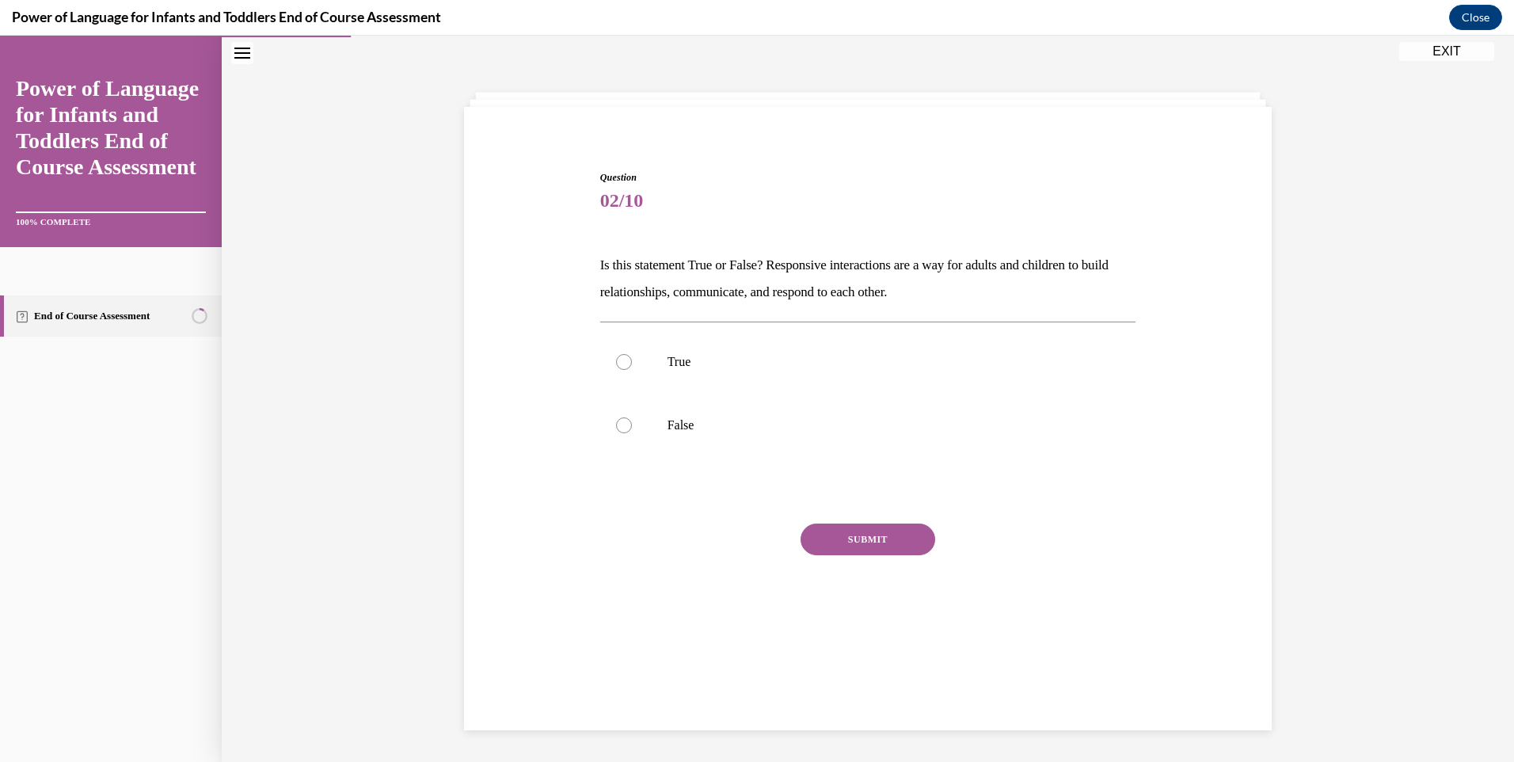
scroll to position [50, 0]
click at [766, 360] on p "True" at bounding box center [882, 362] width 429 height 16
click at [632, 360] on input "True" at bounding box center [624, 362] width 16 height 16
radio input "true"
click at [825, 535] on button "SUBMIT" at bounding box center [868, 539] width 135 height 32
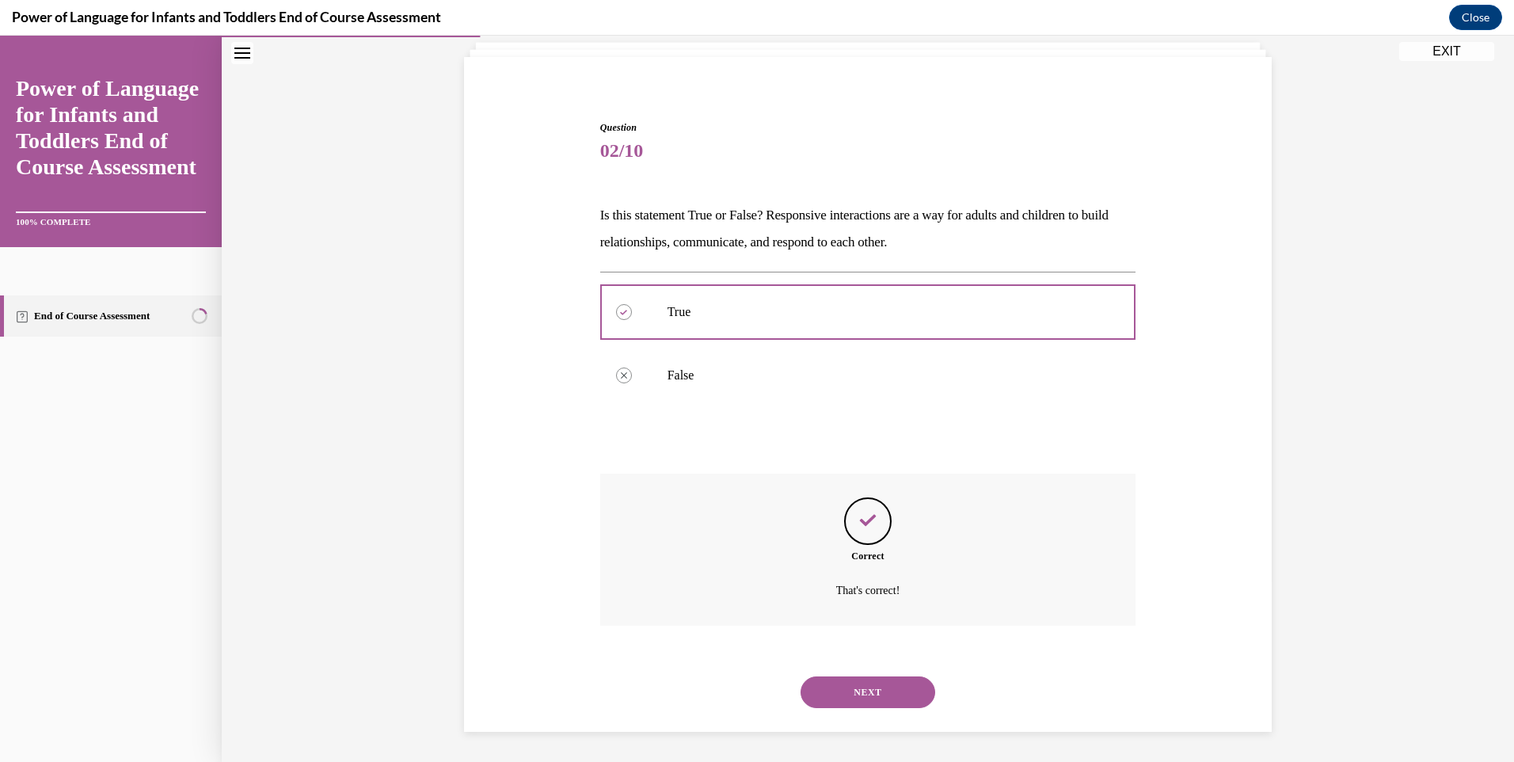
scroll to position [101, 0]
click at [873, 707] on div "NEXT" at bounding box center [868, 690] width 536 height 63
click at [871, 687] on button "NEXT" at bounding box center [868, 691] width 135 height 32
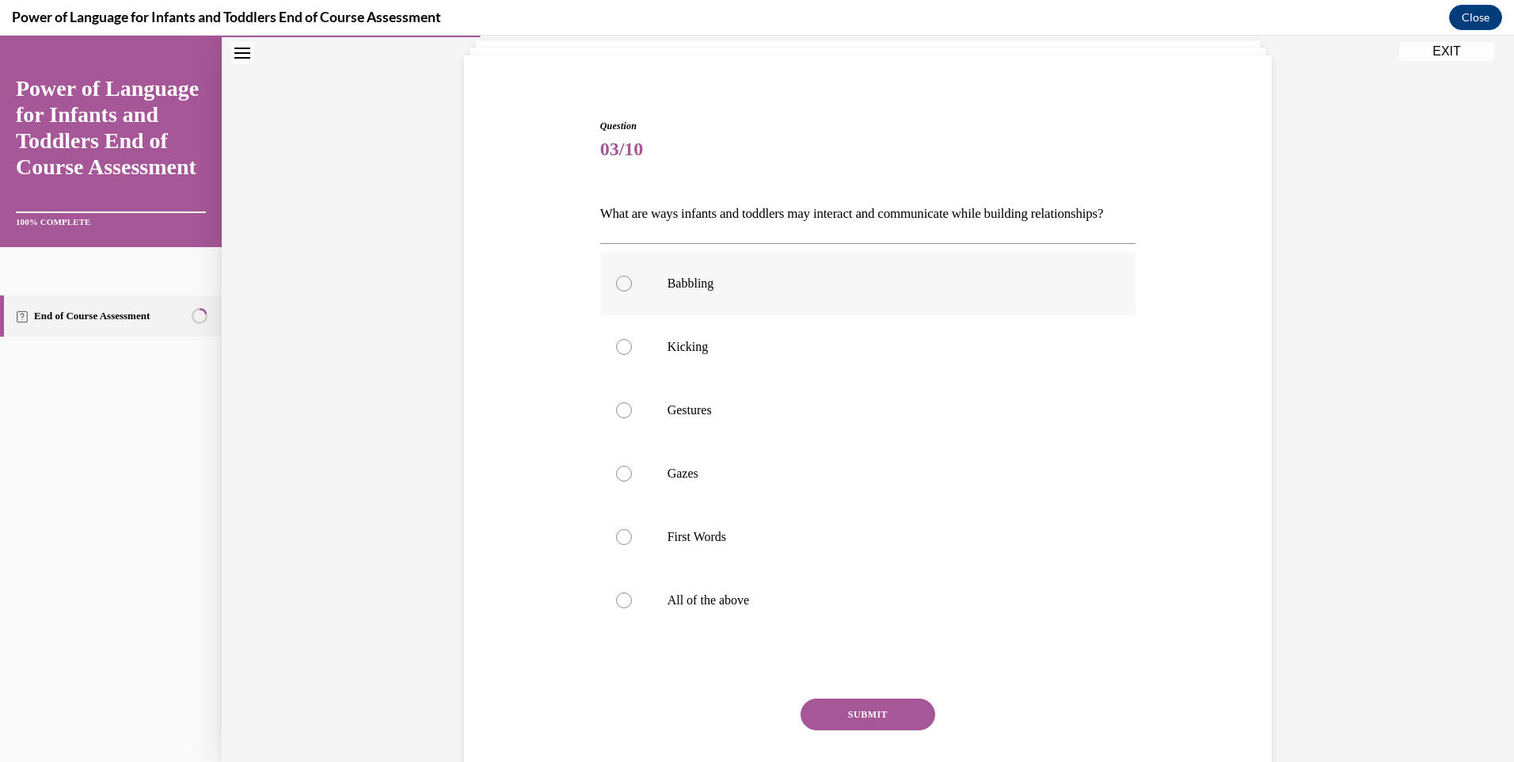
scroll to position [83, 0]
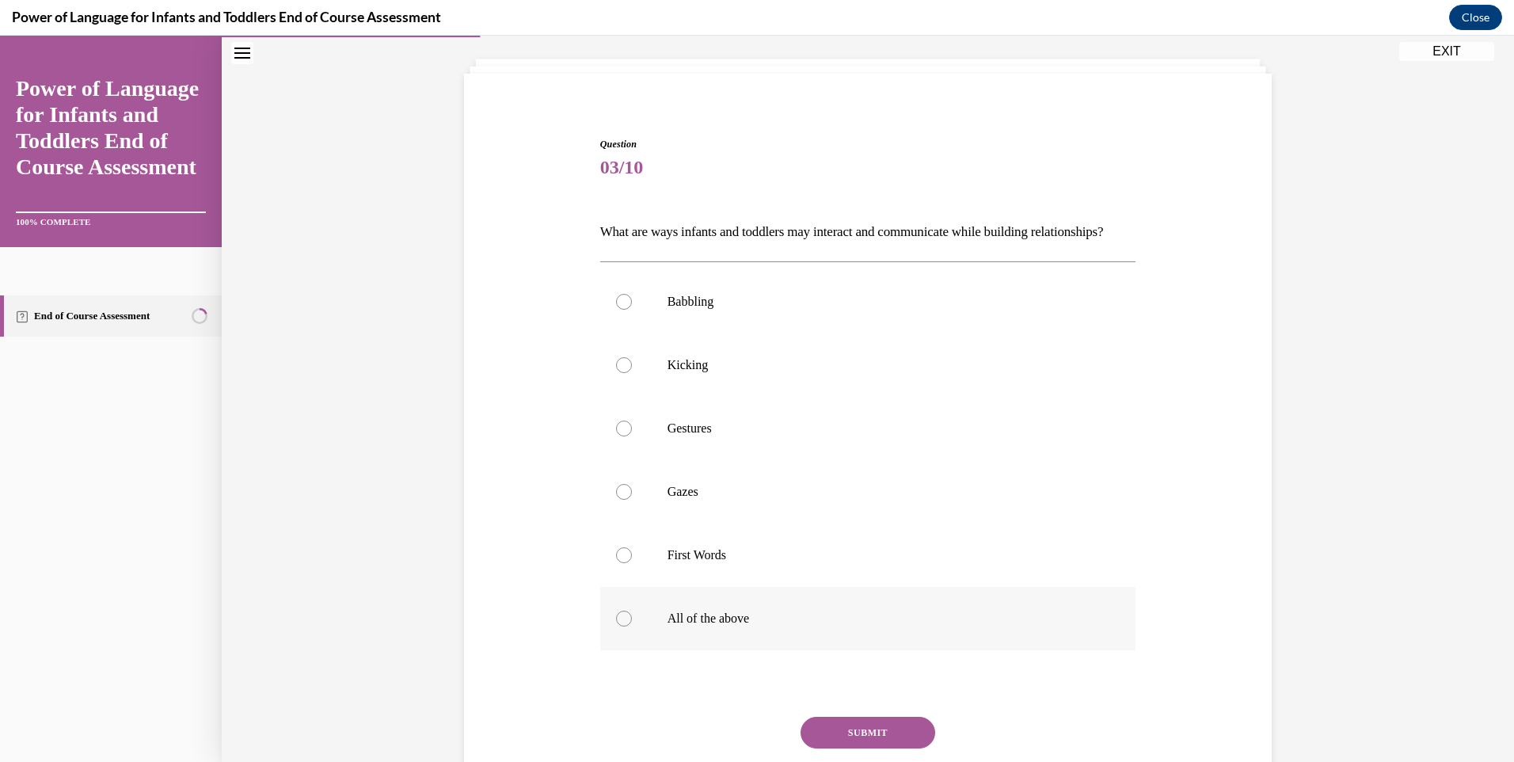
click at [766, 628] on label "All of the above" at bounding box center [868, 618] width 536 height 63
click at [632, 626] on input "All of the above" at bounding box center [624, 619] width 16 height 16
radio input "true"
click at [862, 748] on button "SUBMIT" at bounding box center [868, 733] width 135 height 32
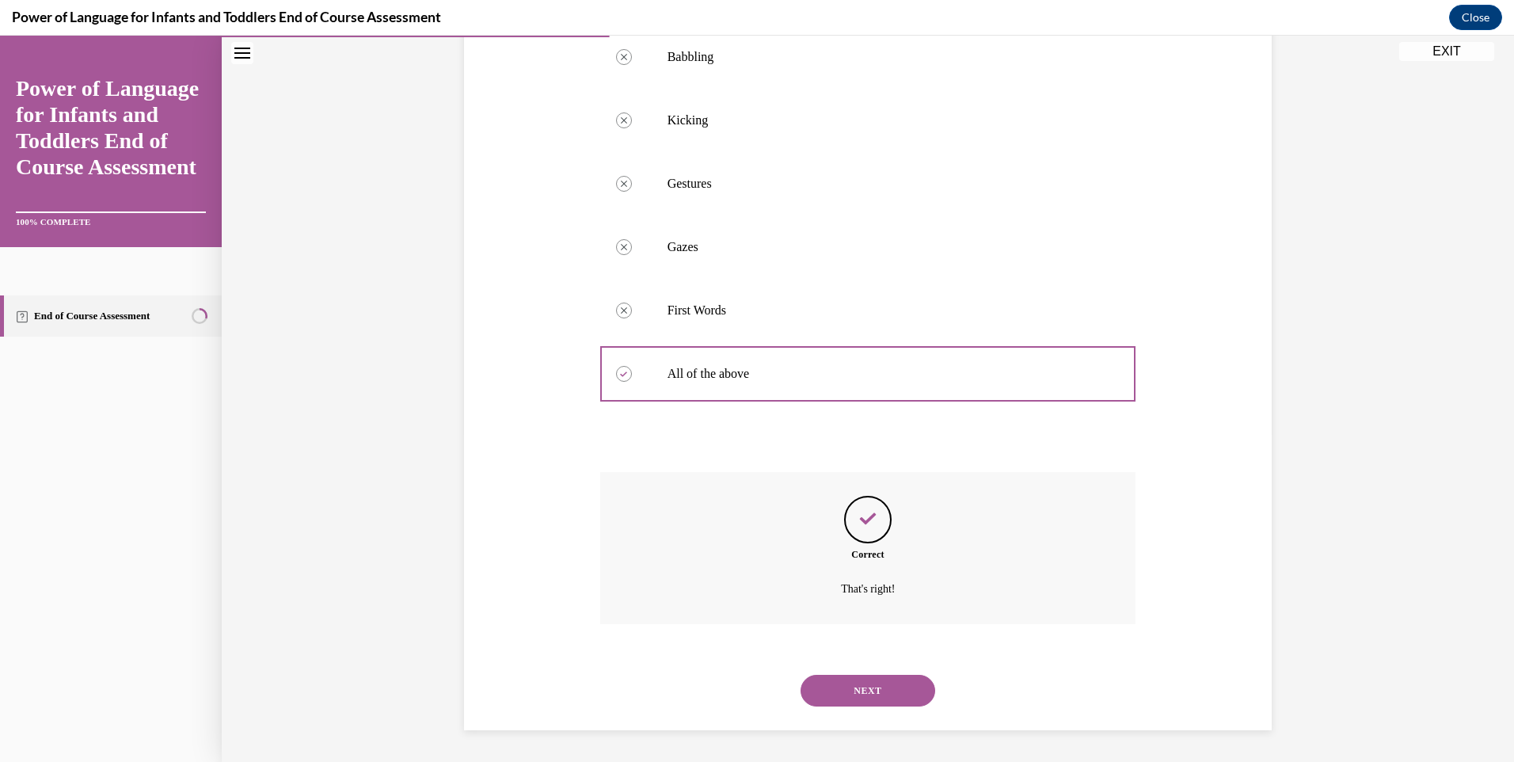
scroll to position [355, 0]
click at [854, 694] on button "NEXT" at bounding box center [868, 691] width 135 height 32
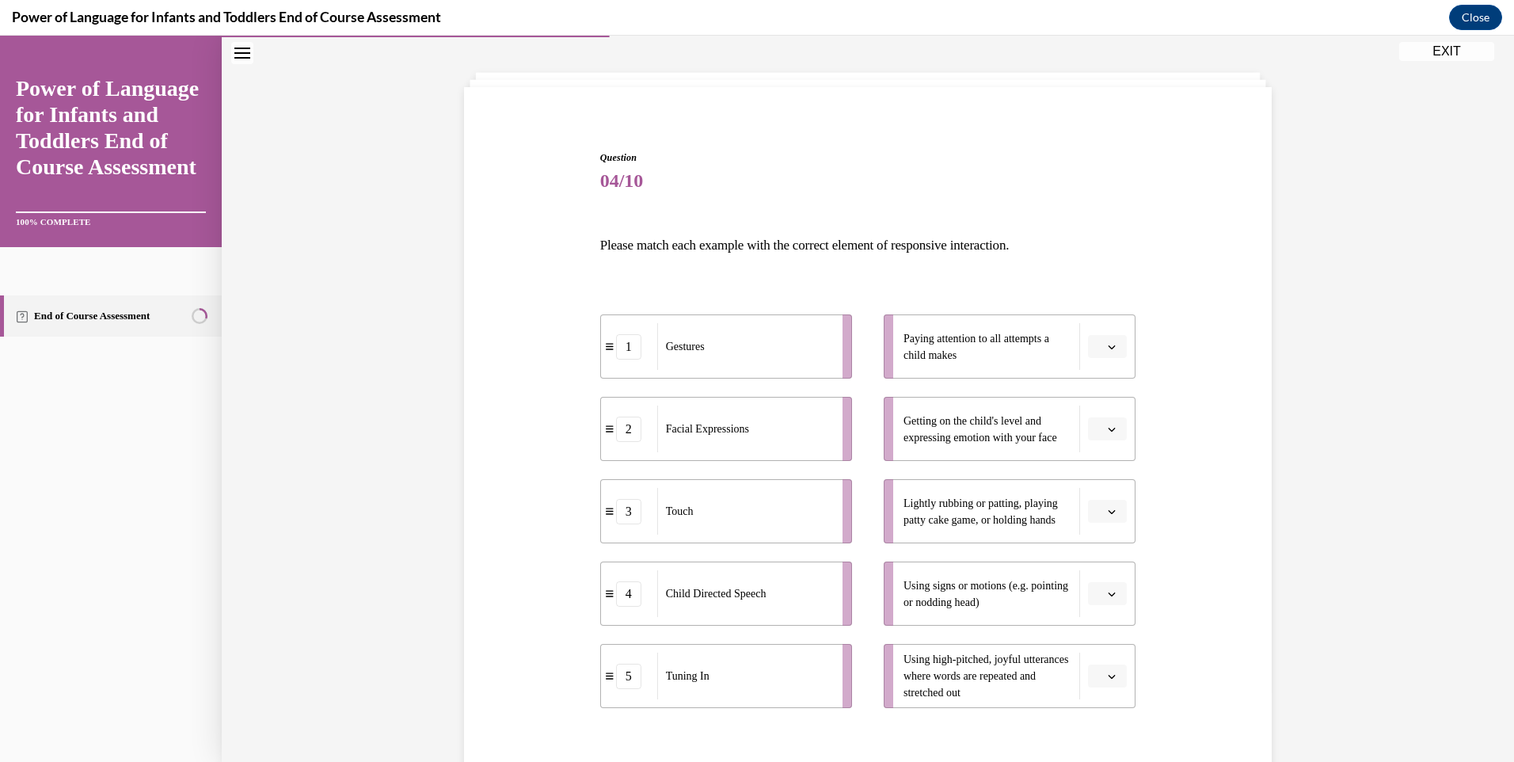
scroll to position [244, 0]
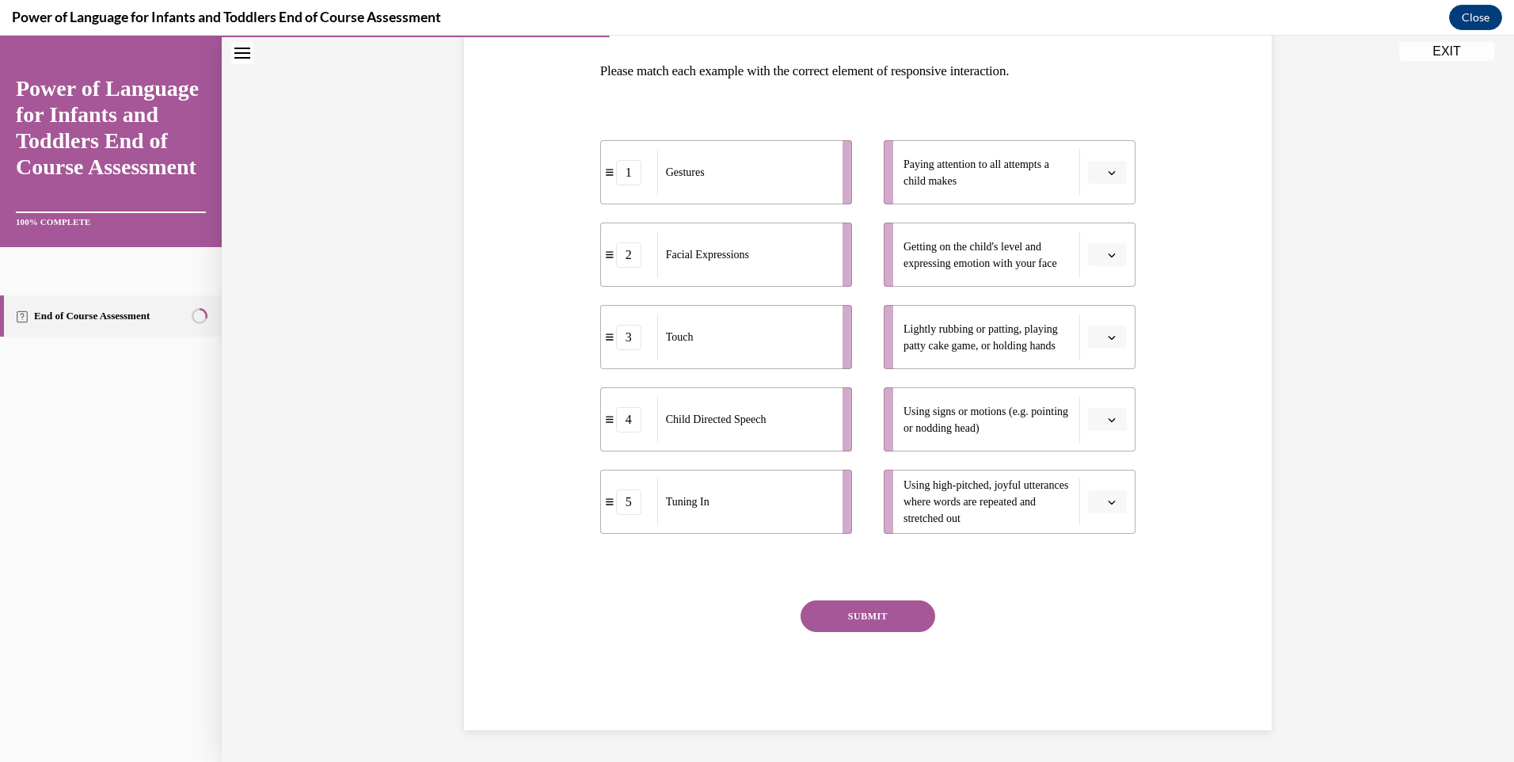
click at [1106, 173] on span "button" at bounding box center [1111, 172] width 11 height 11
click at [1098, 365] on span "5" at bounding box center [1096, 366] width 6 height 13
click at [1108, 253] on icon "button" at bounding box center [1112, 255] width 8 height 8
click at [1102, 345] on div "2" at bounding box center [1100, 353] width 40 height 32
click at [1108, 337] on icon "button" at bounding box center [1112, 337] width 8 height 8
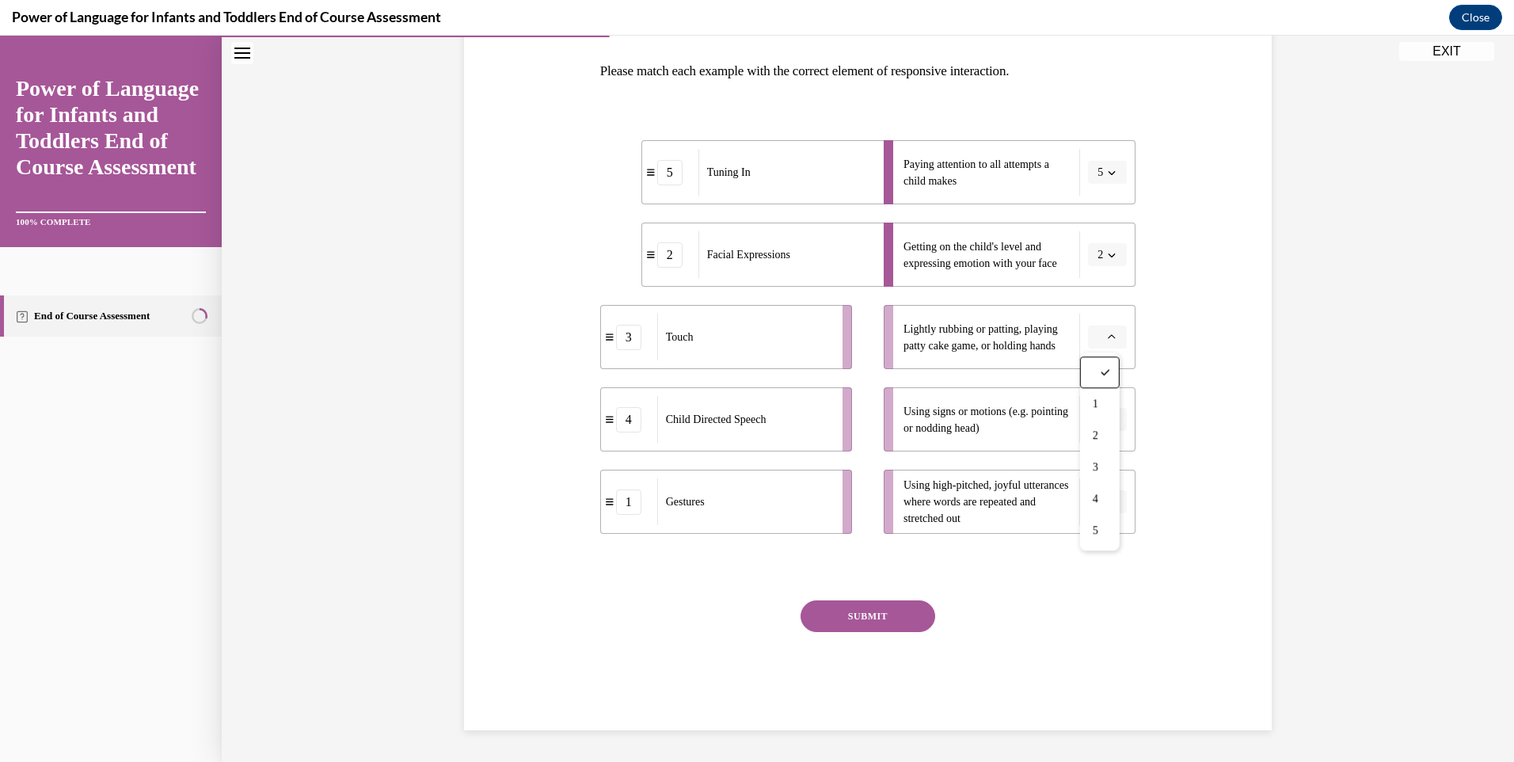
click at [1033, 481] on span "Using high-pitched, joyful utterances where words are repeated and stretched out" at bounding box center [988, 502] width 168 height 50
click at [1098, 503] on span "Please select an option" at bounding box center [1101, 502] width 6 height 16
click at [1094, 664] on span "4" at bounding box center [1096, 663] width 6 height 13
click at [1108, 419] on icon "button" at bounding box center [1112, 420] width 8 height 8
click at [1103, 477] on div "1" at bounding box center [1100, 486] width 40 height 32
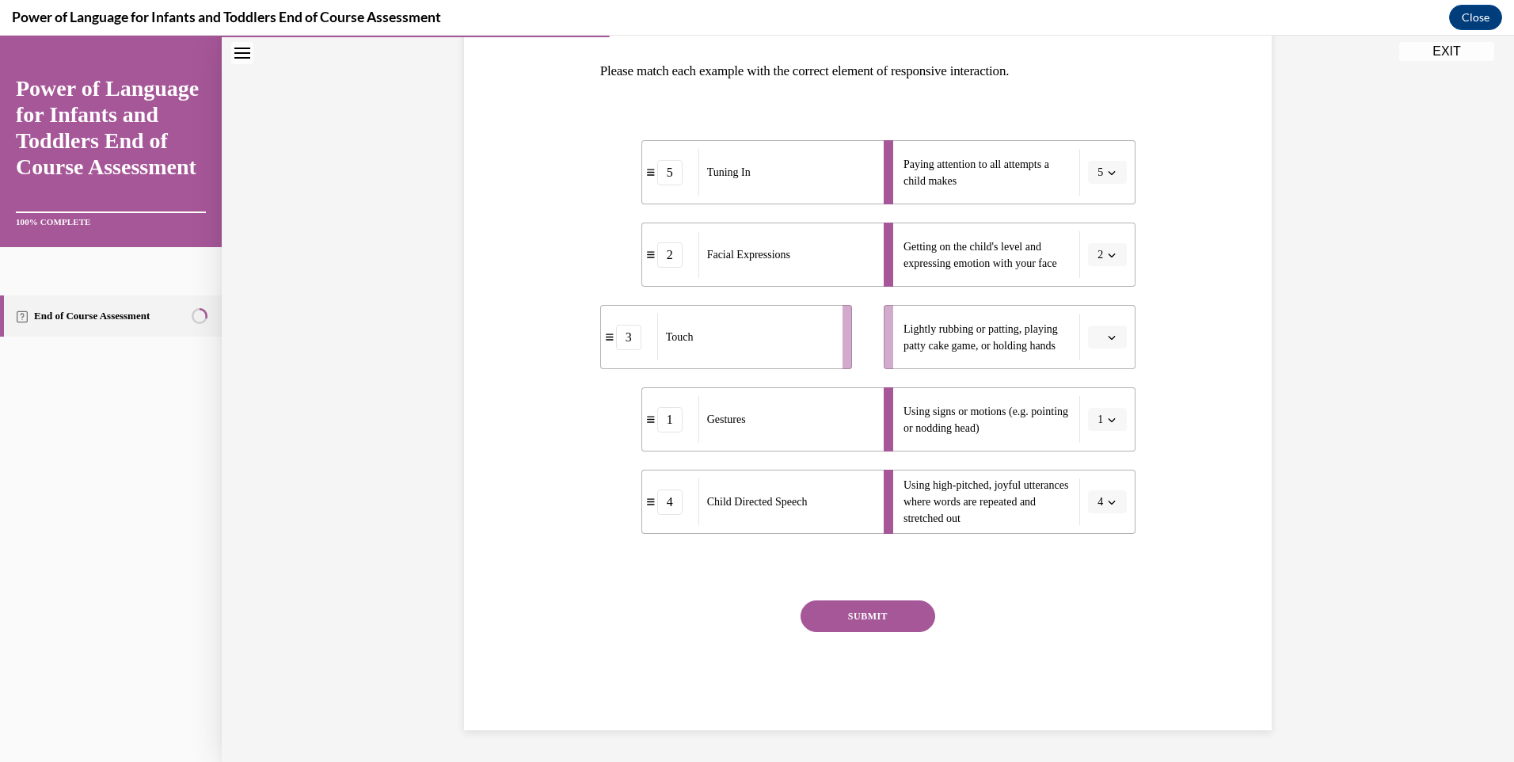
click at [1109, 340] on icon "button" at bounding box center [1112, 337] width 8 height 8
click at [1101, 472] on div "3" at bounding box center [1100, 467] width 40 height 32
click at [883, 616] on button "SUBMIT" at bounding box center [868, 616] width 135 height 32
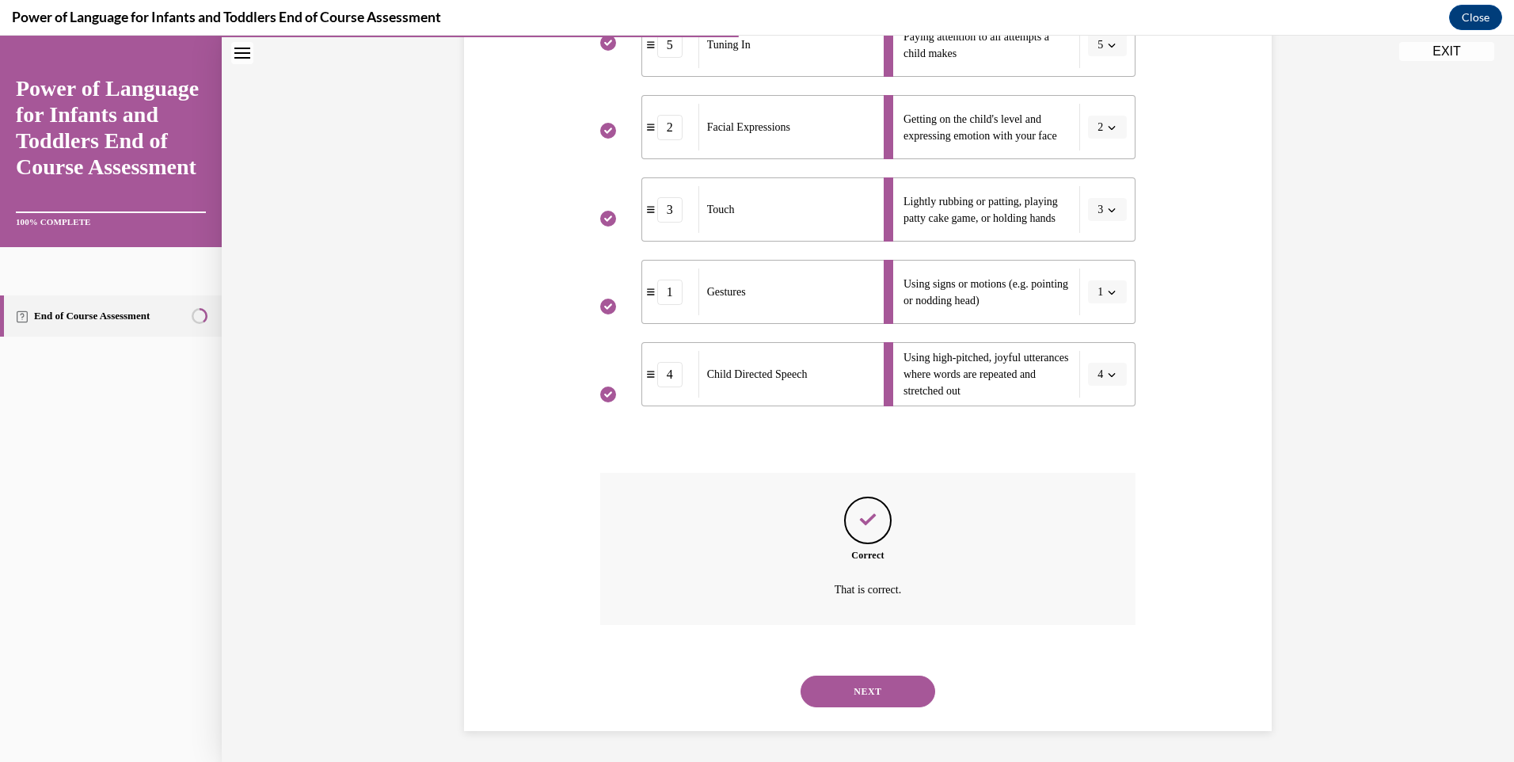
scroll to position [372, 0]
click at [860, 691] on button "NEXT" at bounding box center [868, 691] width 135 height 32
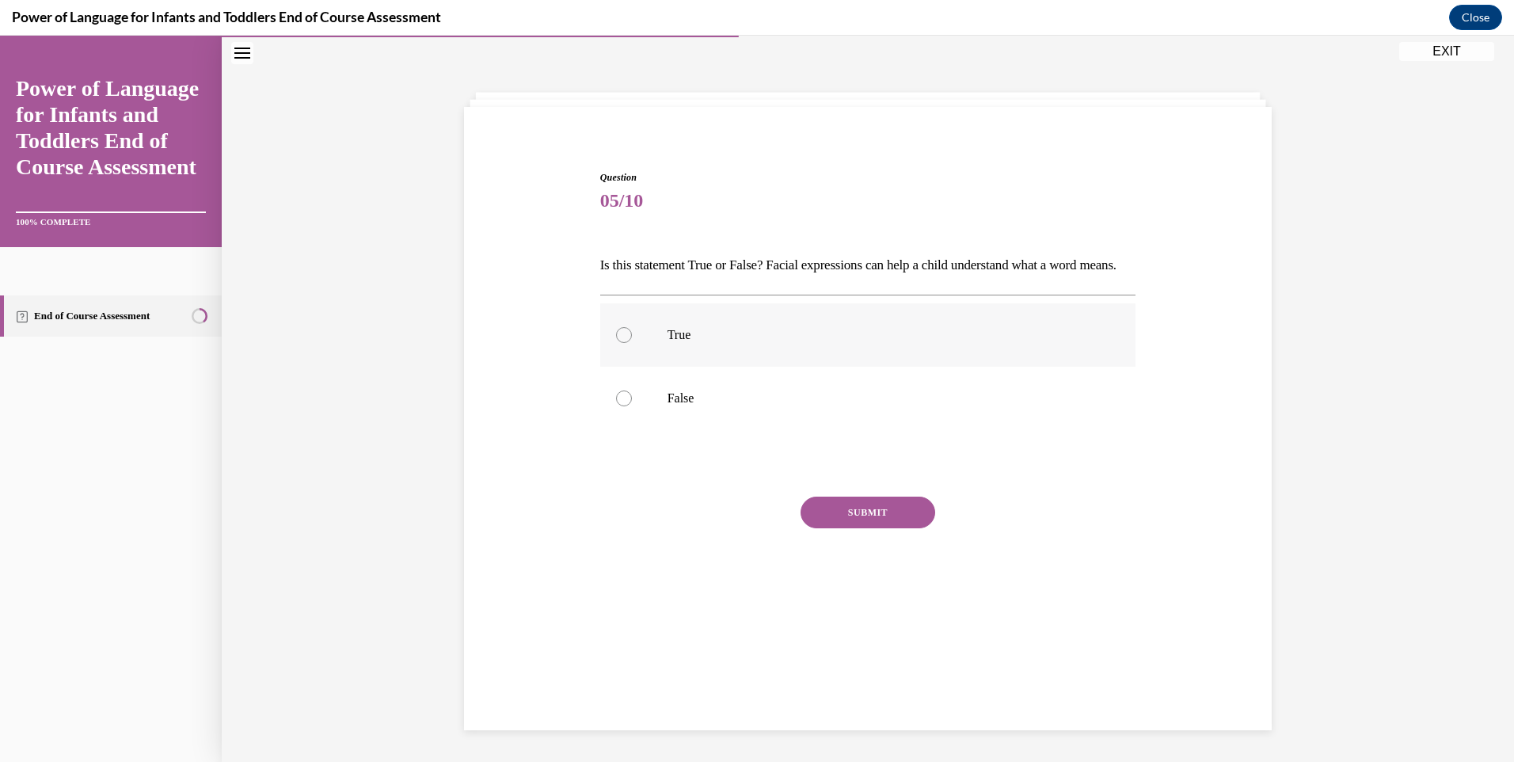
click at [772, 343] on p "True" at bounding box center [882, 335] width 429 height 16
click at [632, 343] on input "True" at bounding box center [624, 335] width 16 height 16
radio input "true"
click at [841, 528] on button "SUBMIT" at bounding box center [868, 512] width 135 height 32
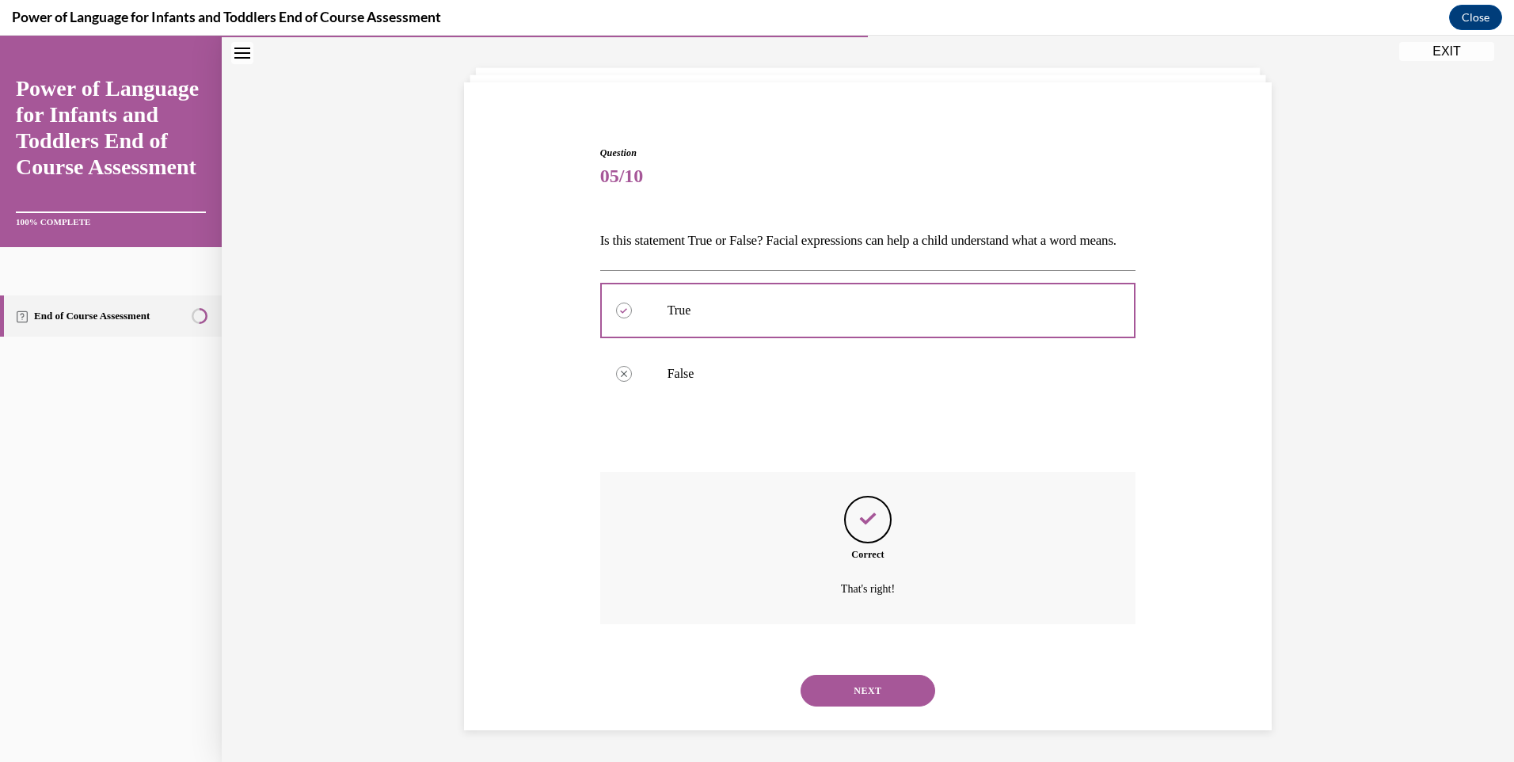
scroll to position [101, 0]
click at [869, 678] on button "NEXT" at bounding box center [868, 691] width 135 height 32
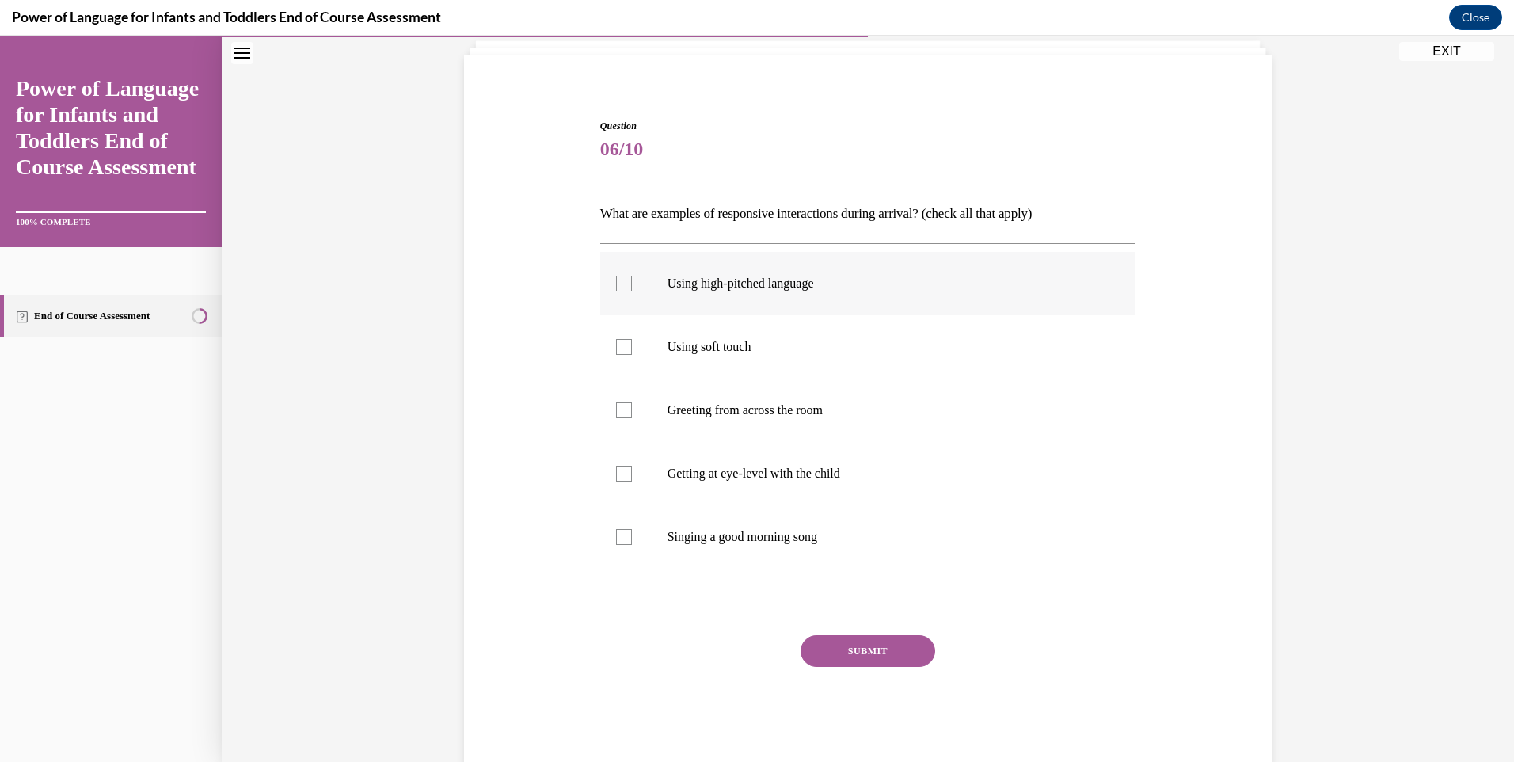
scroll to position [83, 0]
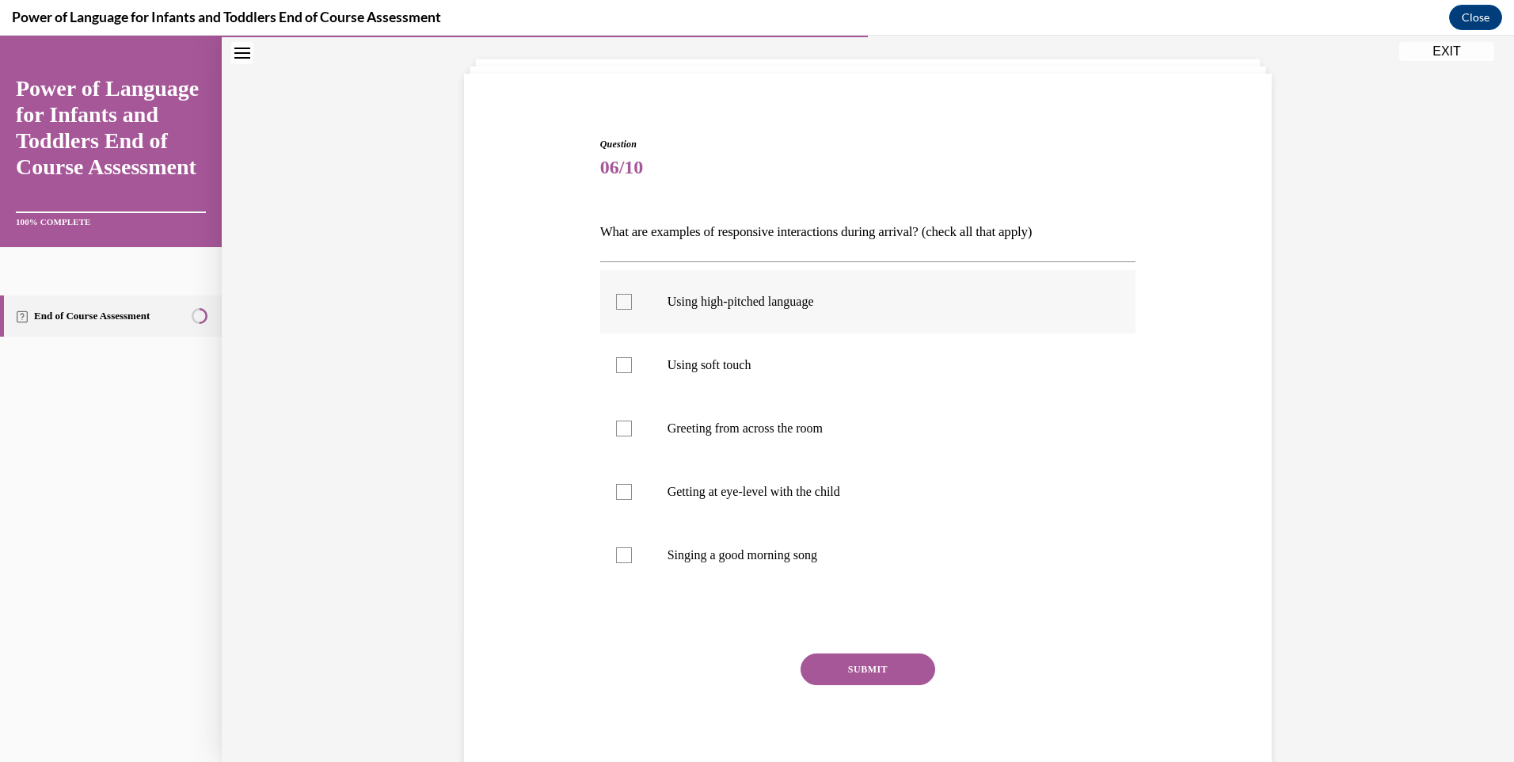
click at [797, 294] on p "Using high-pitched language" at bounding box center [882, 302] width 429 height 16
click at [632, 294] on input "Using high-pitched language" at bounding box center [624, 302] width 16 height 16
checkbox input "true"
click at [793, 355] on label "Using soft touch" at bounding box center [868, 364] width 536 height 63
click at [632, 357] on input "Using soft touch" at bounding box center [624, 365] width 16 height 16
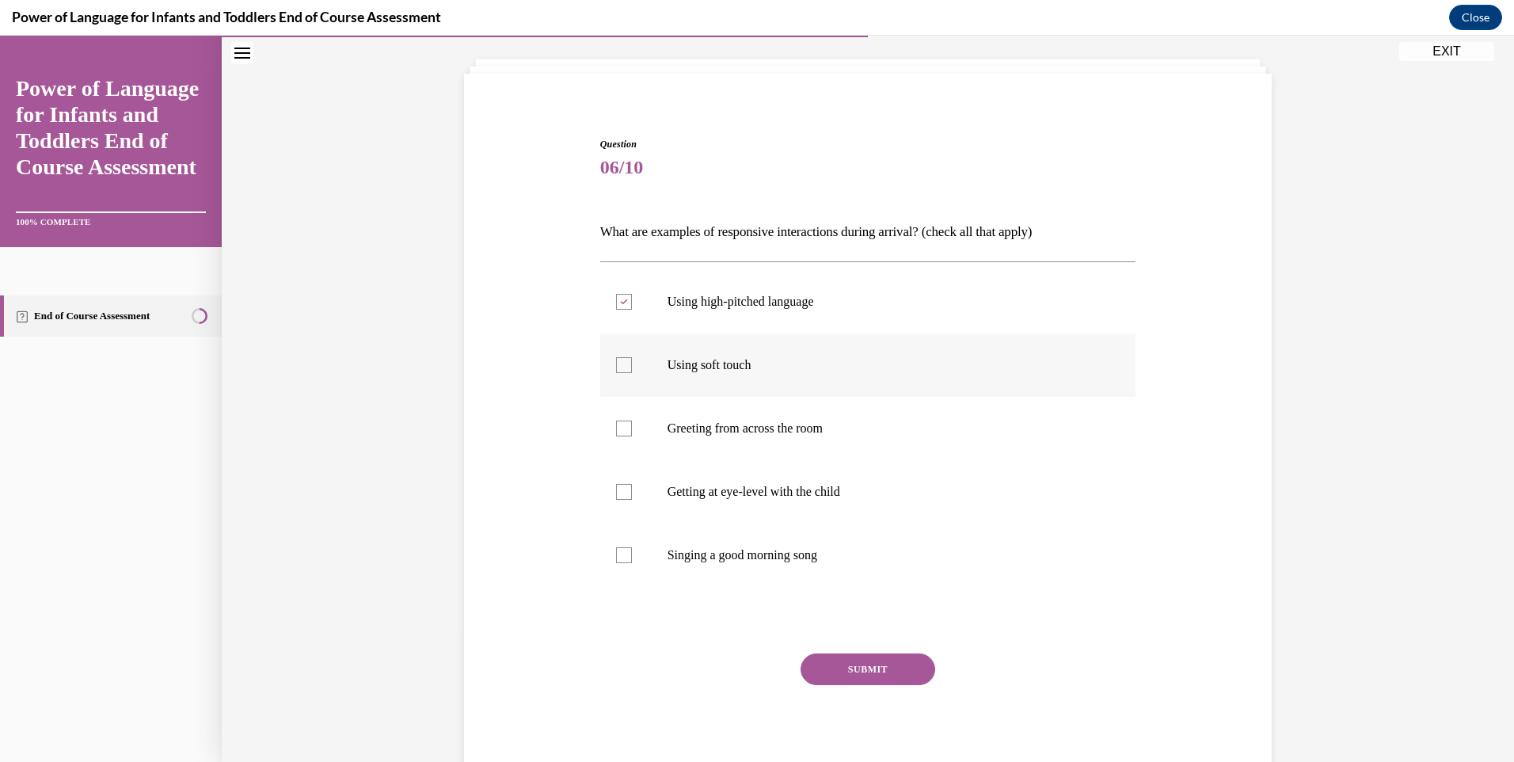
checkbox input "true"
click at [806, 487] on p "Getting at eye-level with the child" at bounding box center [882, 492] width 429 height 16
click at [632, 487] on input "Getting at eye-level with the child" at bounding box center [624, 492] width 16 height 16
checkbox input "true"
click at [801, 539] on label "Singing a good morning song" at bounding box center [868, 554] width 536 height 63
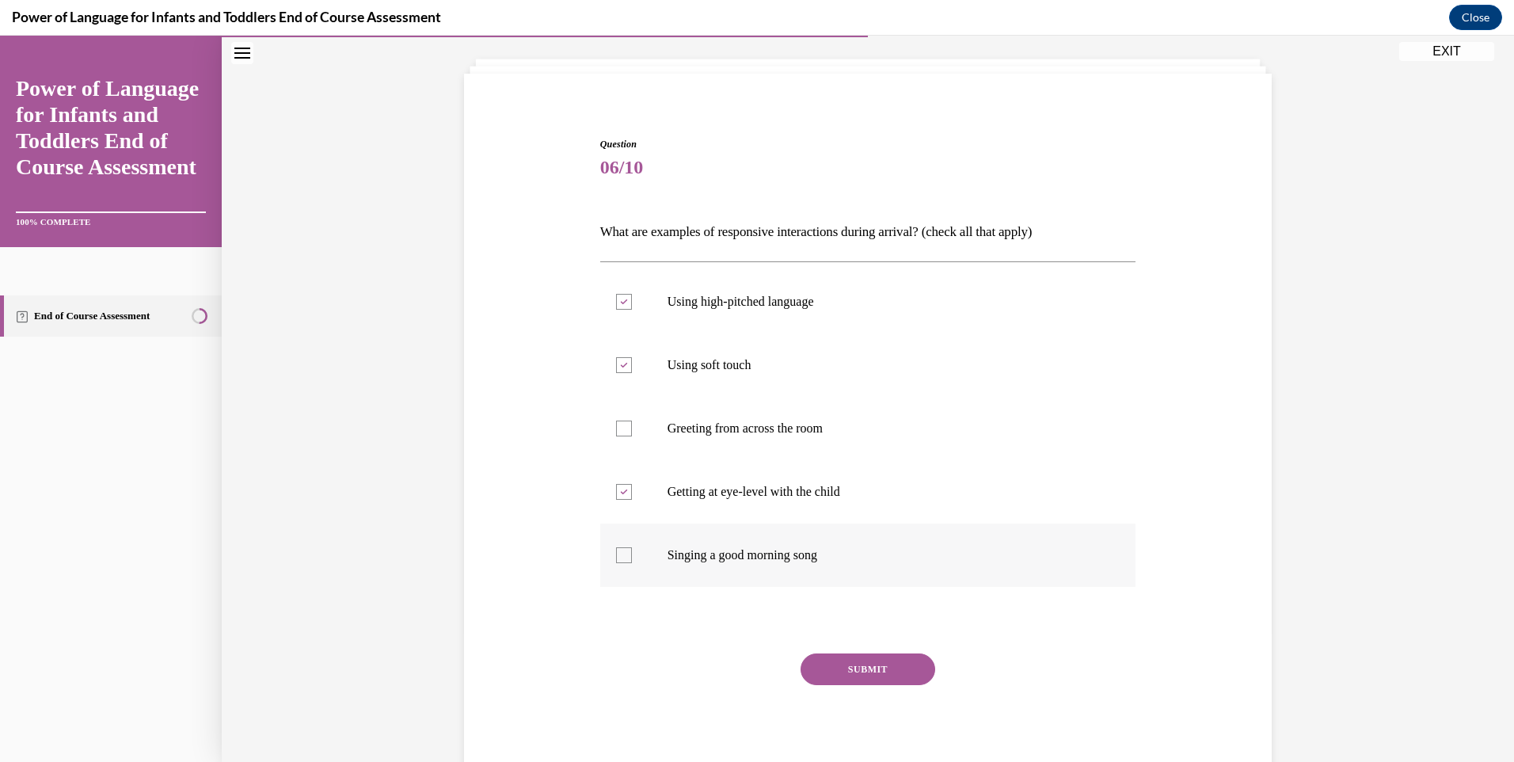
click at [632, 547] on input "Singing a good morning song" at bounding box center [624, 555] width 16 height 16
checkbox input "true"
click at [838, 656] on button "SUBMIT" at bounding box center [868, 669] width 135 height 32
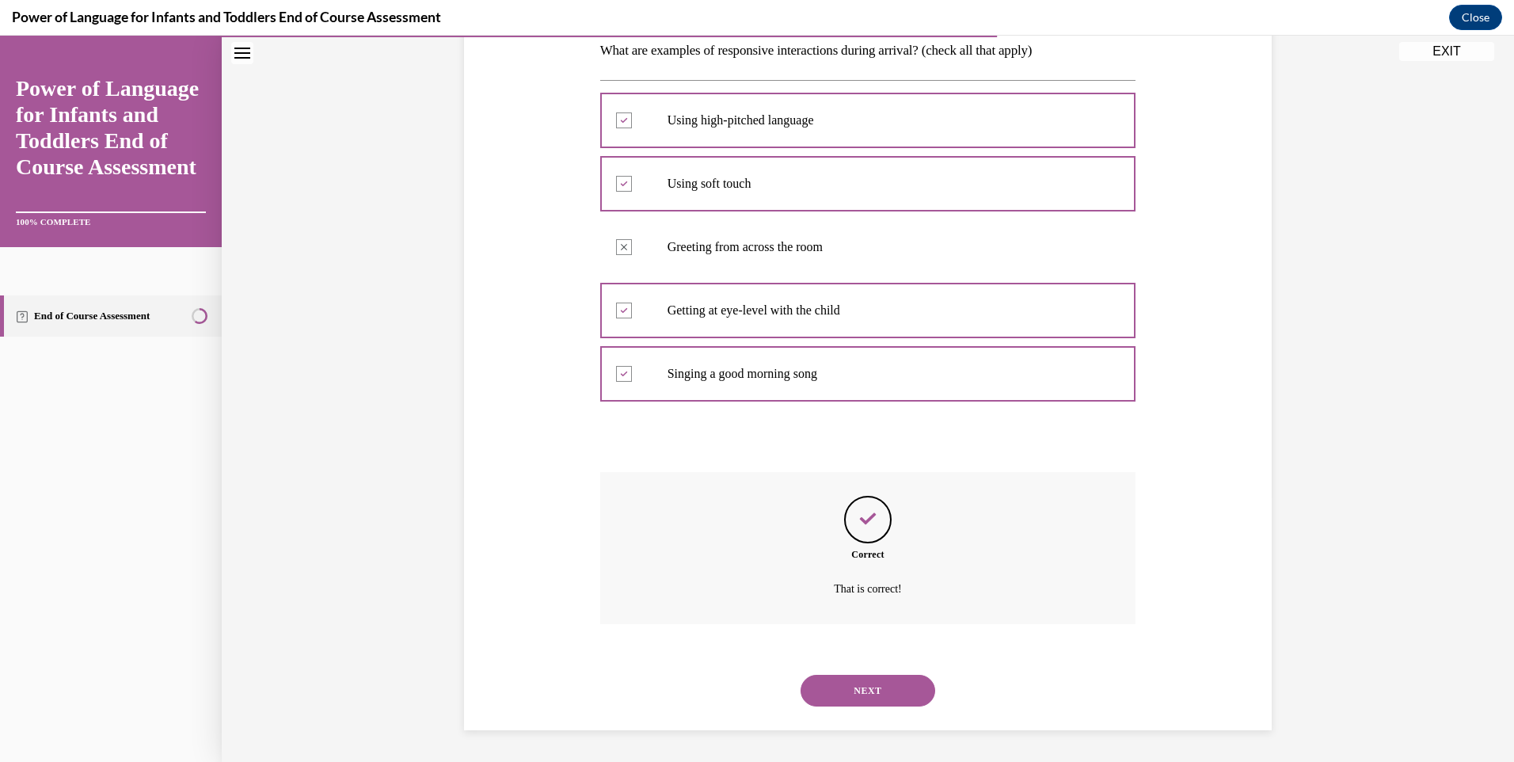
click at [876, 683] on button "NEXT" at bounding box center [868, 691] width 135 height 32
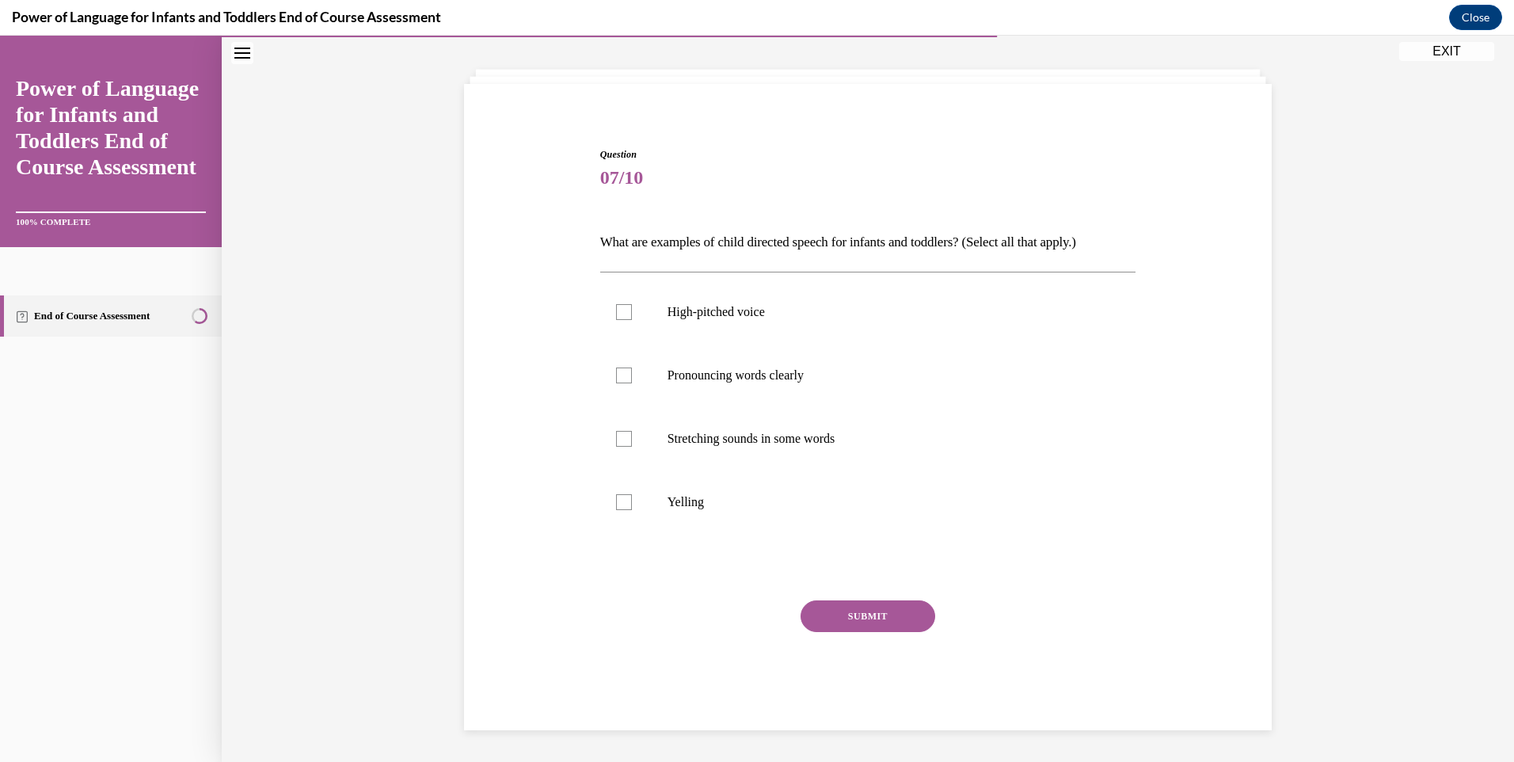
scroll to position [73, 0]
click at [821, 313] on p "High-pitched voice" at bounding box center [882, 312] width 429 height 16
click at [632, 313] on input "High-pitched voice" at bounding box center [624, 312] width 16 height 16
checkbox input "true"
click at [819, 367] on label "Pronouncing words clearly" at bounding box center [868, 375] width 536 height 63
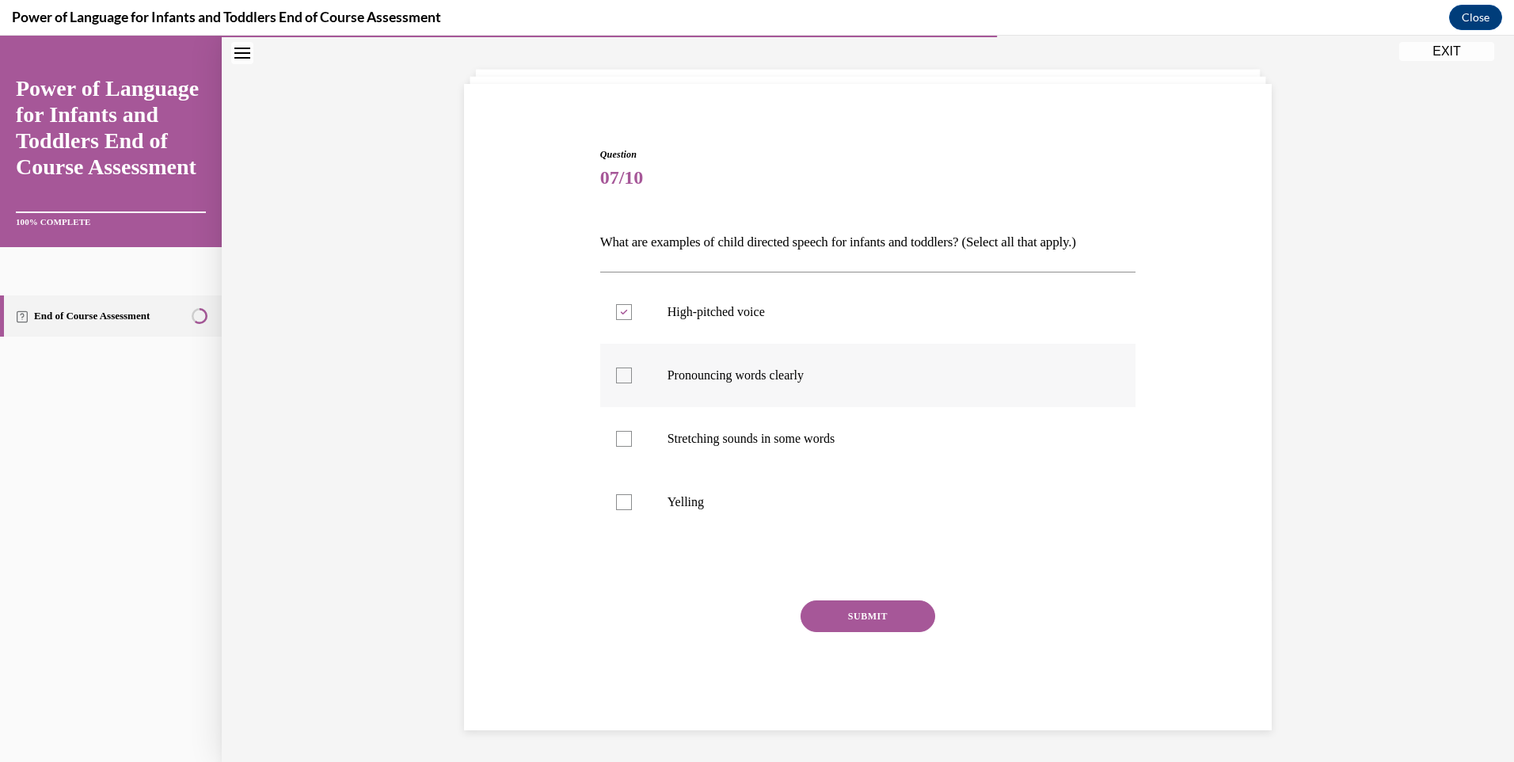
click at [632, 367] on input "Pronouncing words clearly" at bounding box center [624, 375] width 16 height 16
checkbox input "true"
click at [835, 437] on p "Stretching sounds in some words" at bounding box center [882, 439] width 429 height 16
click at [770, 436] on p "Stretching sounds in some words" at bounding box center [882, 439] width 429 height 16
click at [632, 436] on input "Stretching sounds in some words" at bounding box center [624, 439] width 16 height 16
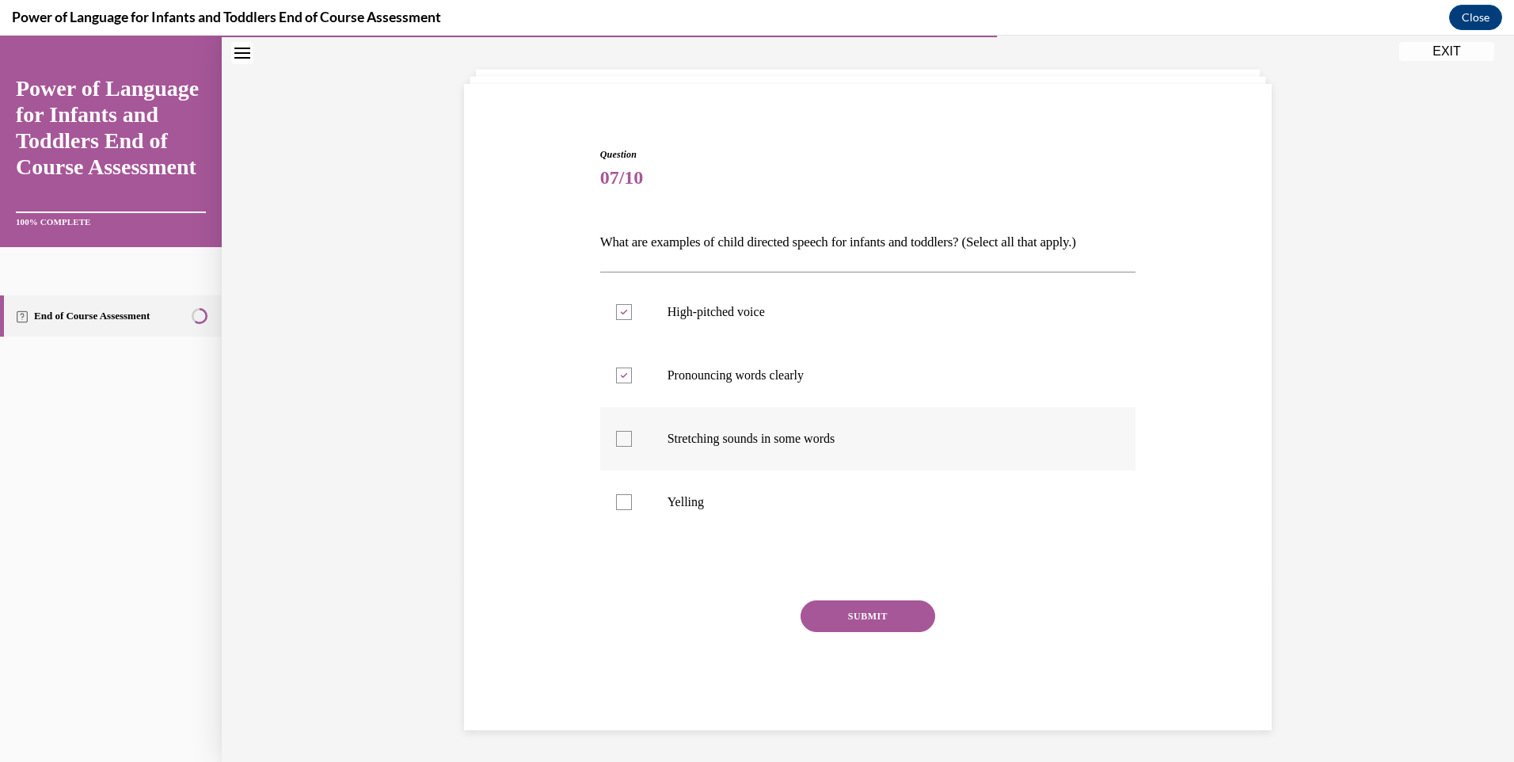
checkbox input "true"
click at [839, 611] on button "SUBMIT" at bounding box center [868, 616] width 135 height 32
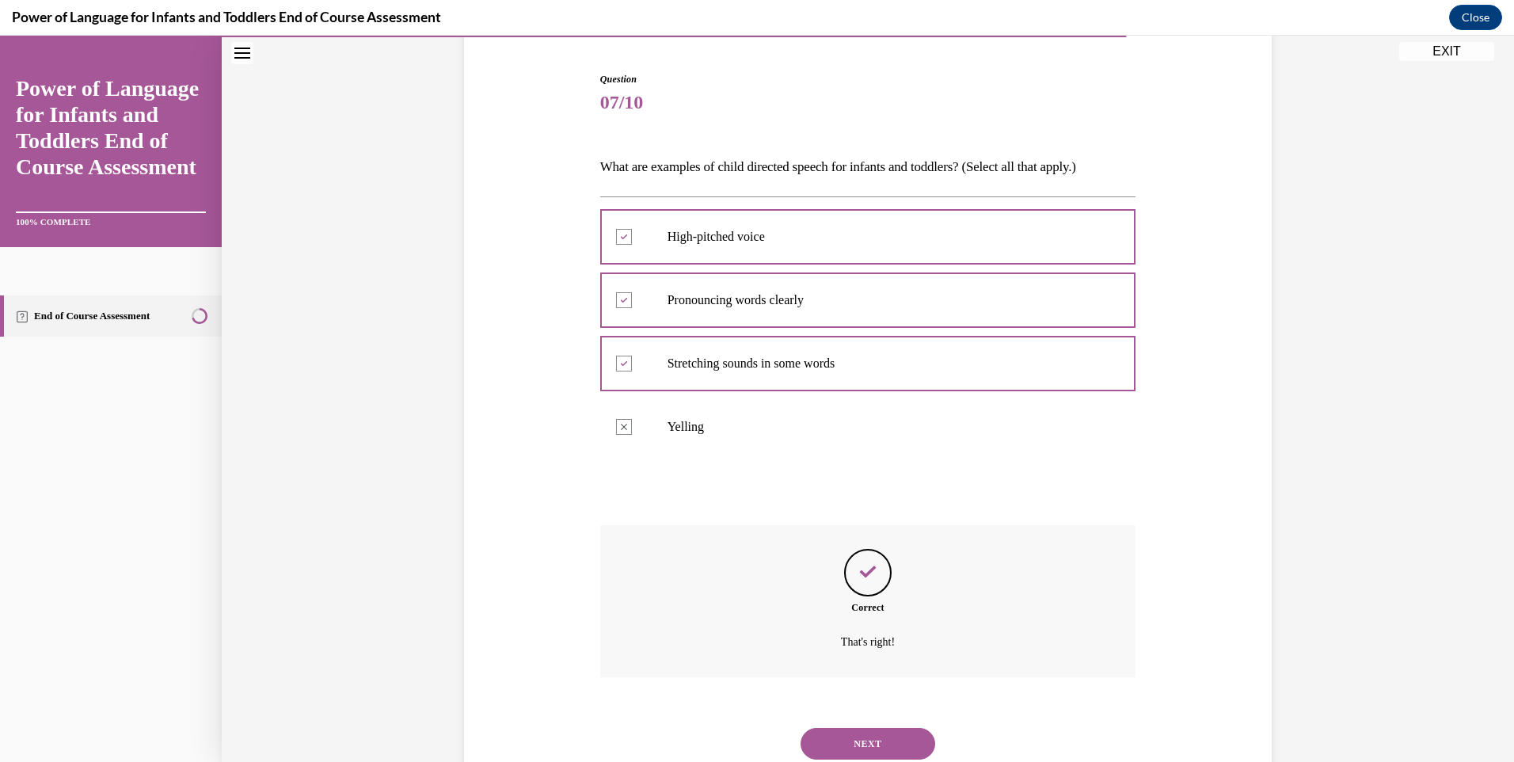
scroll to position [201, 0]
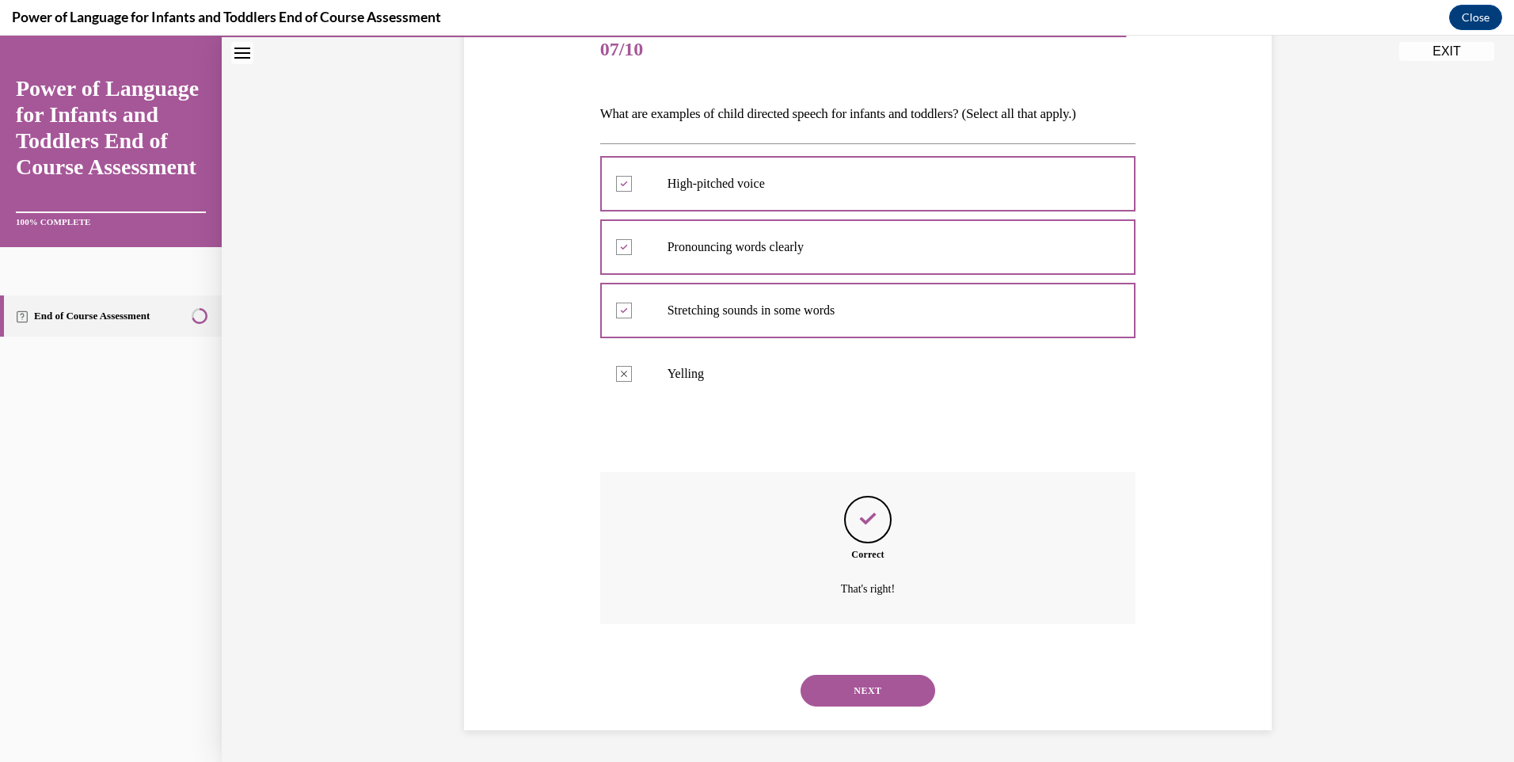
click at [877, 693] on button "NEXT" at bounding box center [868, 691] width 135 height 32
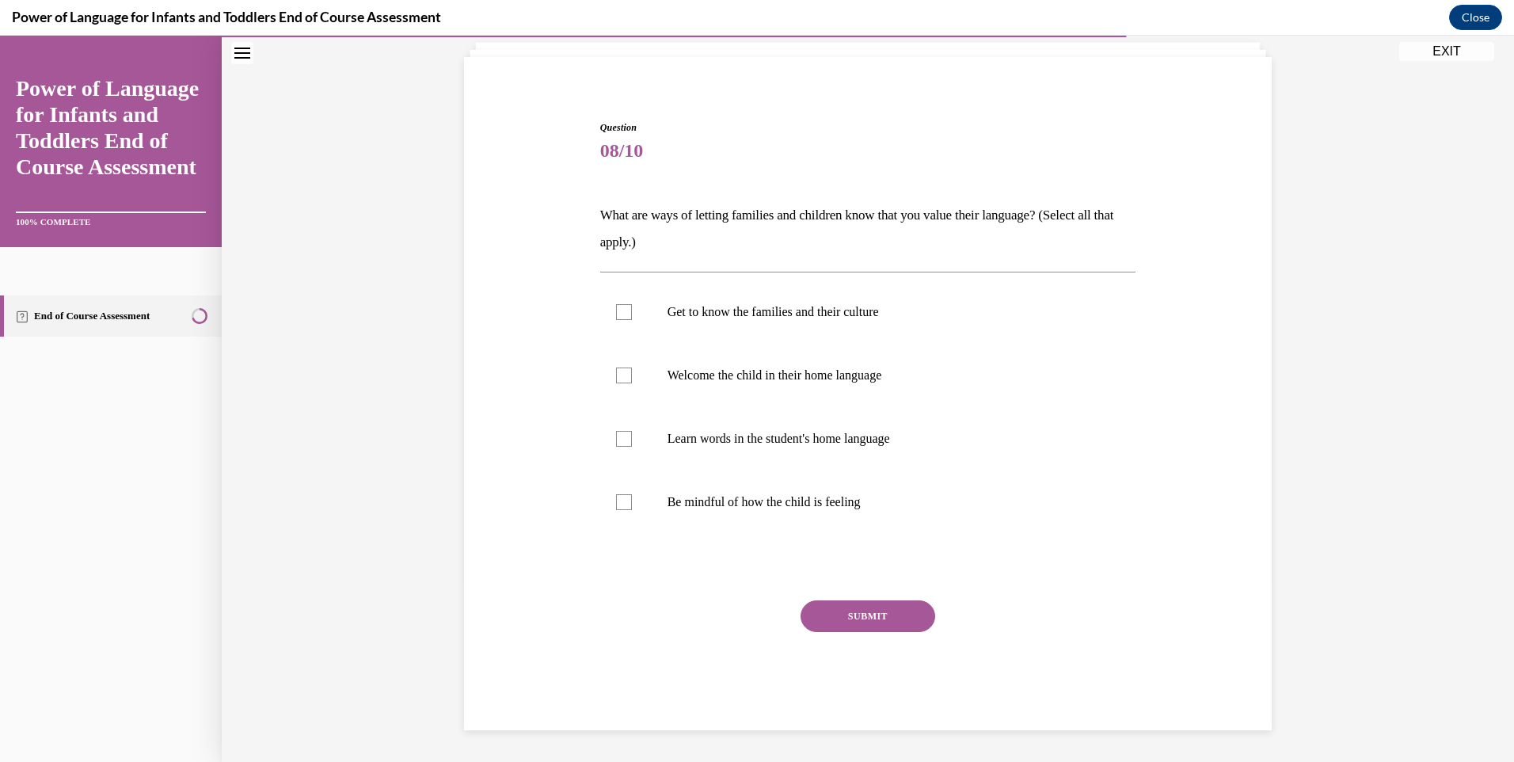
scroll to position [100, 0]
click at [805, 318] on p "Get to know the families and their culture" at bounding box center [882, 312] width 429 height 16
click at [632, 318] on input "Get to know the families and their culture" at bounding box center [624, 312] width 16 height 16
checkbox input "true"
click at [799, 377] on p "Welcome the child in their home language" at bounding box center [882, 375] width 429 height 16
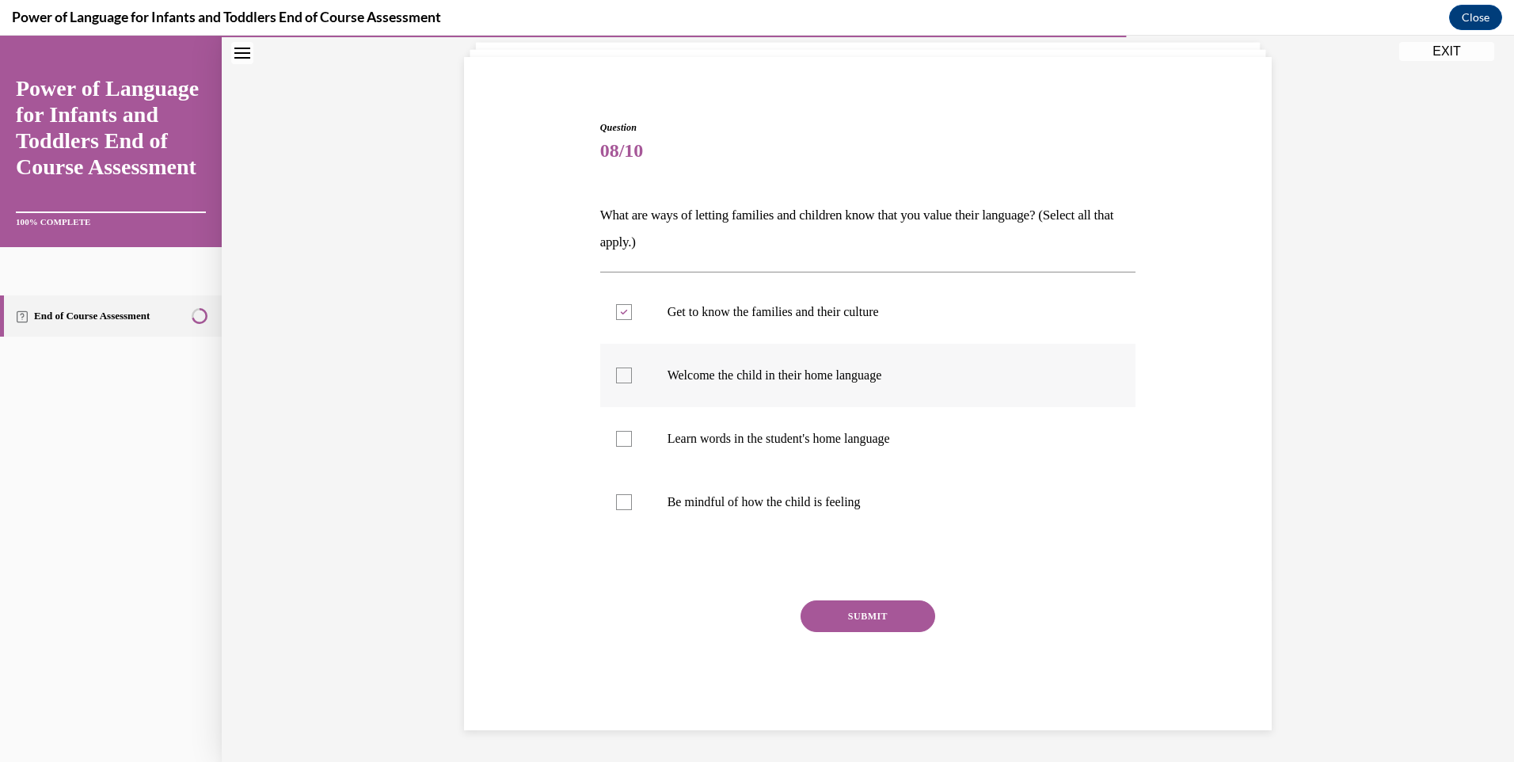
click at [632, 377] on input "Welcome the child in their home language" at bounding box center [624, 375] width 16 height 16
checkbox input "true"
click at [793, 424] on label "Learn words in the student's home language" at bounding box center [868, 438] width 536 height 63
click at [632, 431] on input "Learn words in the student's home language" at bounding box center [624, 439] width 16 height 16
checkbox input "true"
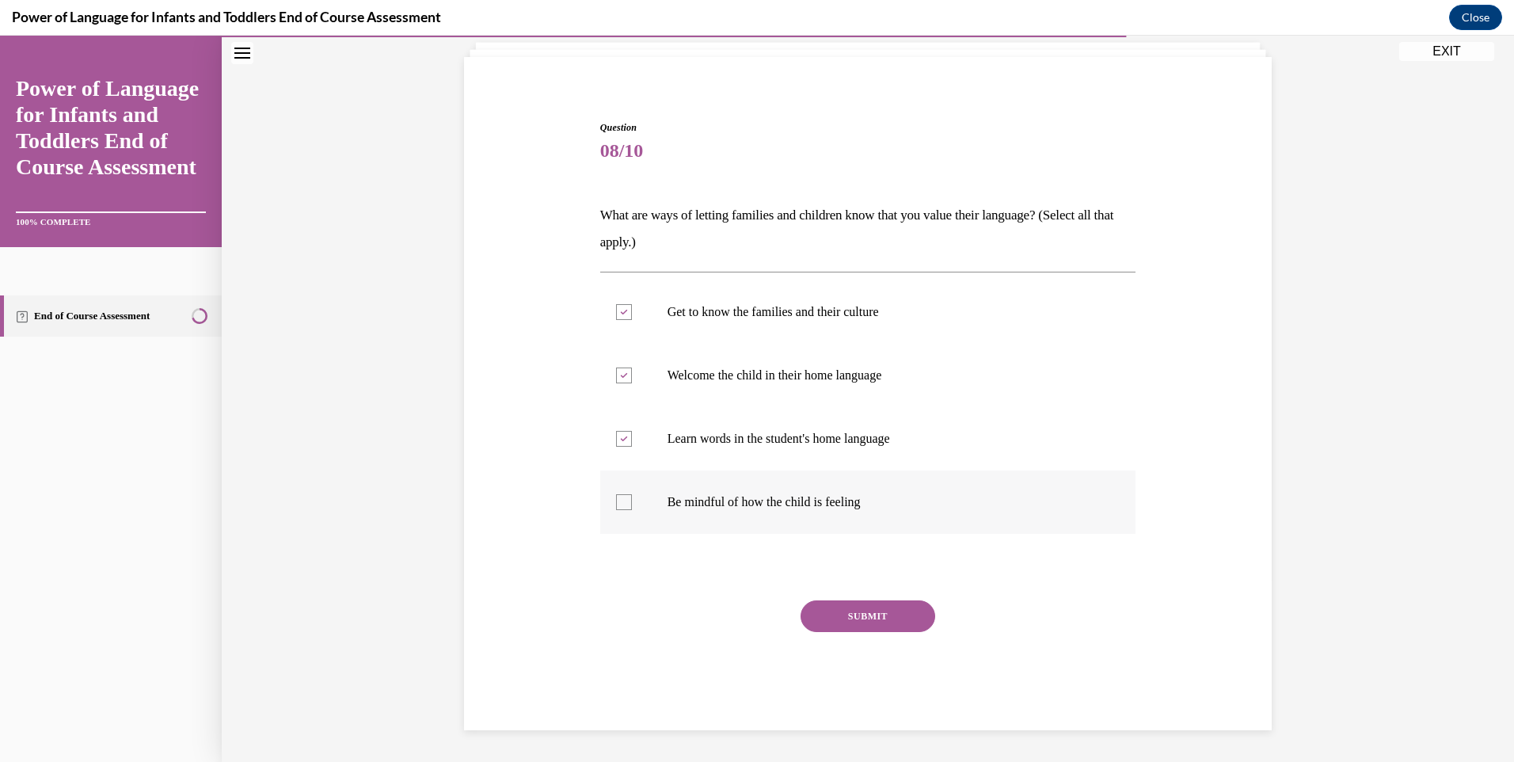
click at [784, 489] on label "Be mindful of how the child is feeling" at bounding box center [868, 501] width 536 height 63
click at [632, 494] on input "Be mindful of how the child is feeling" at bounding box center [624, 502] width 16 height 16
checkbox input "true"
click at [826, 611] on button "SUBMIT" at bounding box center [868, 616] width 135 height 32
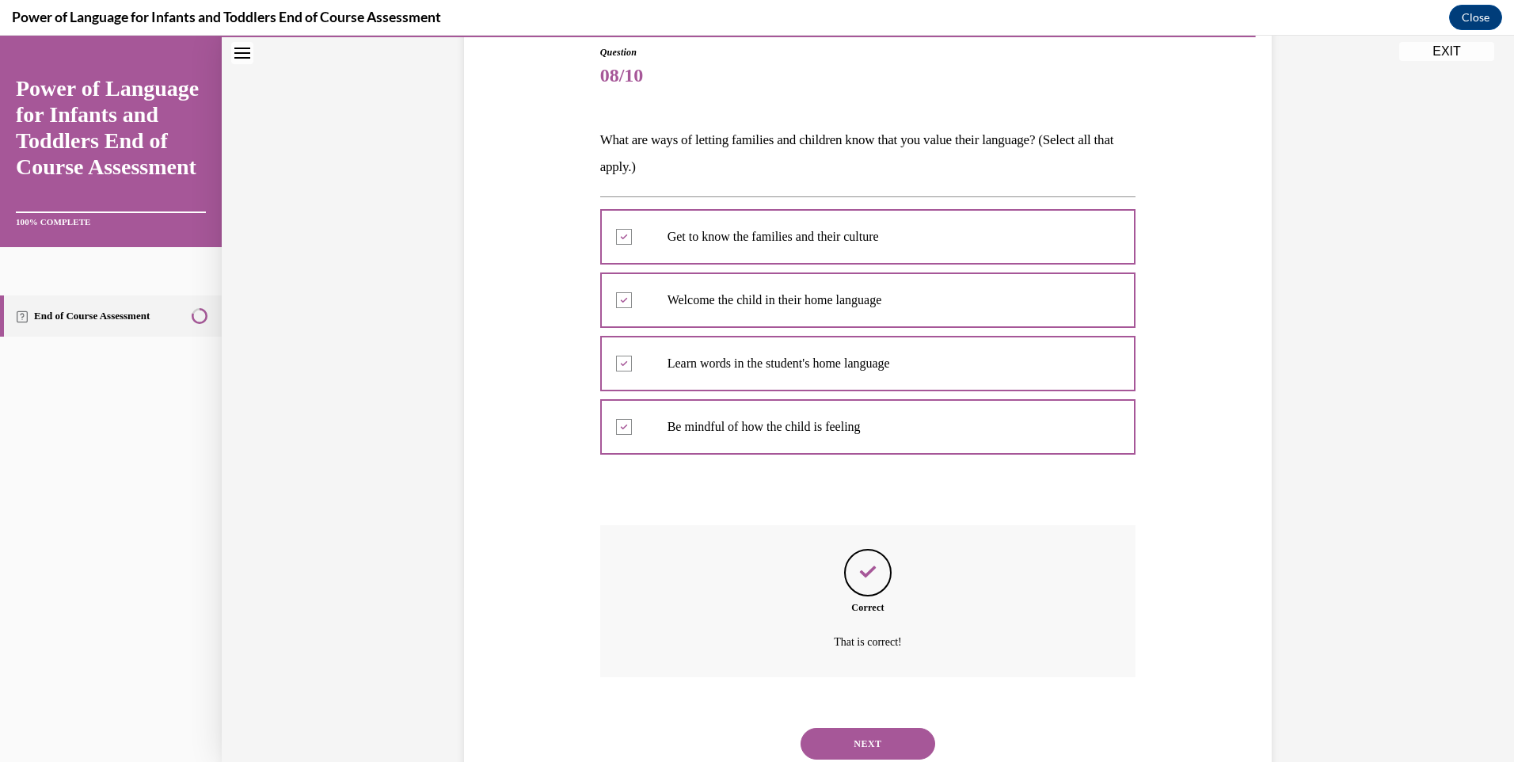
scroll to position [228, 0]
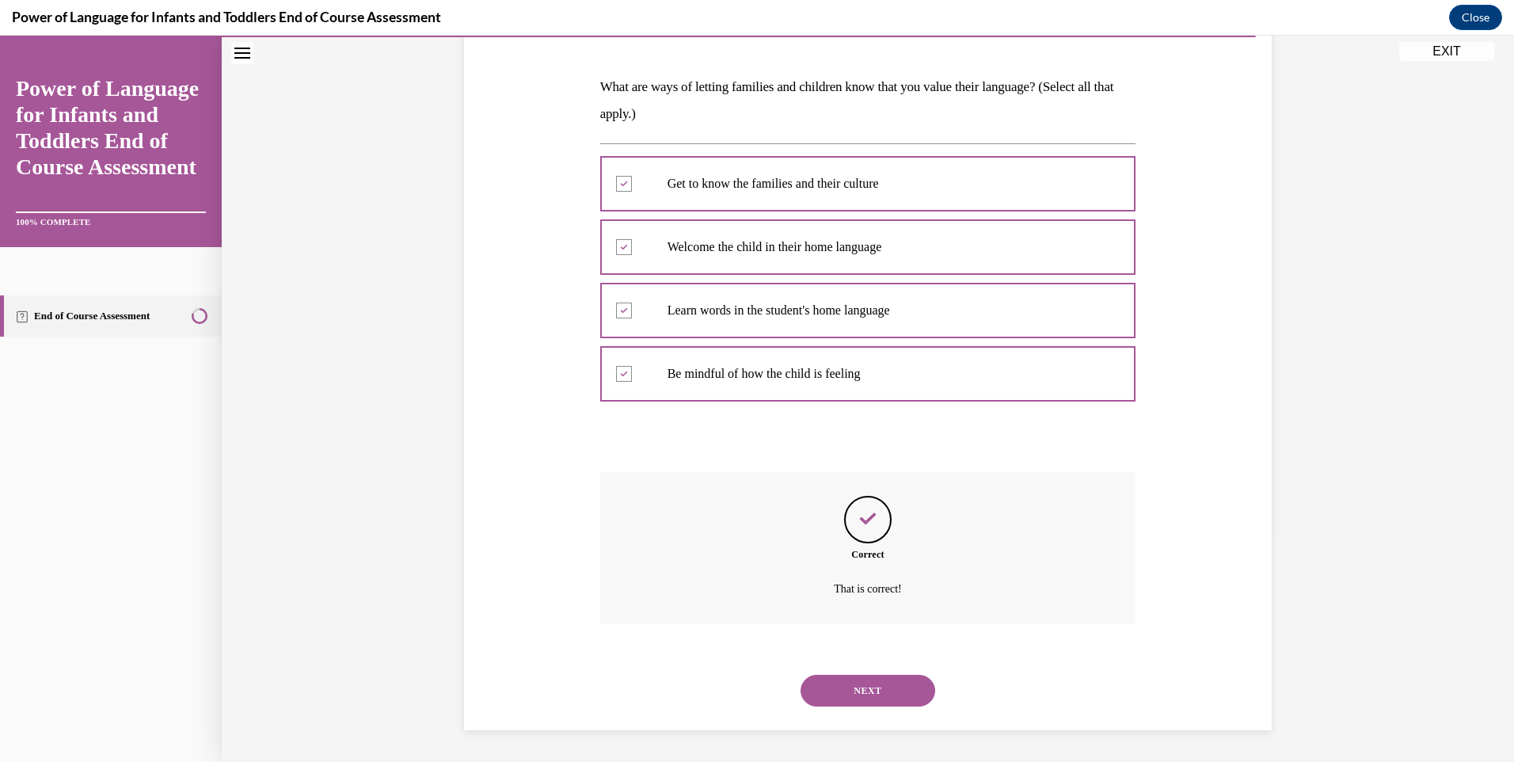
click at [869, 690] on button "NEXT" at bounding box center [868, 691] width 135 height 32
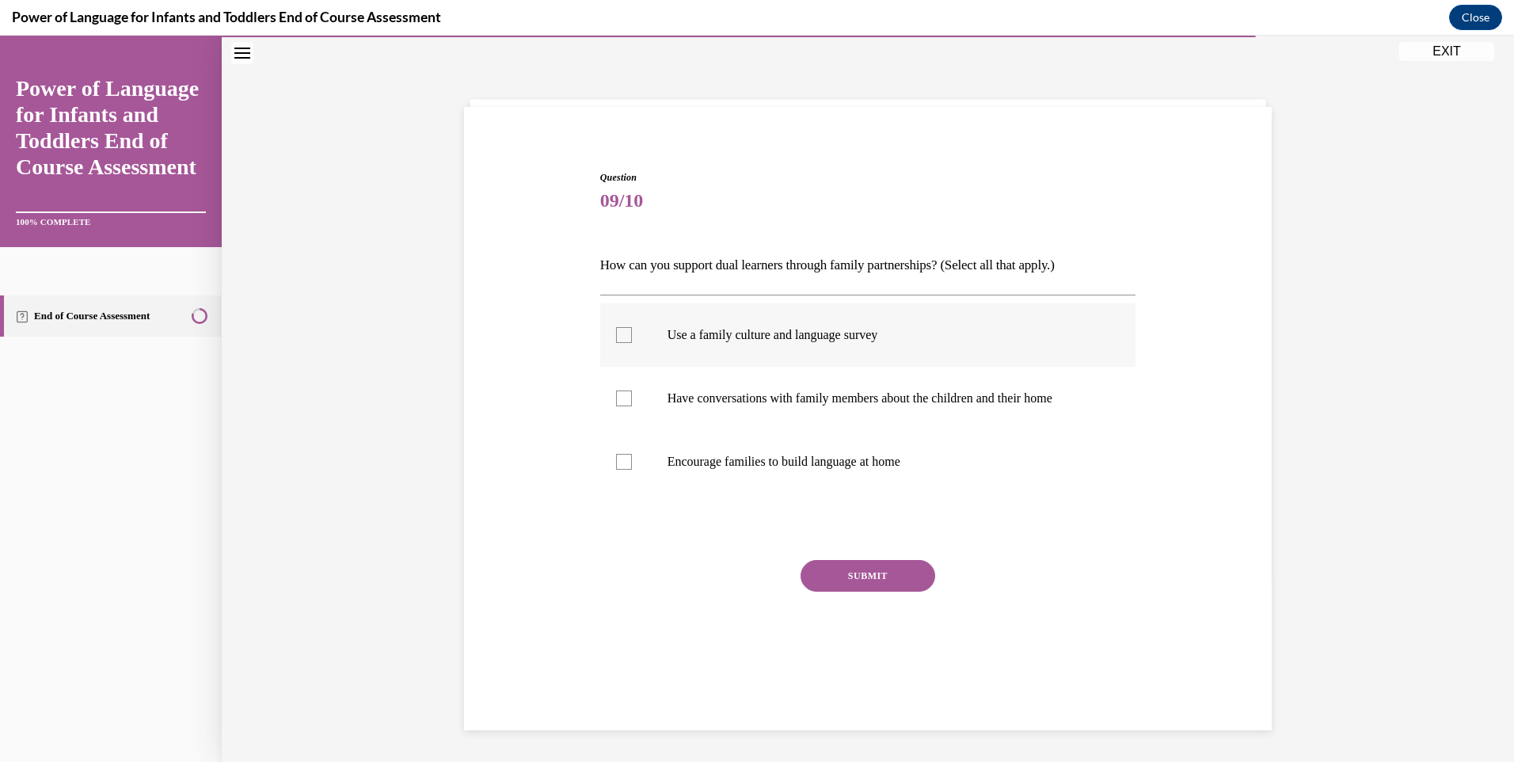
click at [831, 329] on p "Use a family culture and language survey" at bounding box center [882, 335] width 429 height 16
click at [632, 329] on input "Use a family culture and language survey" at bounding box center [624, 335] width 16 height 16
checkbox input "true"
click at [829, 382] on label "Have conversations with family members about the children and their home" at bounding box center [868, 398] width 536 height 63
click at [632, 390] on input "Have conversations with family members about the children and their home" at bounding box center [624, 398] width 16 height 16
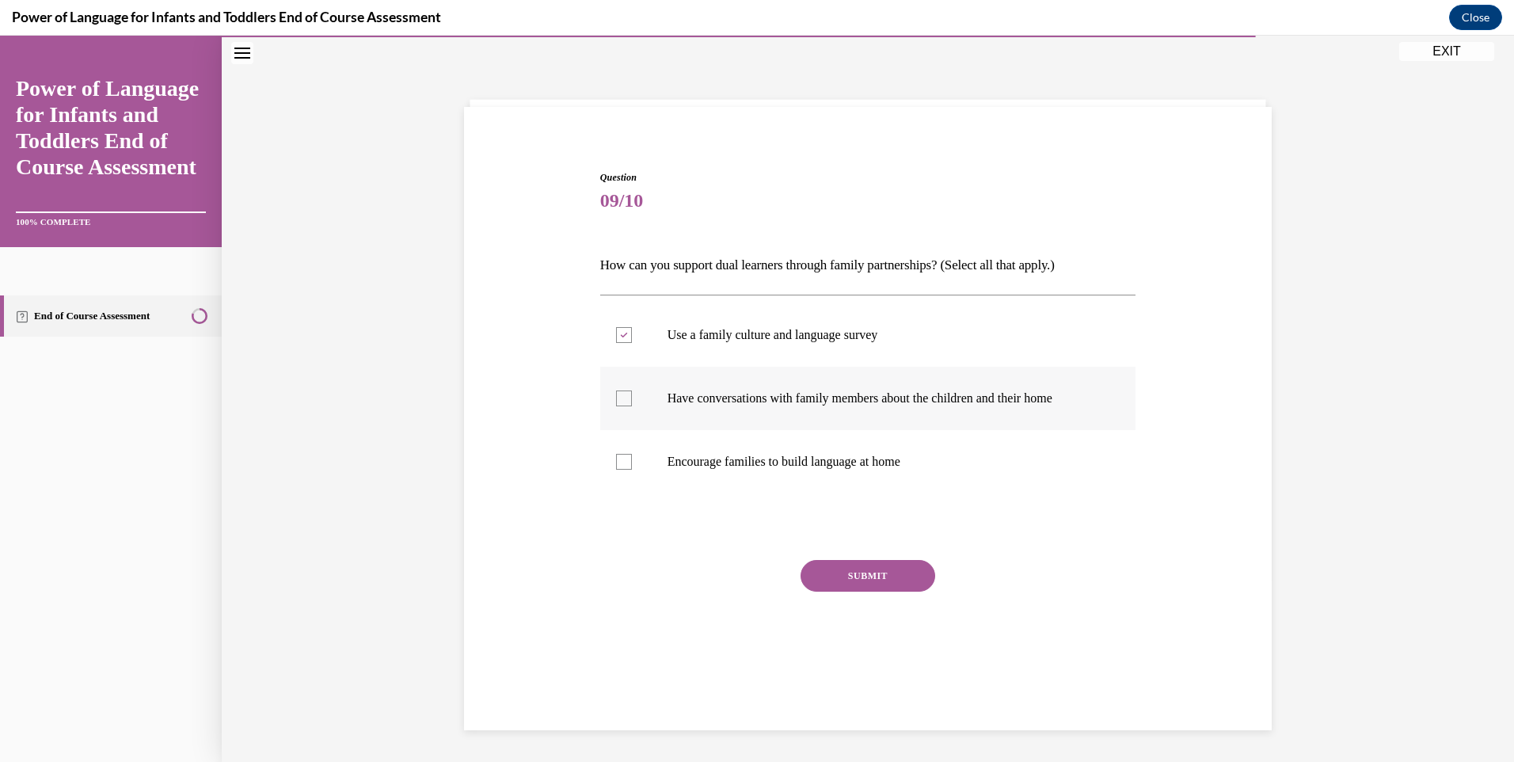
checkbox input "true"
click at [828, 454] on p "Encourage families to build language at home" at bounding box center [882, 462] width 429 height 16
click at [632, 454] on input "Encourage families to build language at home" at bounding box center [624, 462] width 16 height 16
checkbox input "true"
click at [842, 569] on button "SUBMIT" at bounding box center [868, 576] width 135 height 32
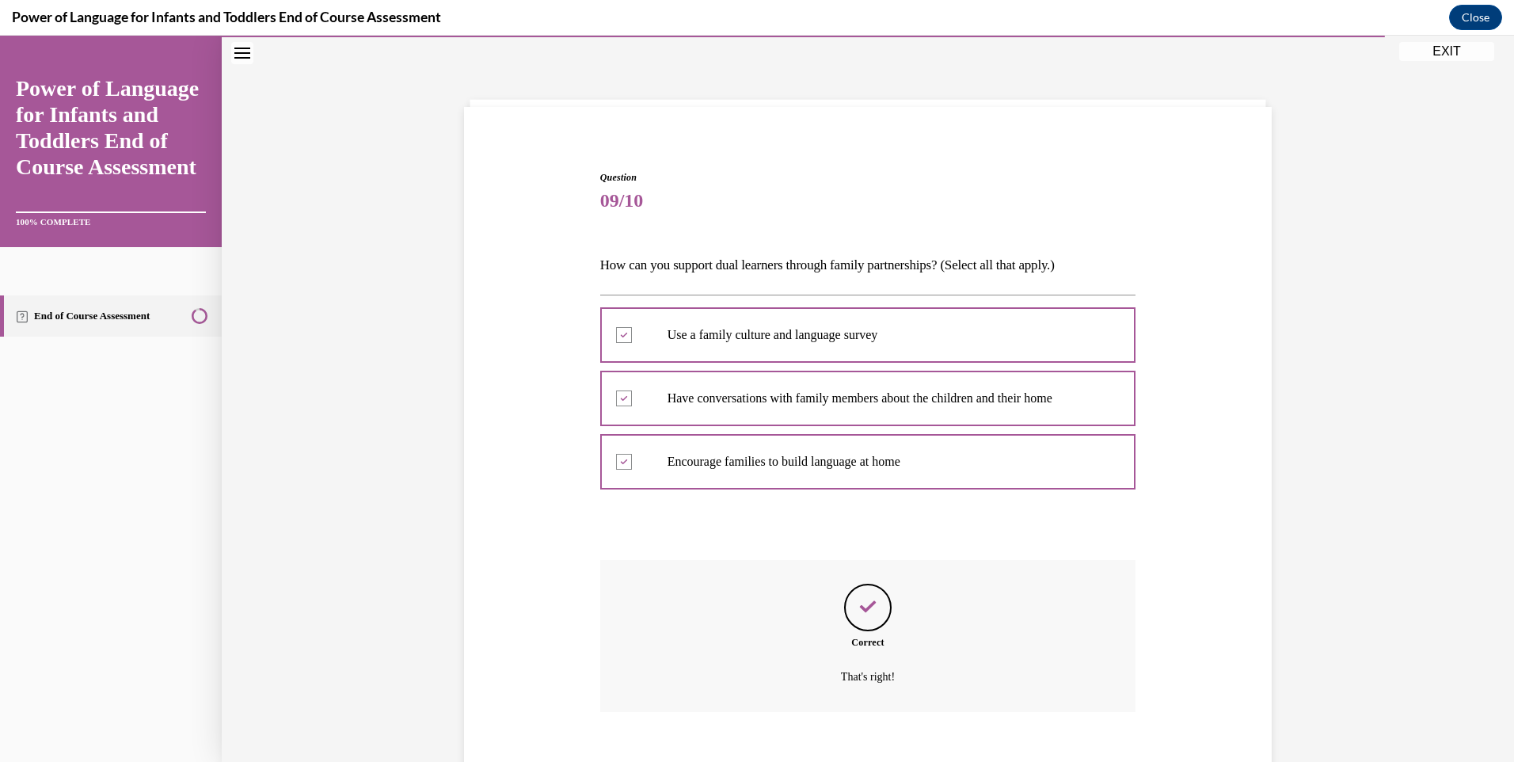
click at [842, 736] on button "SUBMIT" at bounding box center [868, 752] width 135 height 32
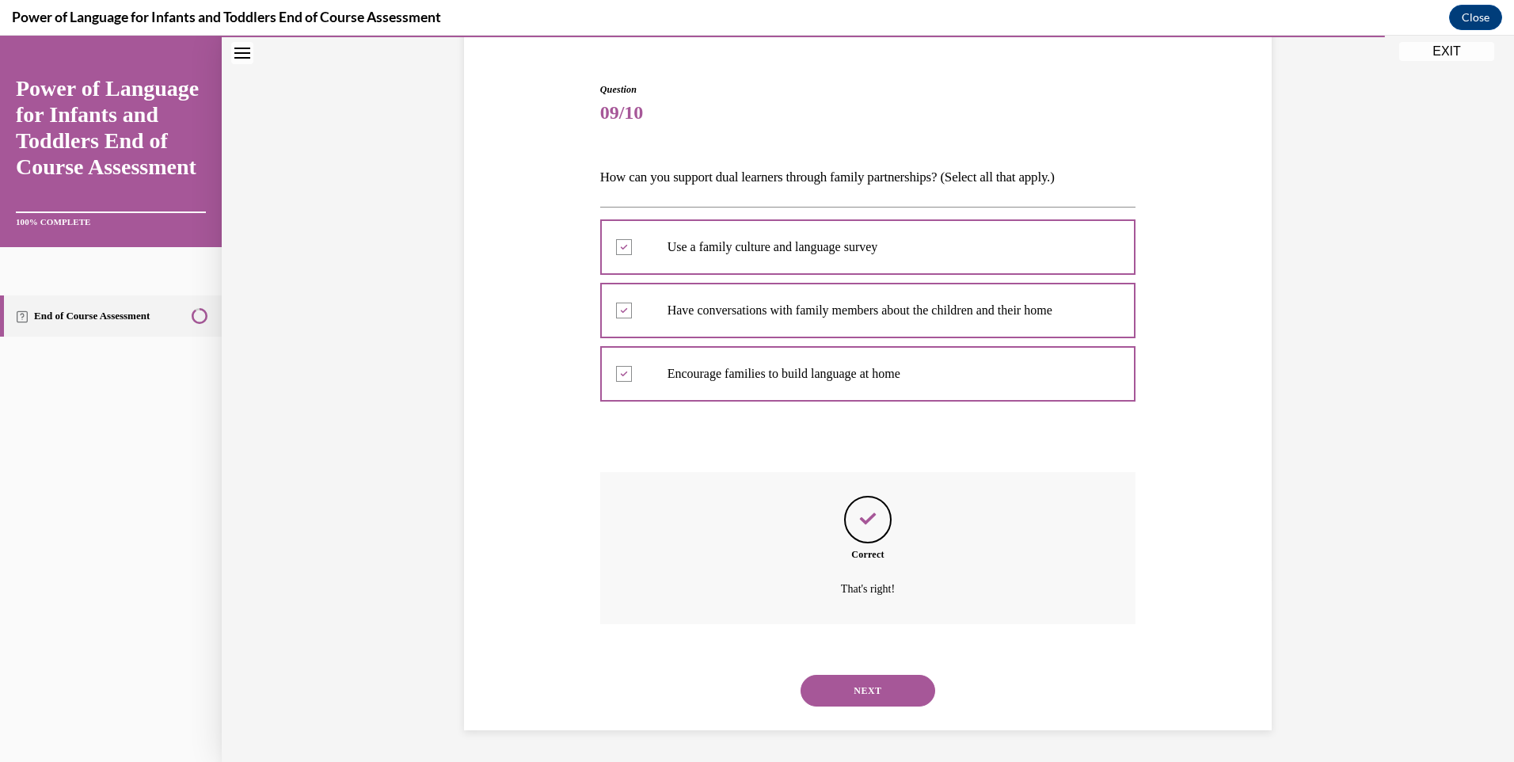
click at [873, 677] on button "NEXT" at bounding box center [868, 691] width 135 height 32
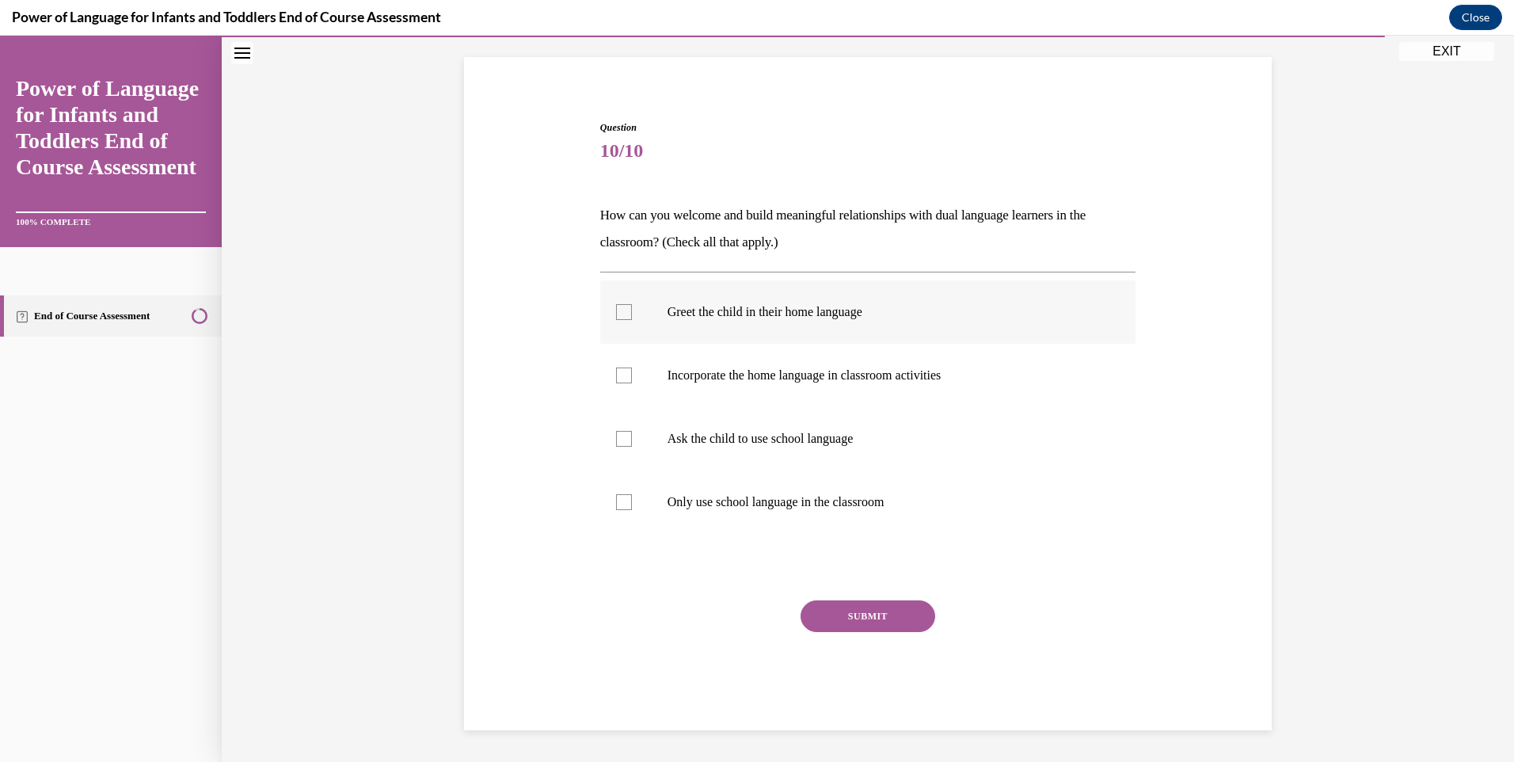
click at [816, 319] on p "Greet the child in their home language" at bounding box center [882, 312] width 429 height 16
click at [632, 319] on input "Greet the child in their home language" at bounding box center [624, 312] width 16 height 16
checkbox input "true"
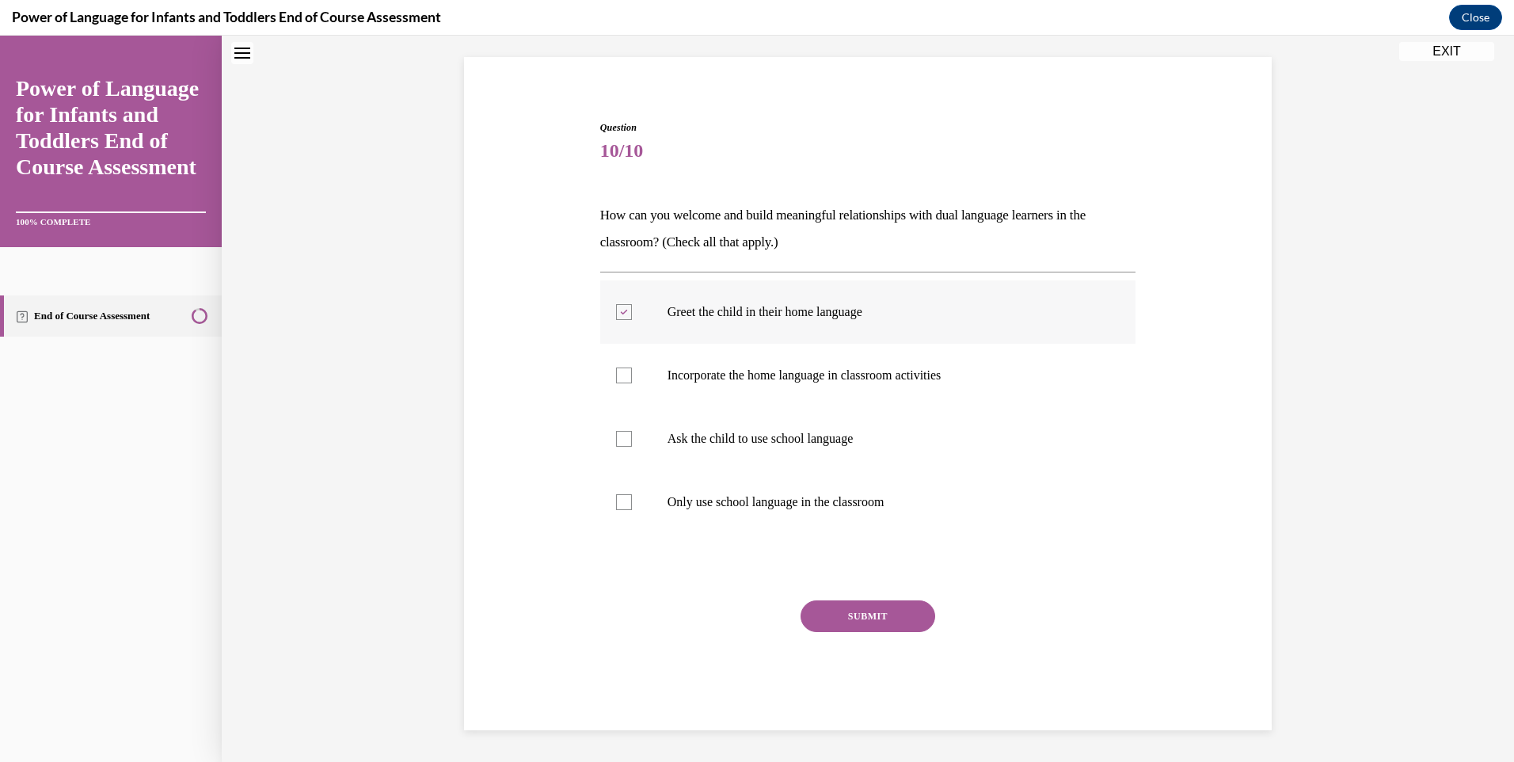
scroll to position [48, 0]
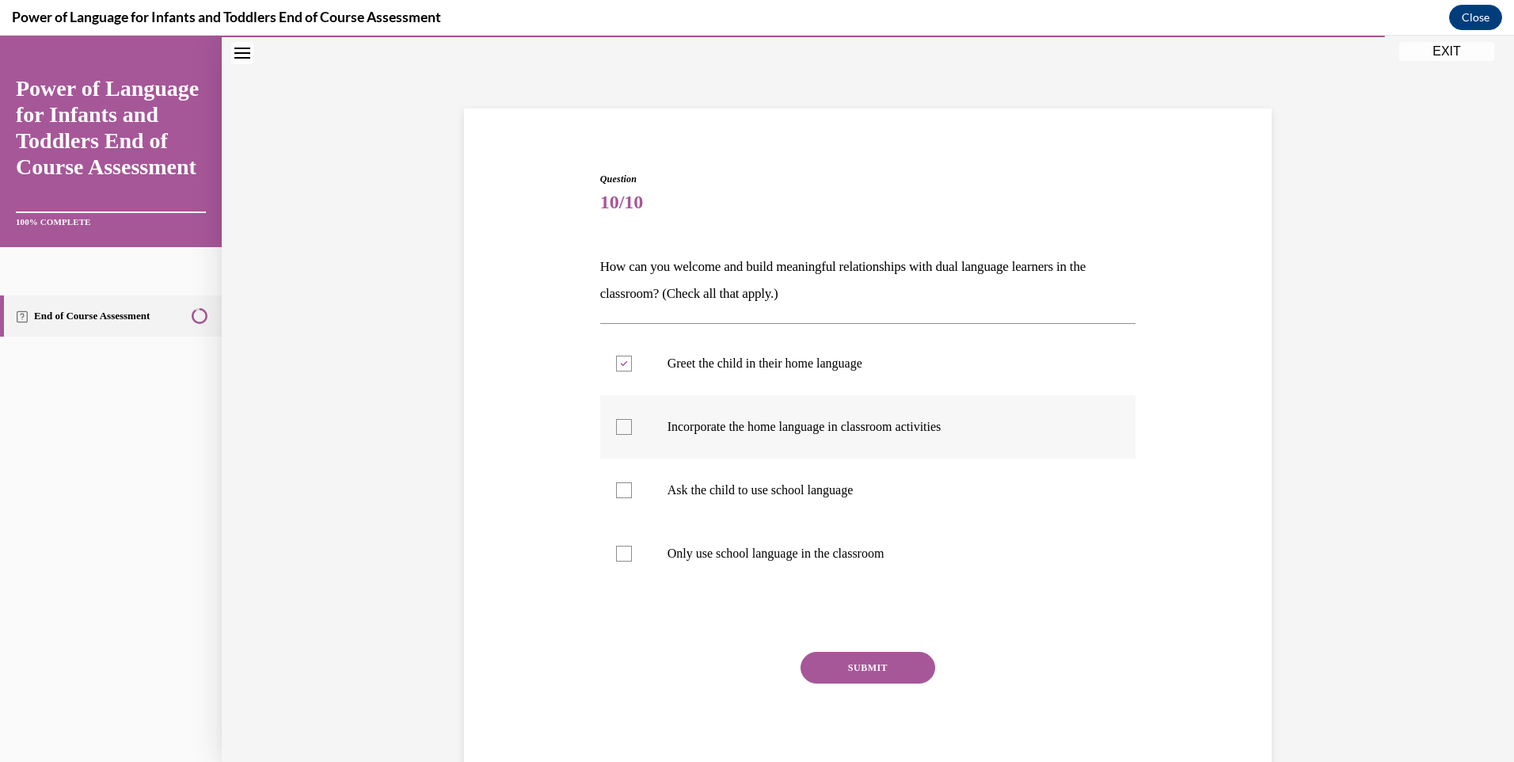
click at [815, 427] on p "Incorporate the home language in classroom activities" at bounding box center [882, 427] width 429 height 16
click at [632, 427] on input "Incorporate the home language in classroom activities" at bounding box center [624, 427] width 16 height 16
checkbox input "true"
click at [849, 666] on button "SUBMIT" at bounding box center [868, 668] width 135 height 32
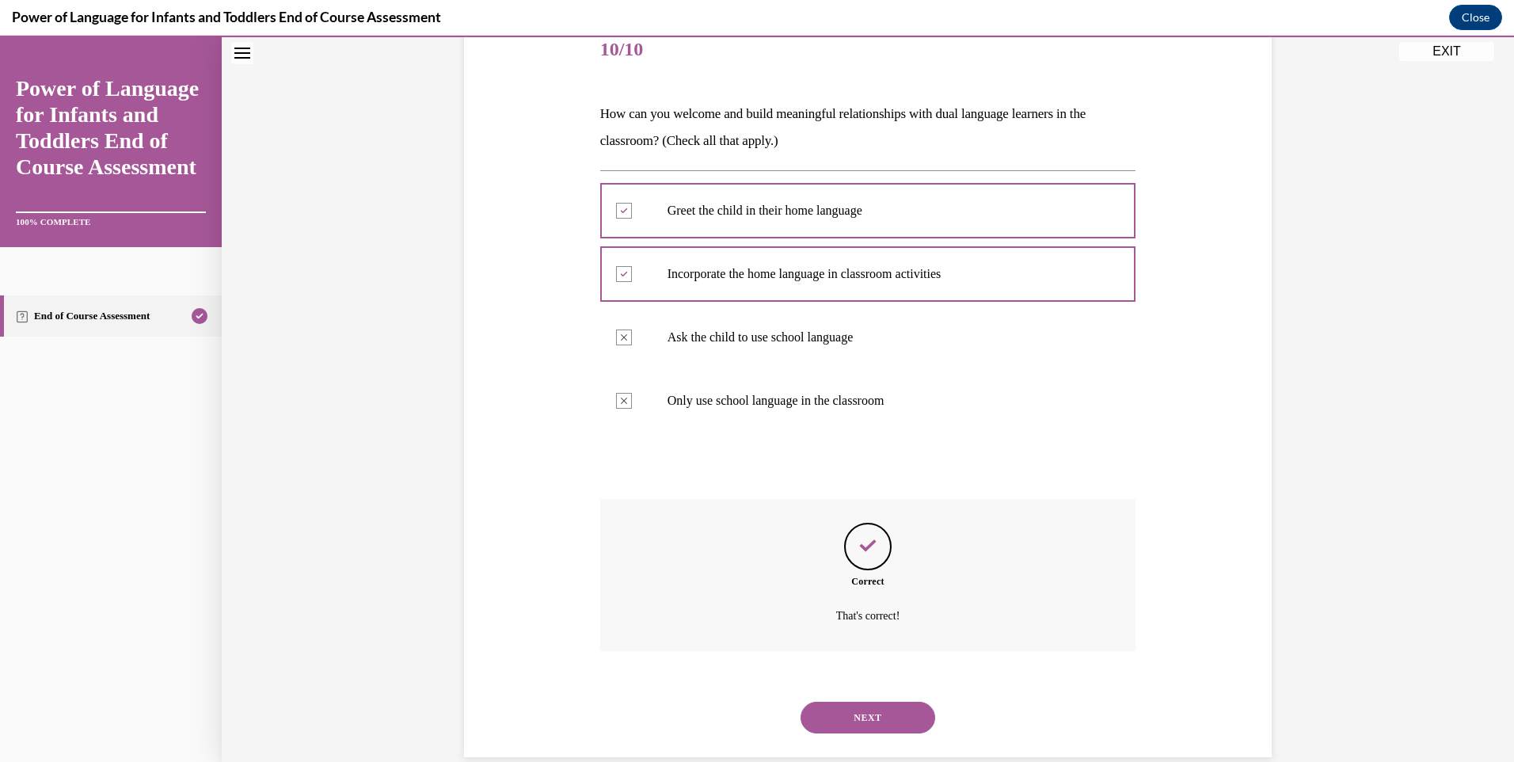
scroll to position [228, 0]
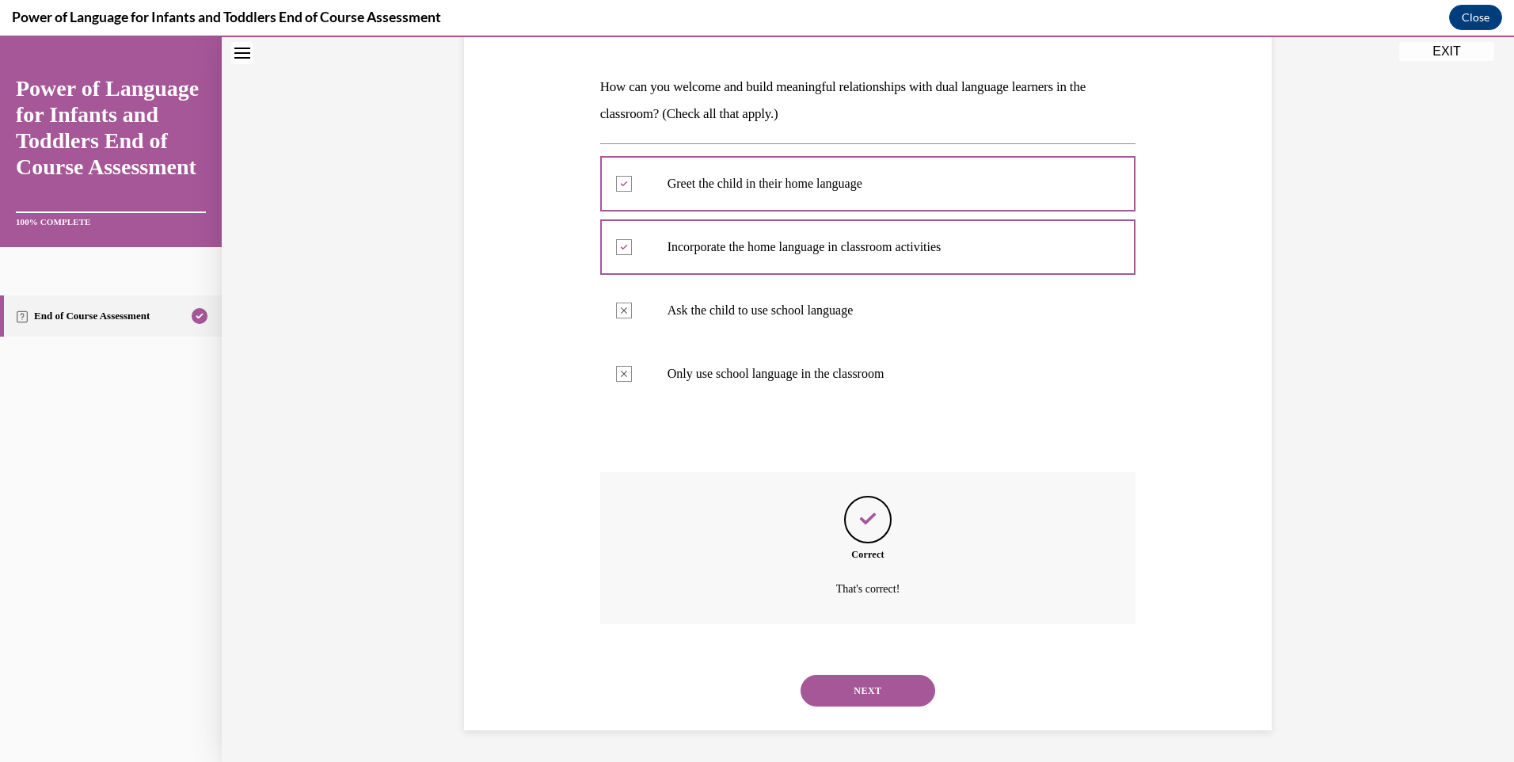
click at [863, 680] on button "NEXT" at bounding box center [868, 691] width 135 height 32
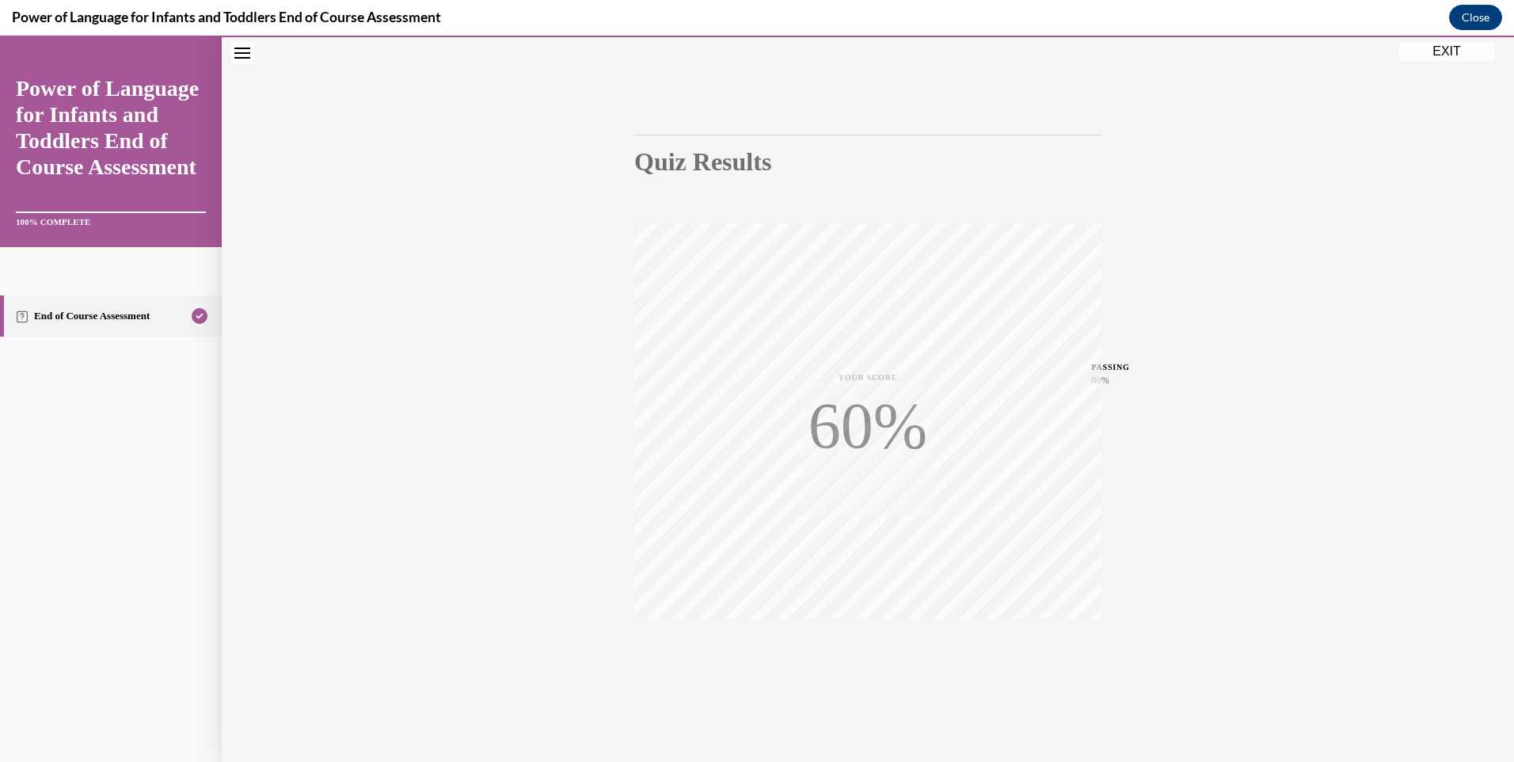
scroll to position [86, 0]
click at [1440, 53] on button "EXIT" at bounding box center [1446, 51] width 95 height 19
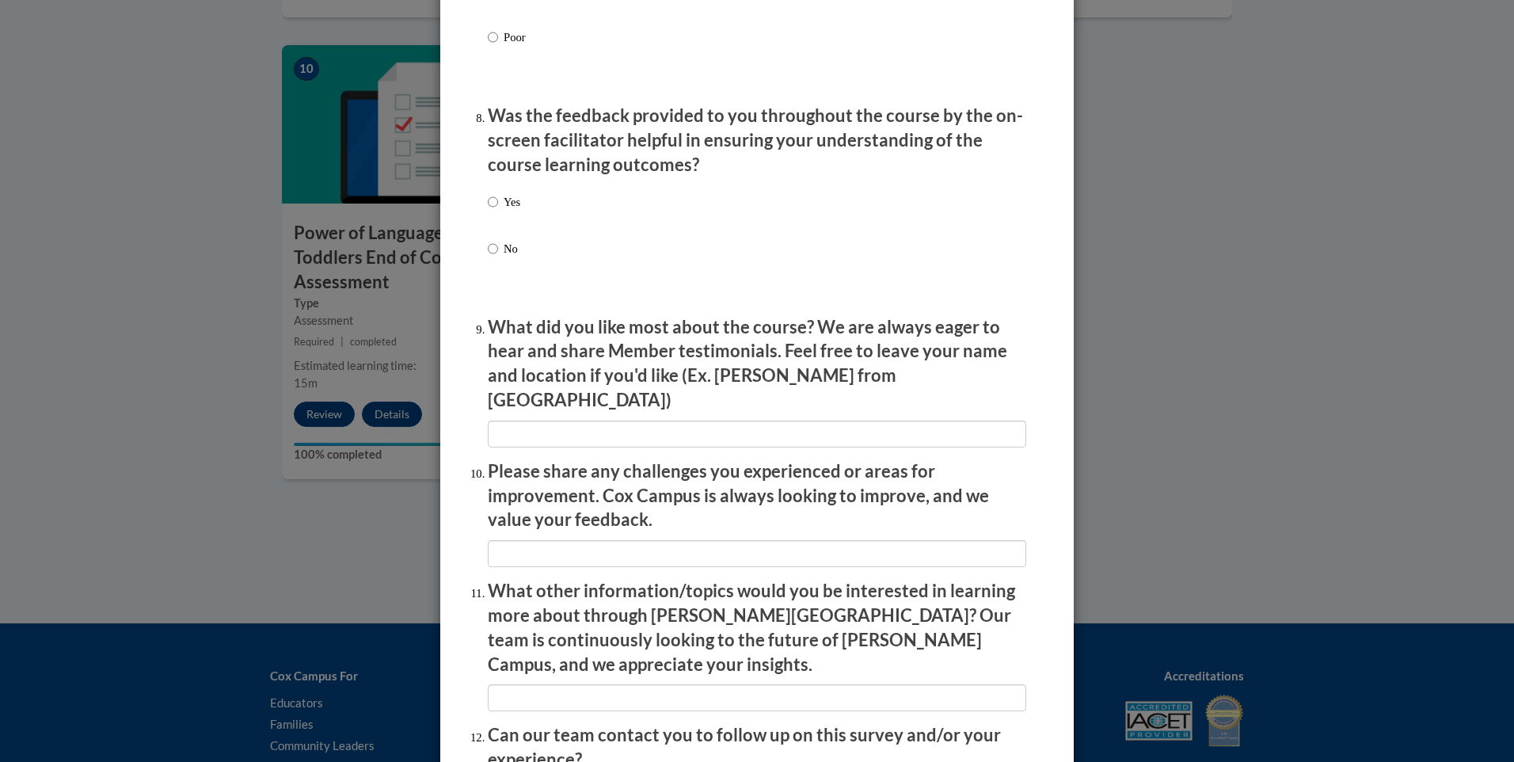
scroll to position [2528, 0]
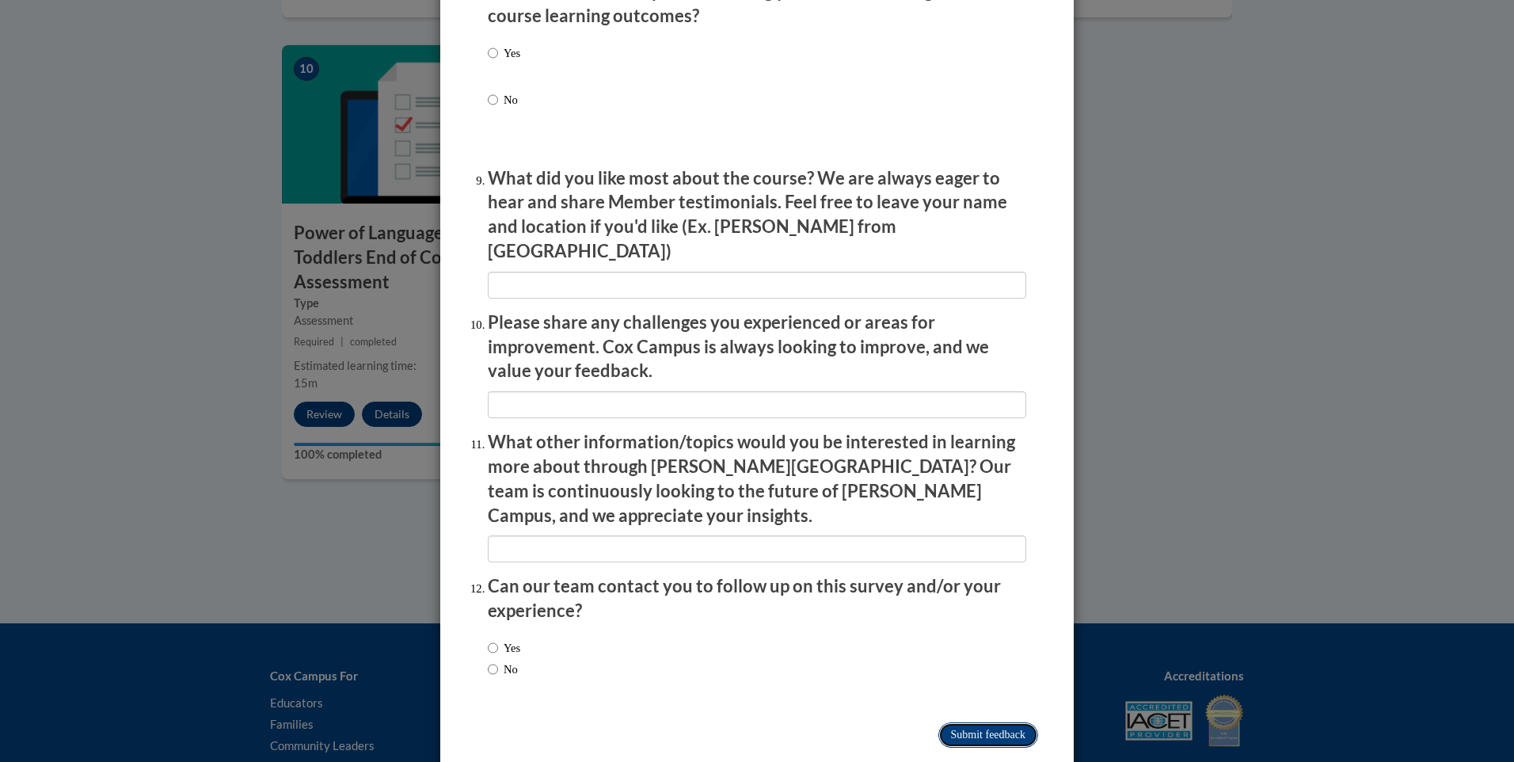
click at [966, 722] on input "Submit feedback" at bounding box center [988, 734] width 100 height 25
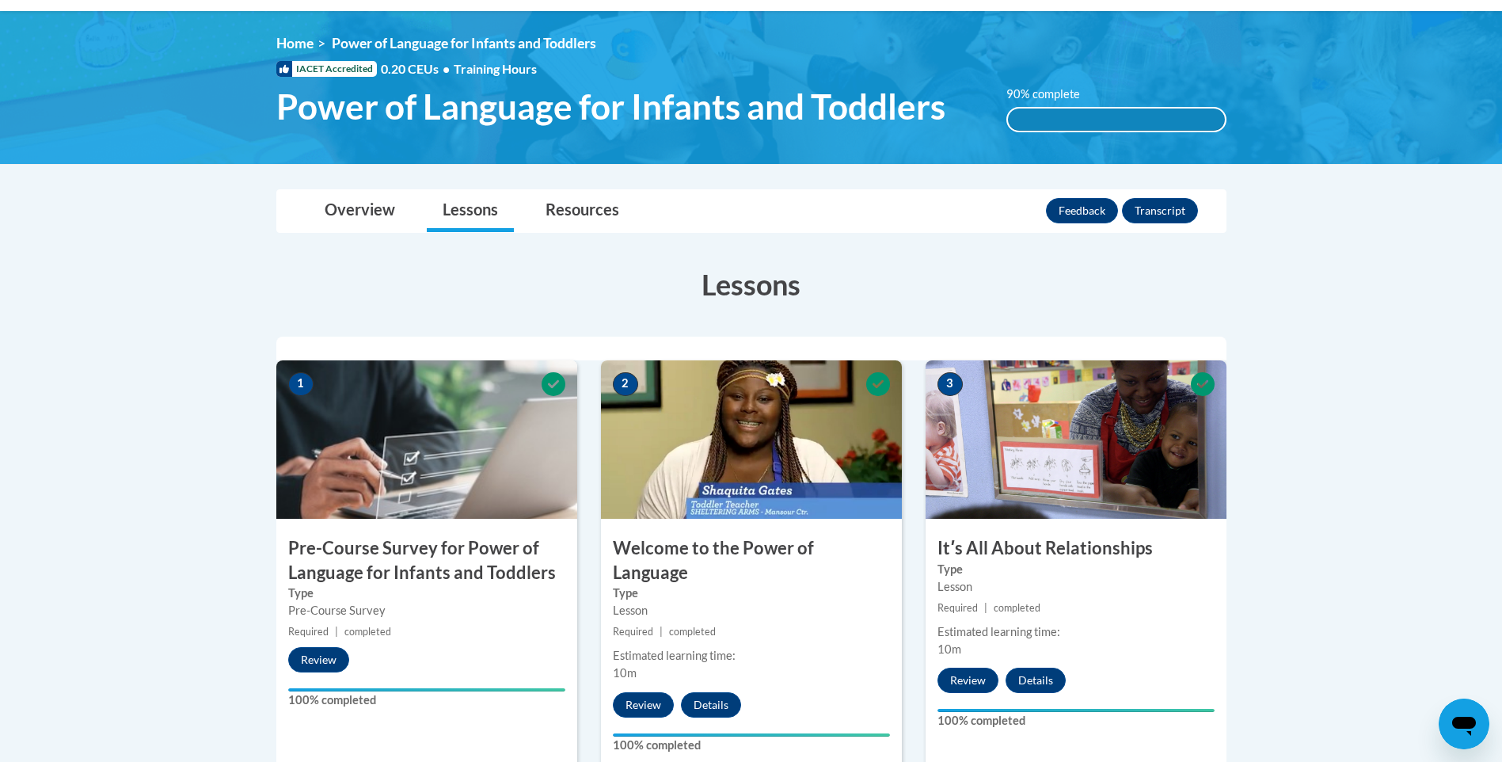
scroll to position [158, 0]
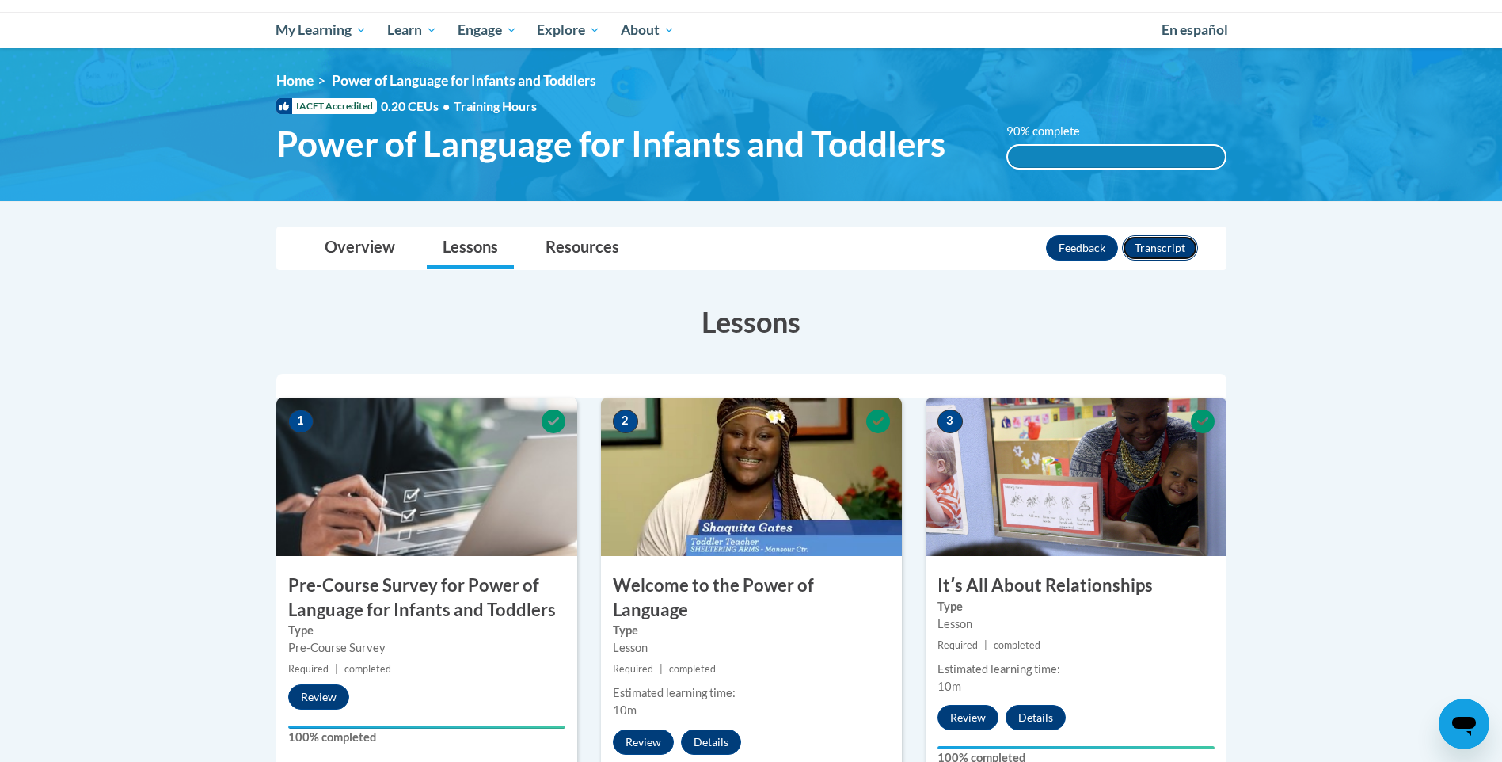
click at [1144, 254] on button "Transcript" at bounding box center [1160, 247] width 76 height 25
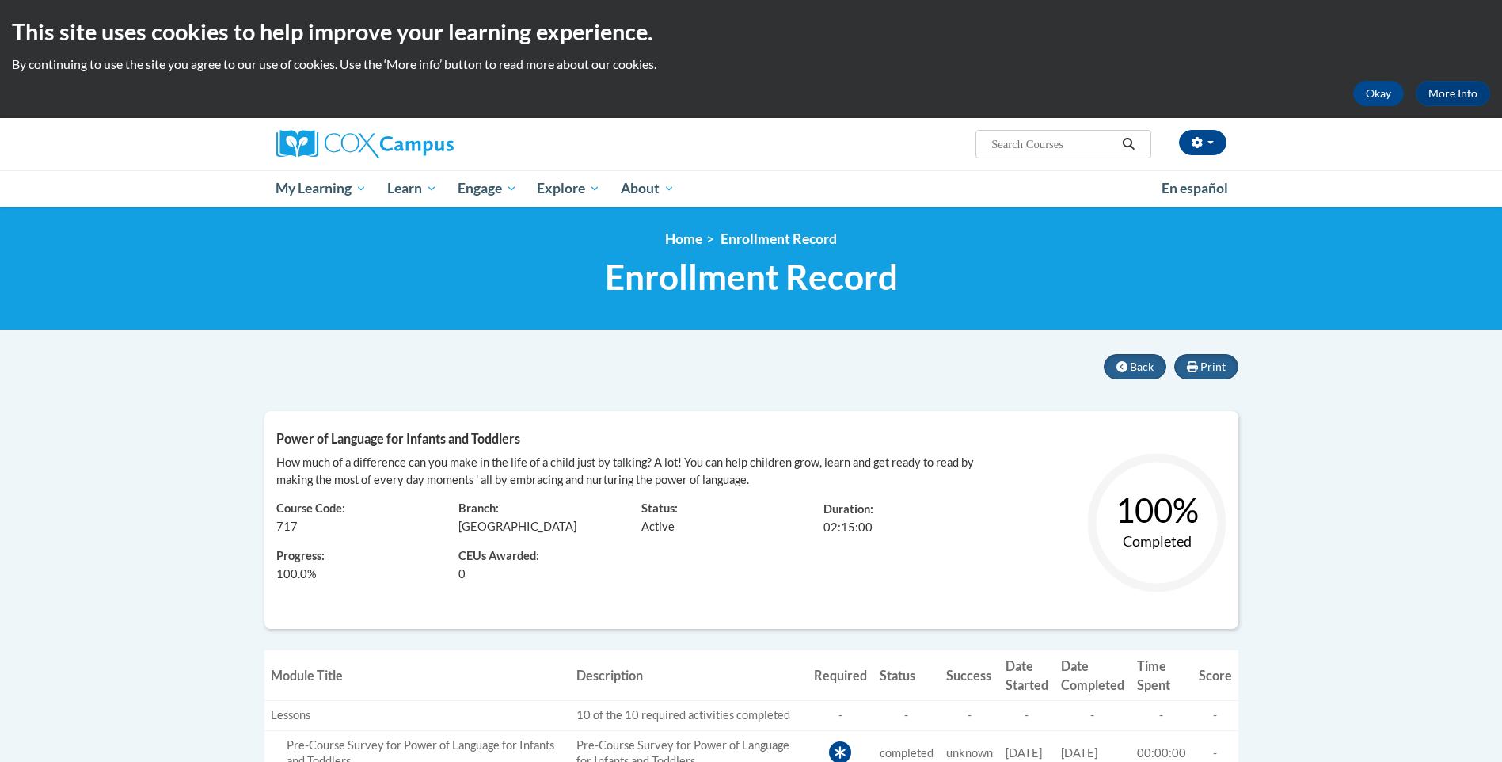
click at [1194, 523] on text "100%" at bounding box center [1156, 510] width 83 height 40
click at [1203, 369] on span "Print" at bounding box center [1212, 366] width 25 height 13
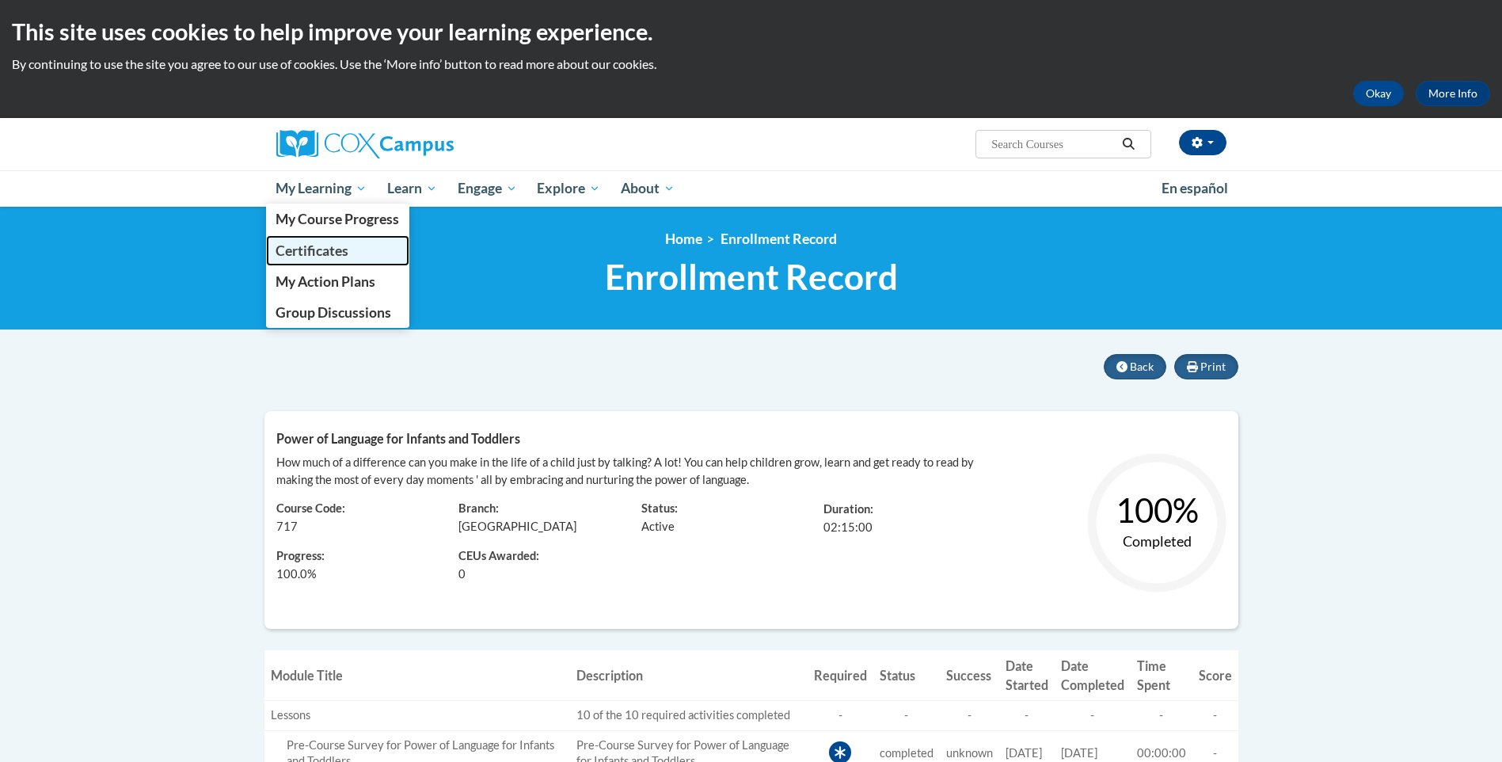
click at [335, 245] on span "Certificates" at bounding box center [312, 250] width 73 height 17
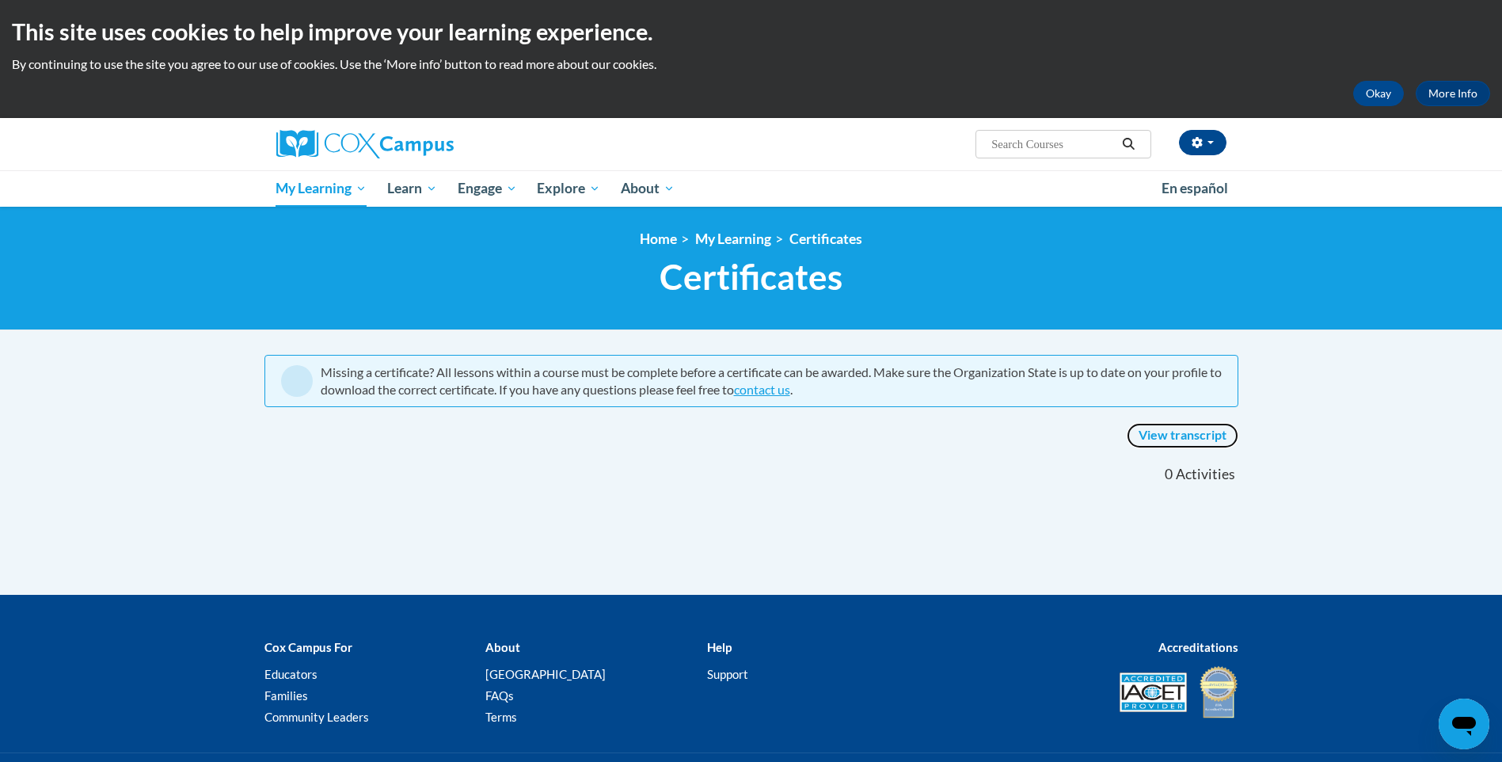
click at [1145, 436] on link "View transcript" at bounding box center [1183, 435] width 112 height 25
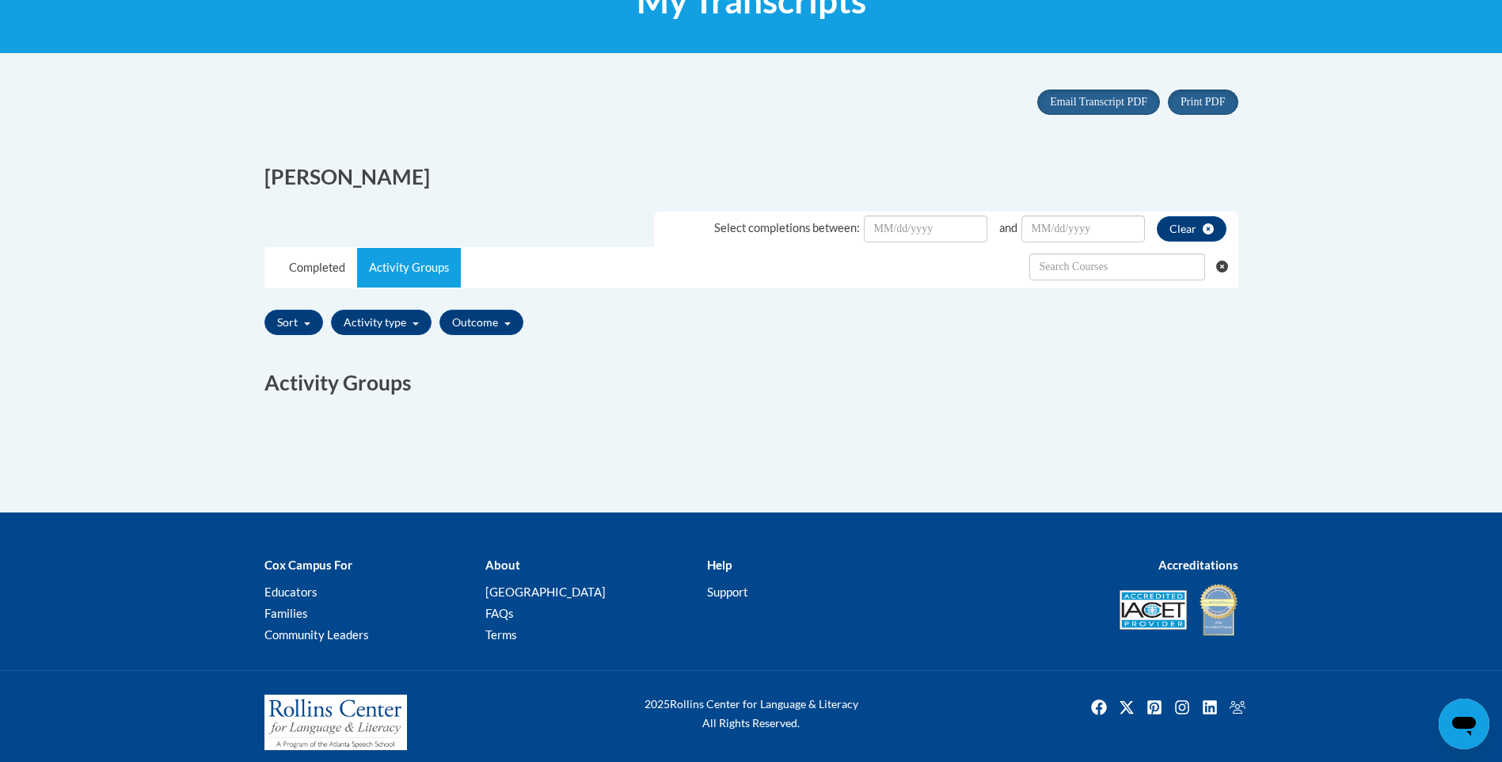
scroll to position [289, 0]
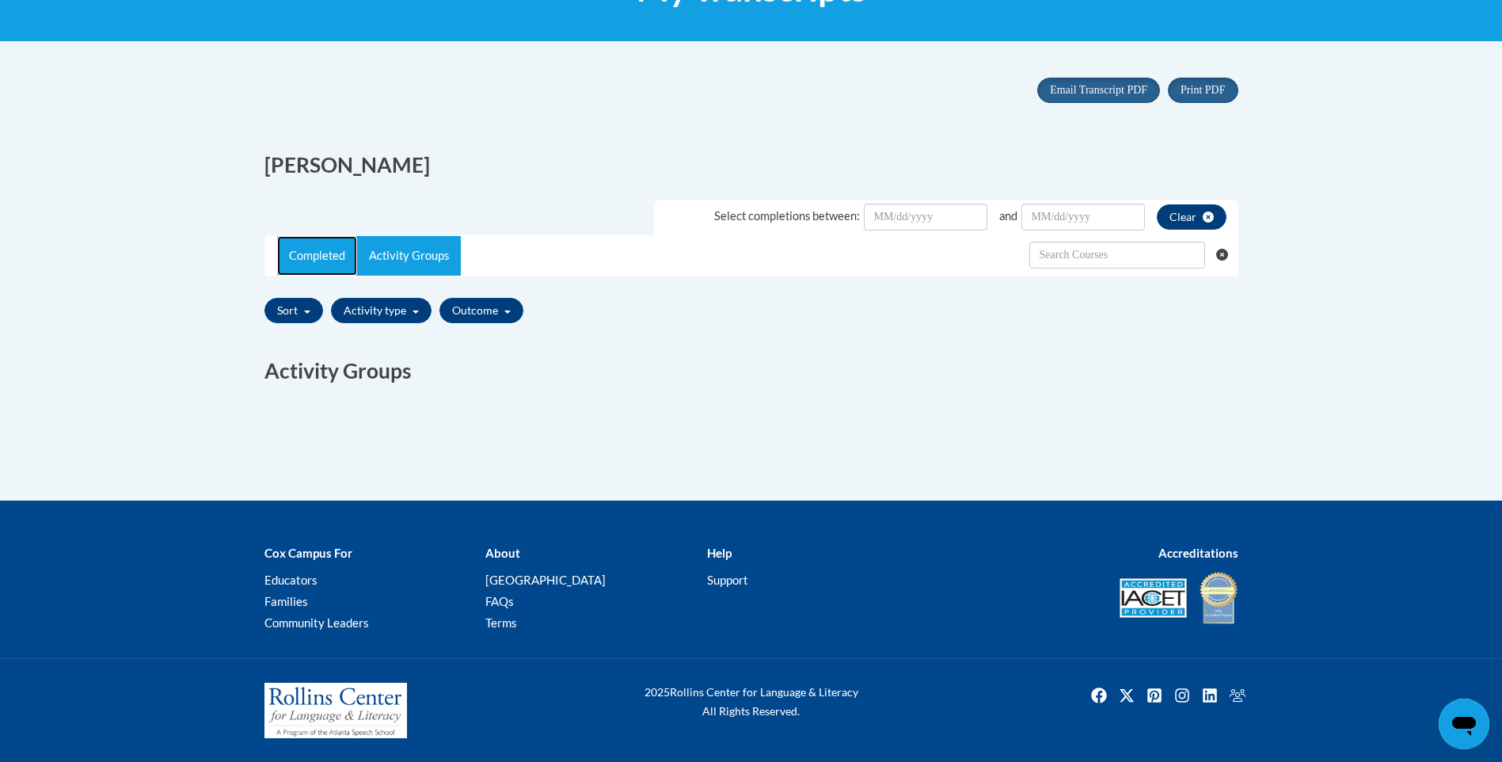
click at [330, 261] on link "Completed" at bounding box center [317, 256] width 80 height 40
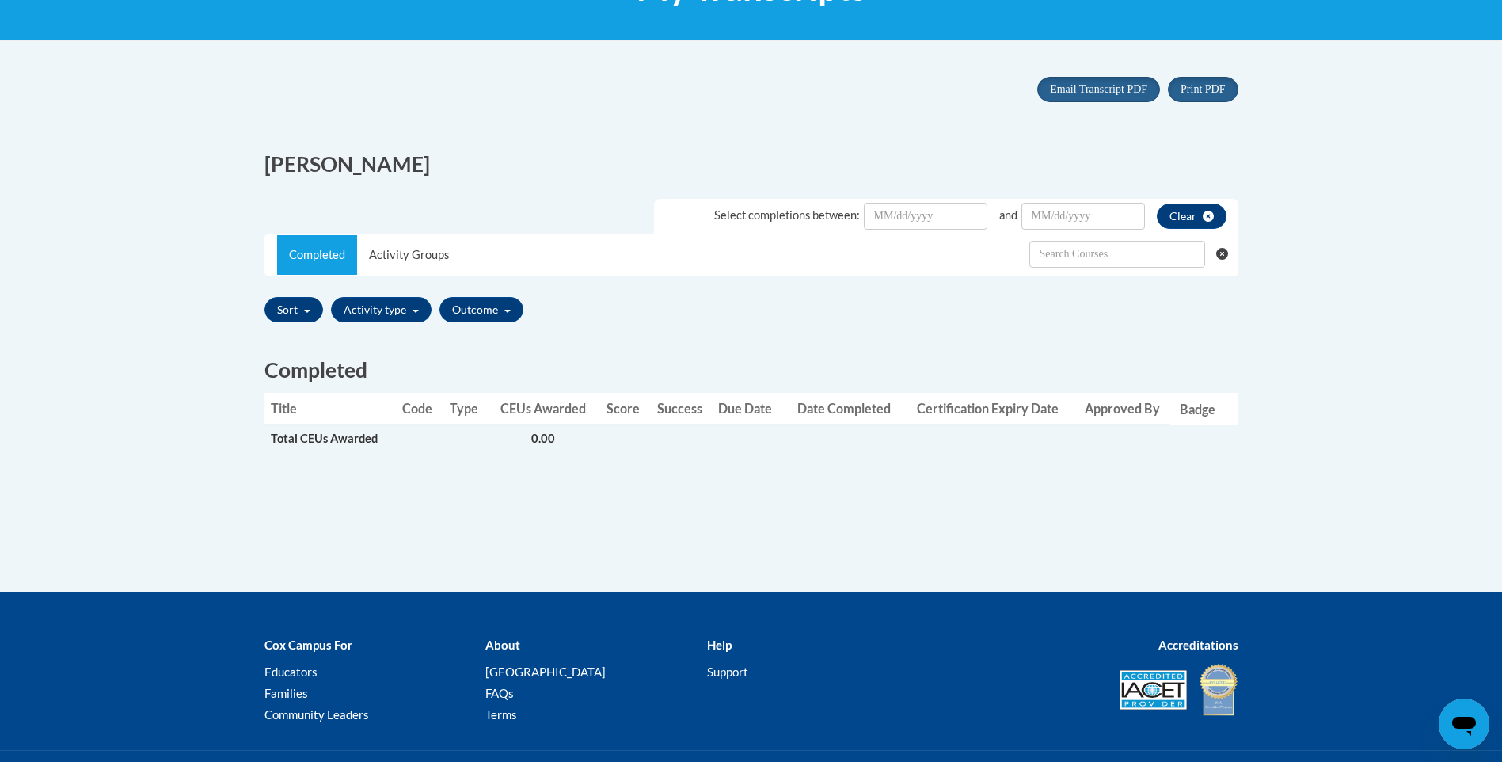
click at [345, 442] on span "Total CEUs Awarded" at bounding box center [324, 438] width 107 height 13
click at [420, 318] on button "Activity type" at bounding box center [381, 309] width 101 height 25
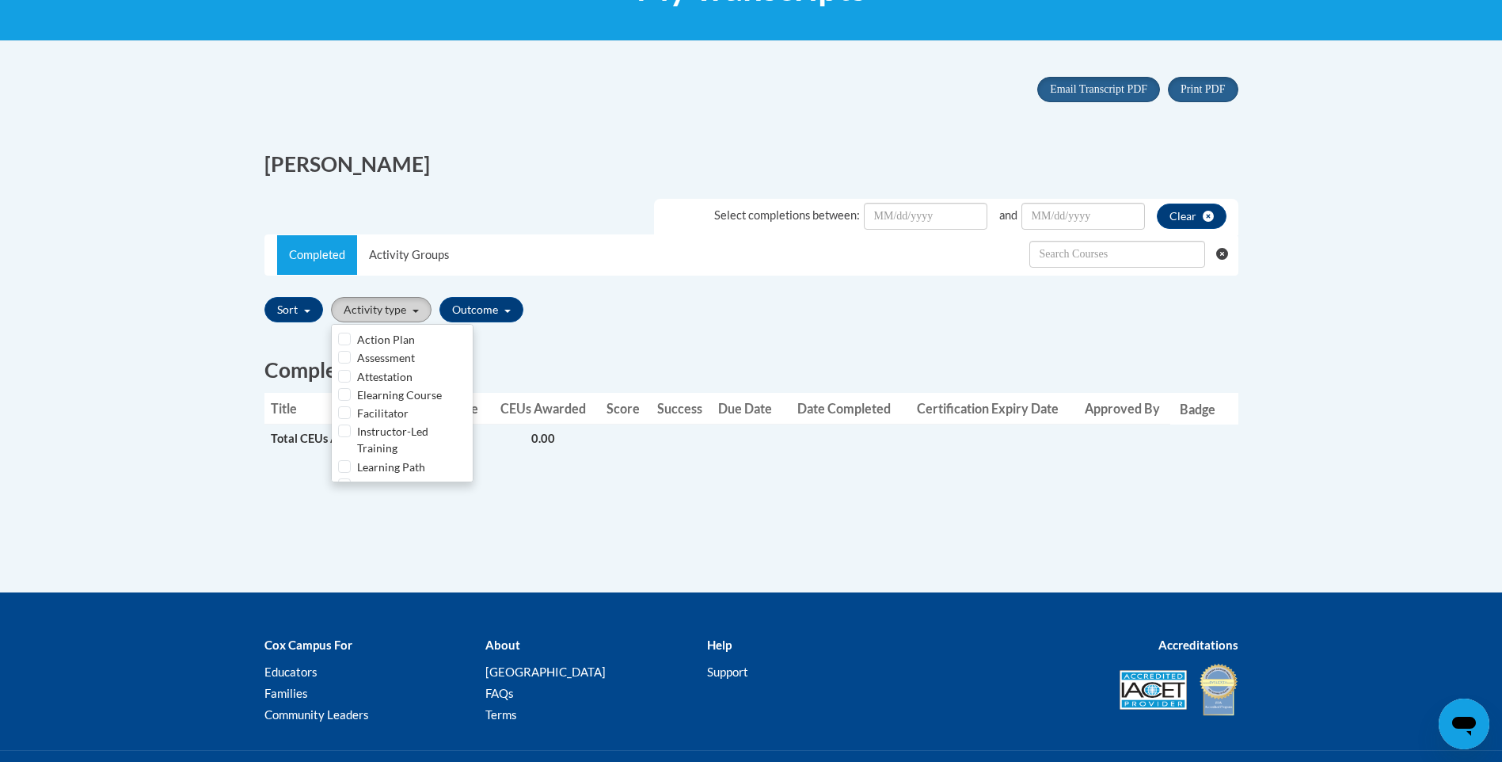
click at [420, 318] on button "Activity type" at bounding box center [381, 309] width 101 height 25
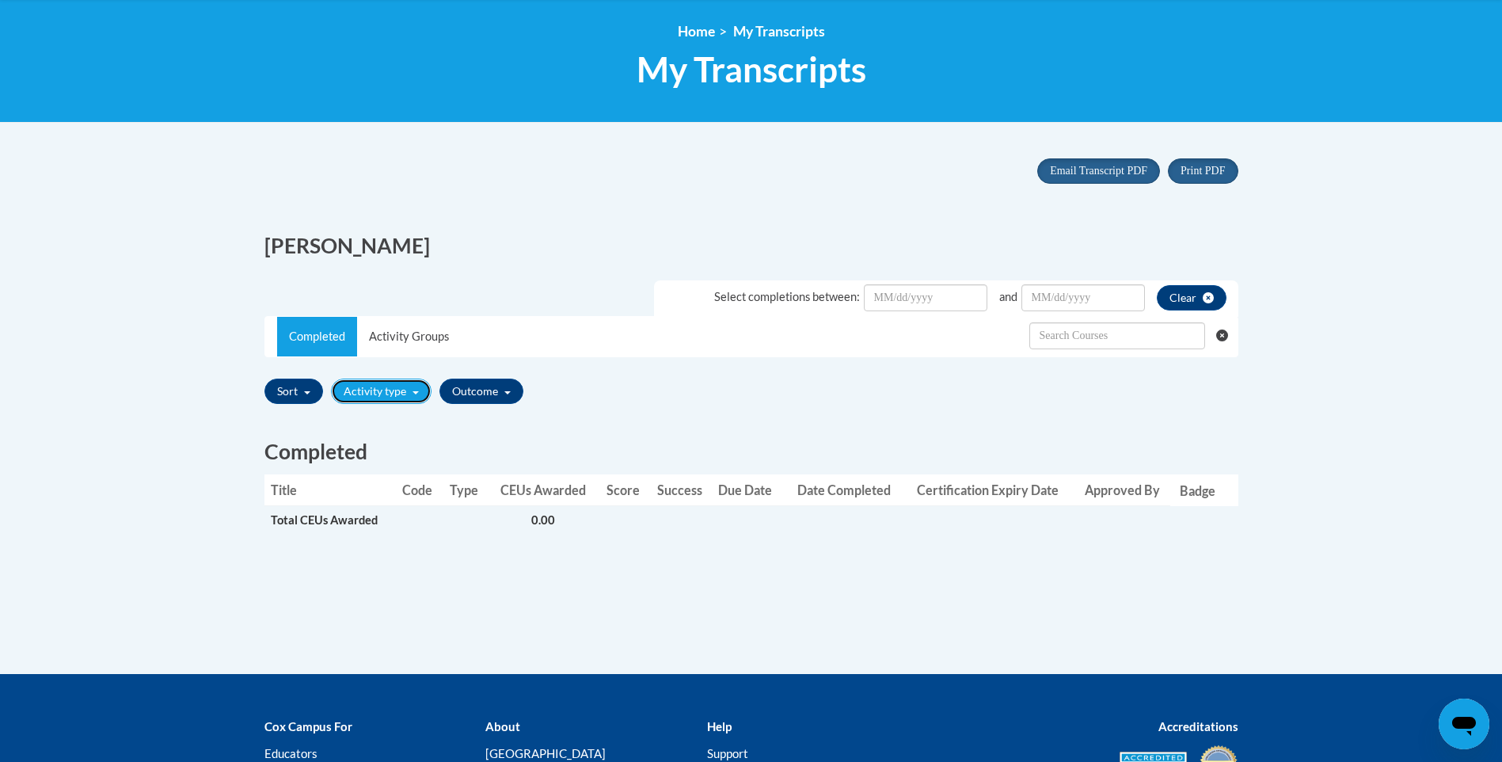
scroll to position [0, 0]
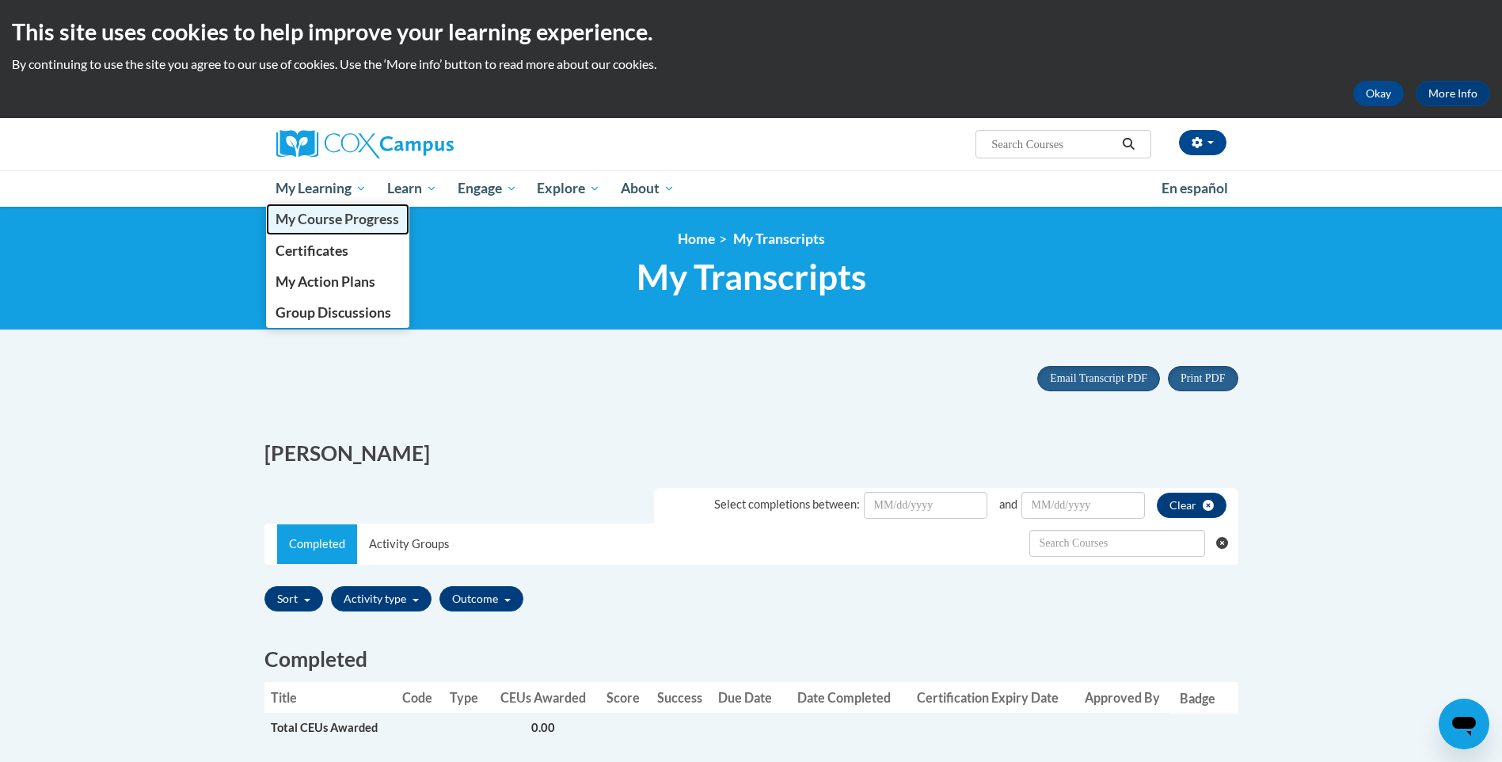
click at [352, 215] on span "My Course Progress" at bounding box center [338, 219] width 124 height 17
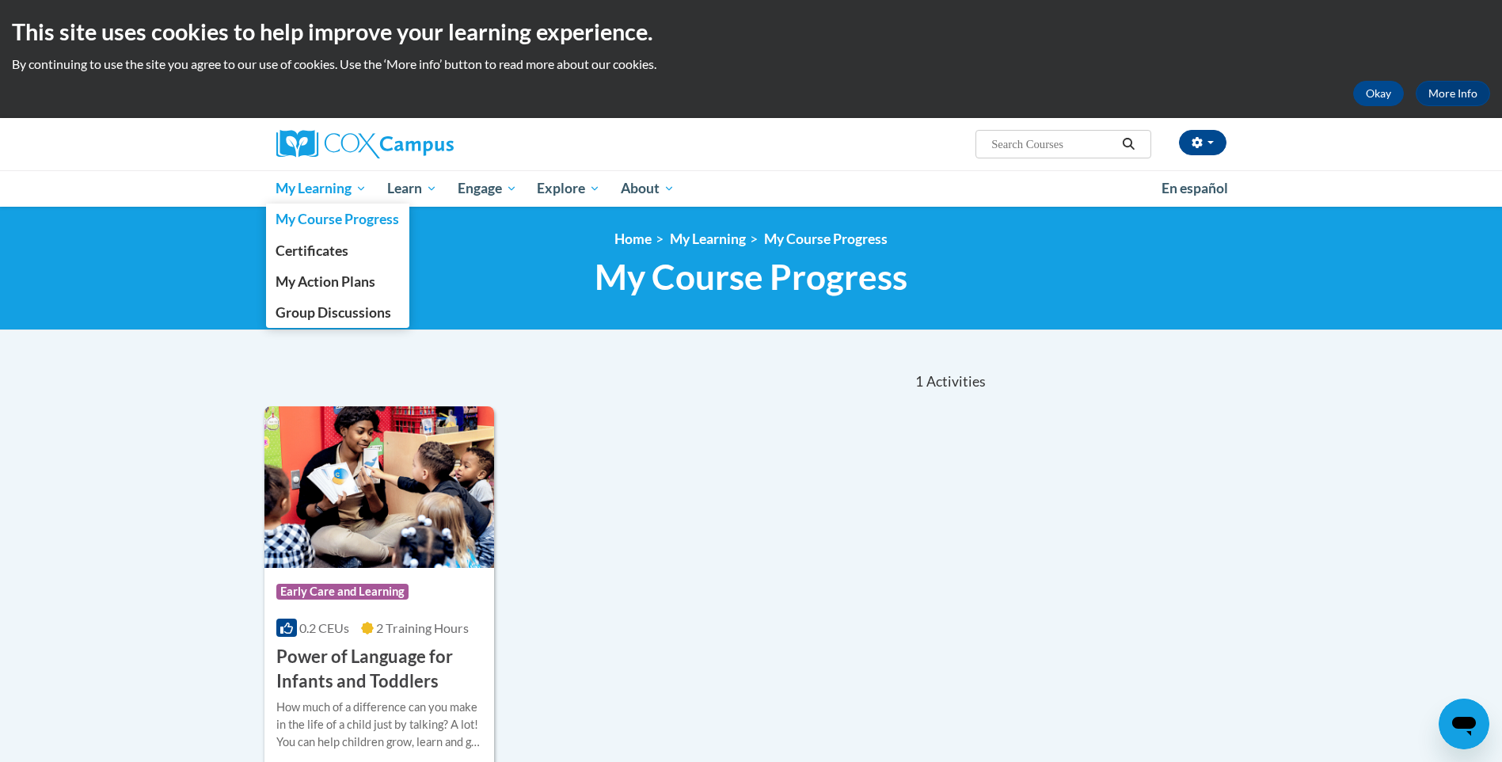
click at [331, 197] on span "My Learning" at bounding box center [321, 188] width 91 height 19
click at [334, 253] on span "Certificates" at bounding box center [312, 250] width 73 height 17
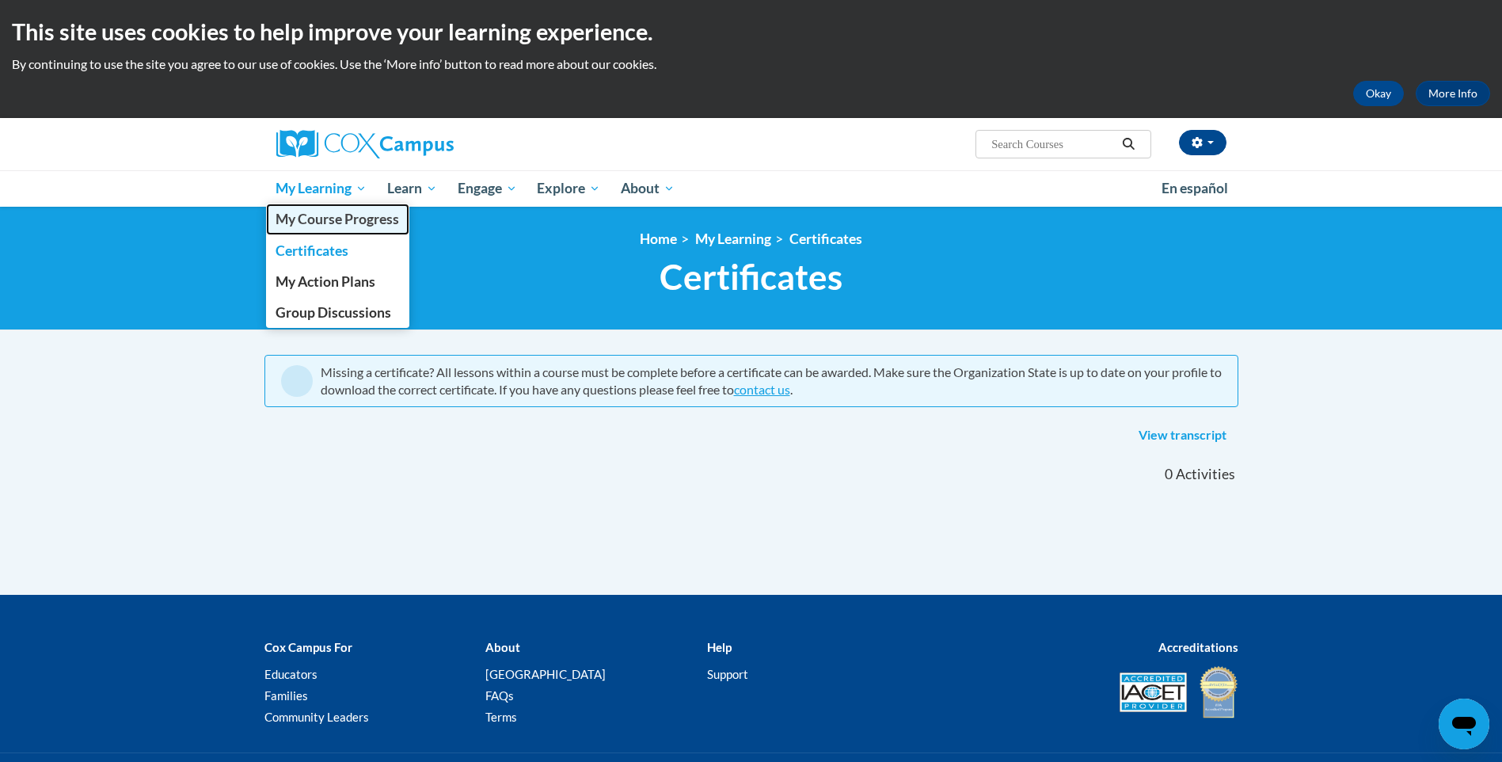
click at [340, 224] on span "My Course Progress" at bounding box center [338, 219] width 124 height 17
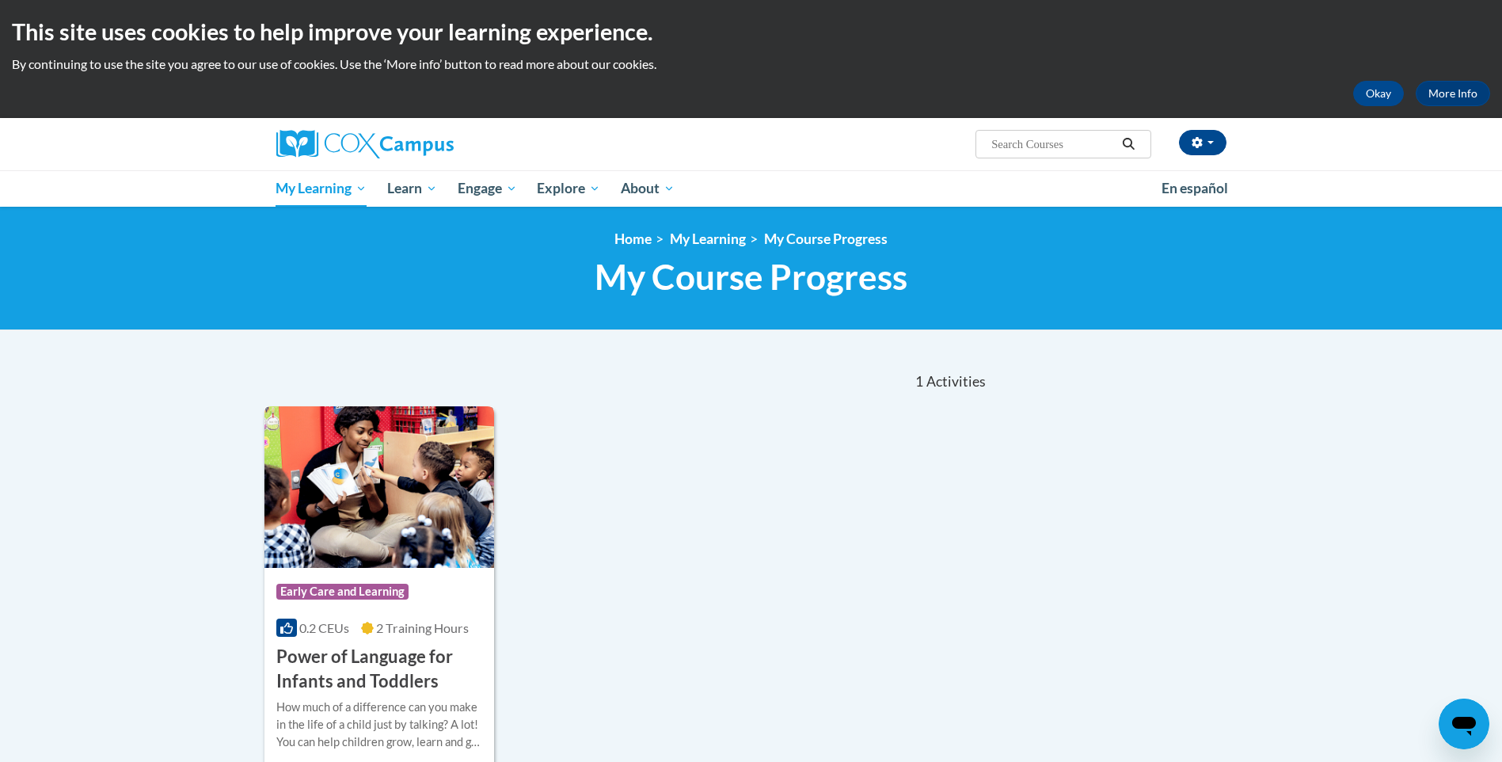
click at [458, 558] on img at bounding box center [379, 487] width 230 height 162
